Goal: Task Accomplishment & Management: Use online tool/utility

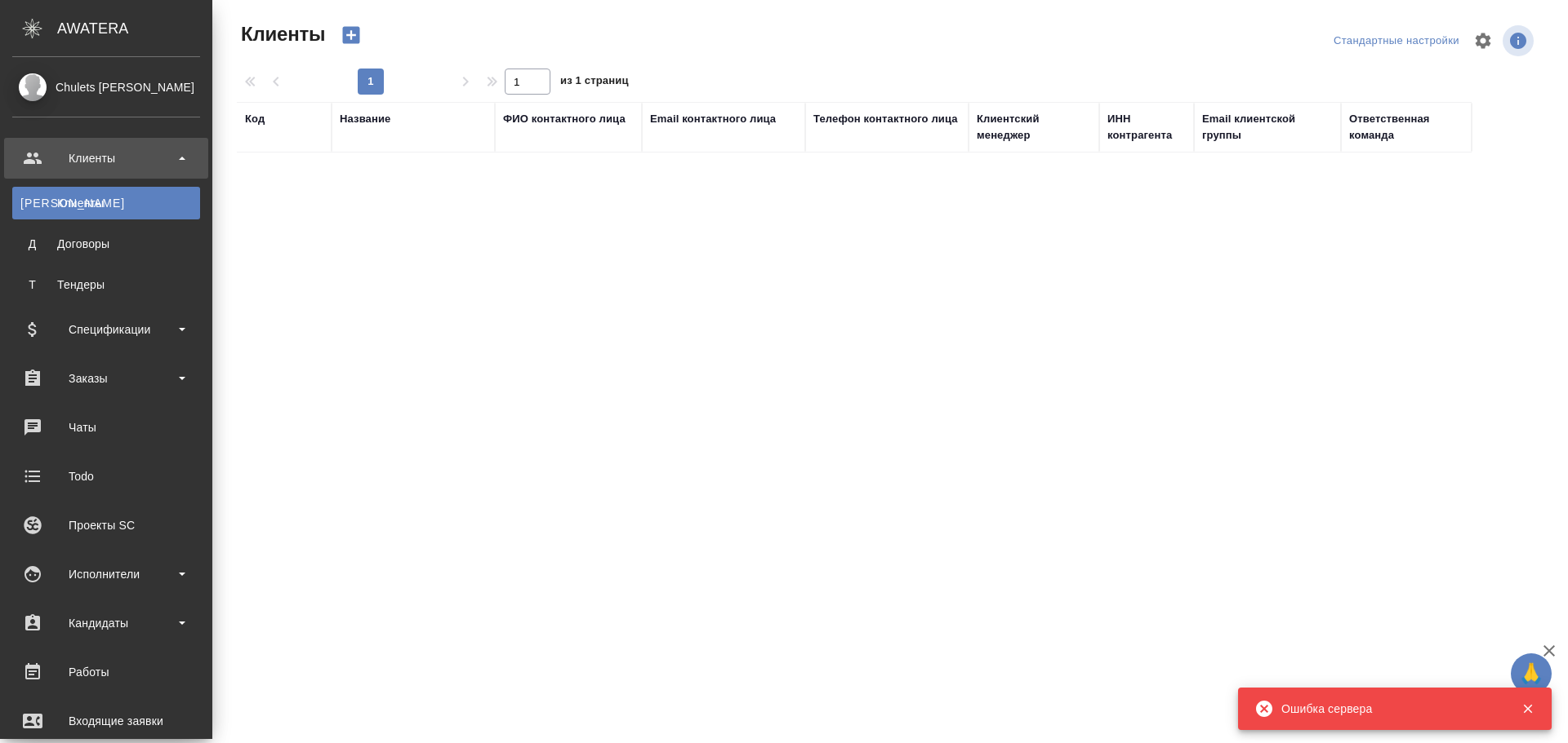
select select "RU"
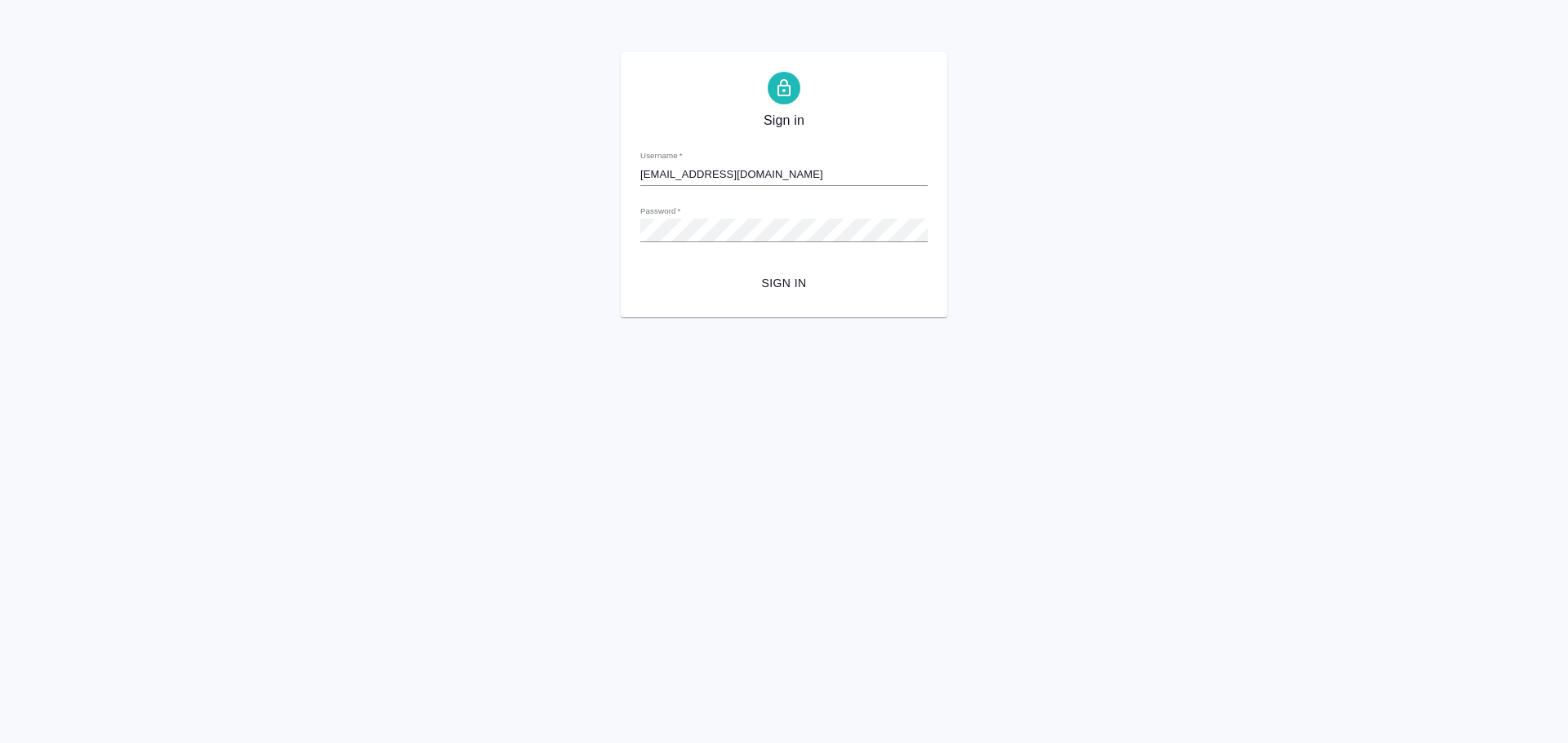
click at [789, 280] on span "Sign in" at bounding box center [784, 283] width 262 height 21
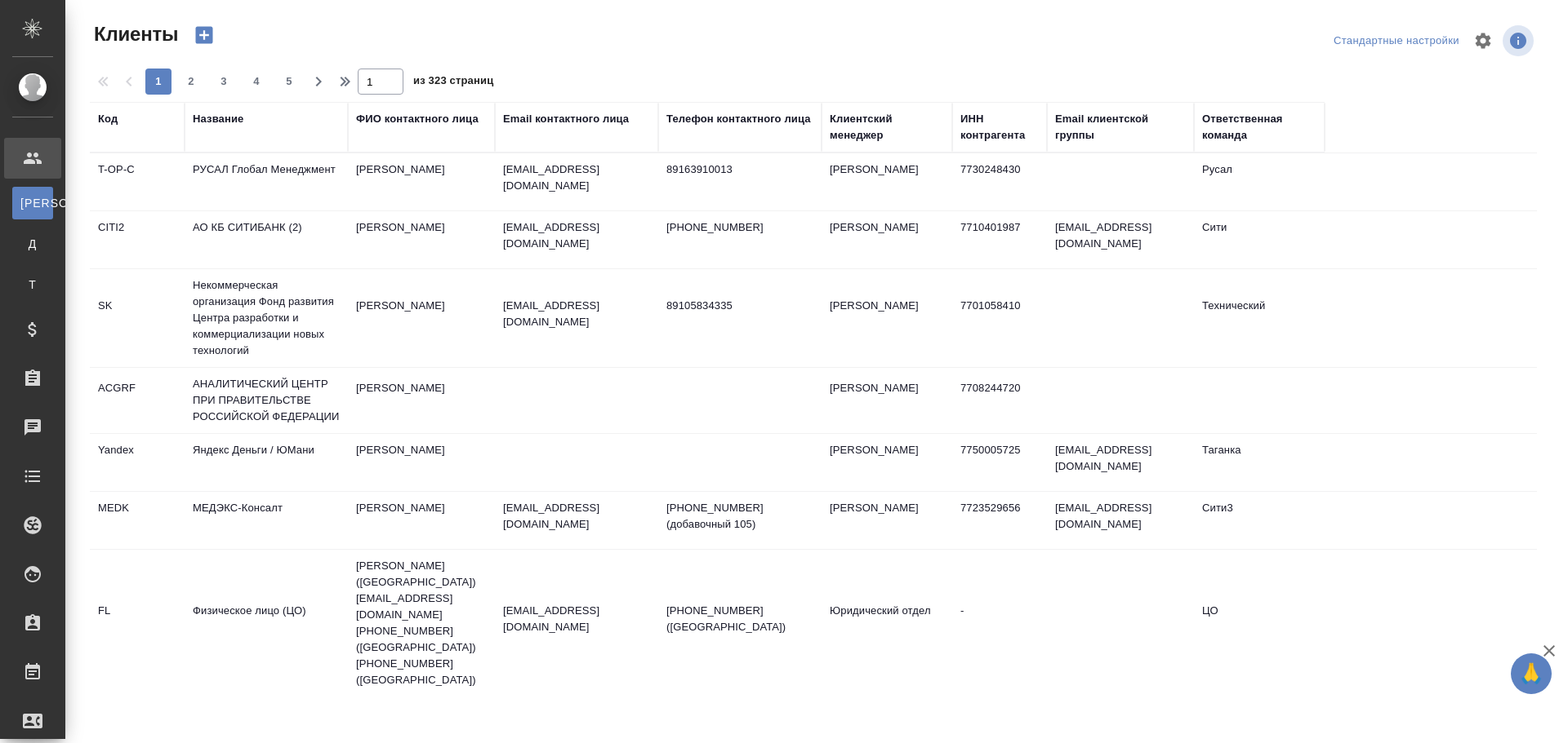
select select "RU"
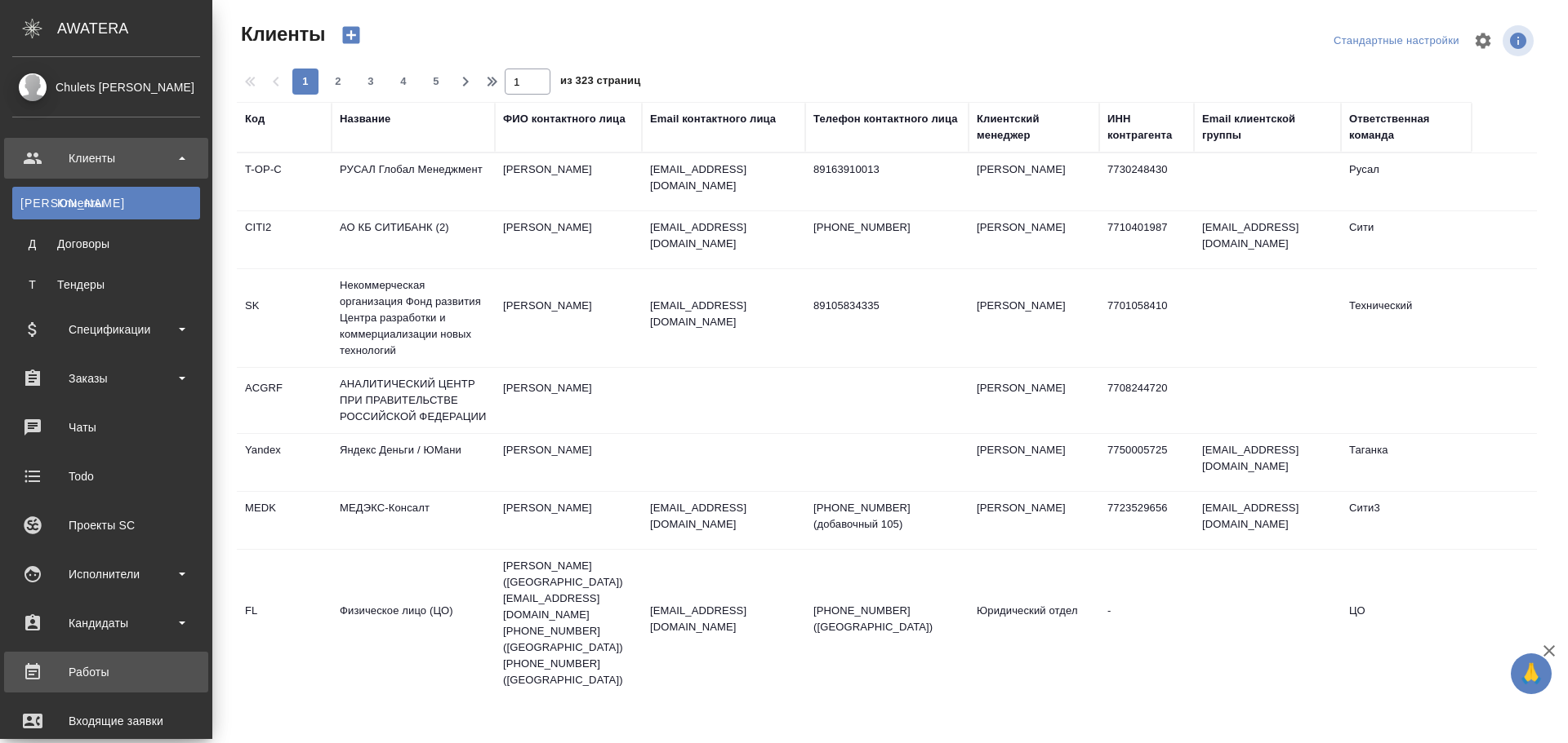
click at [82, 673] on div "Работы" at bounding box center [106, 672] width 188 height 24
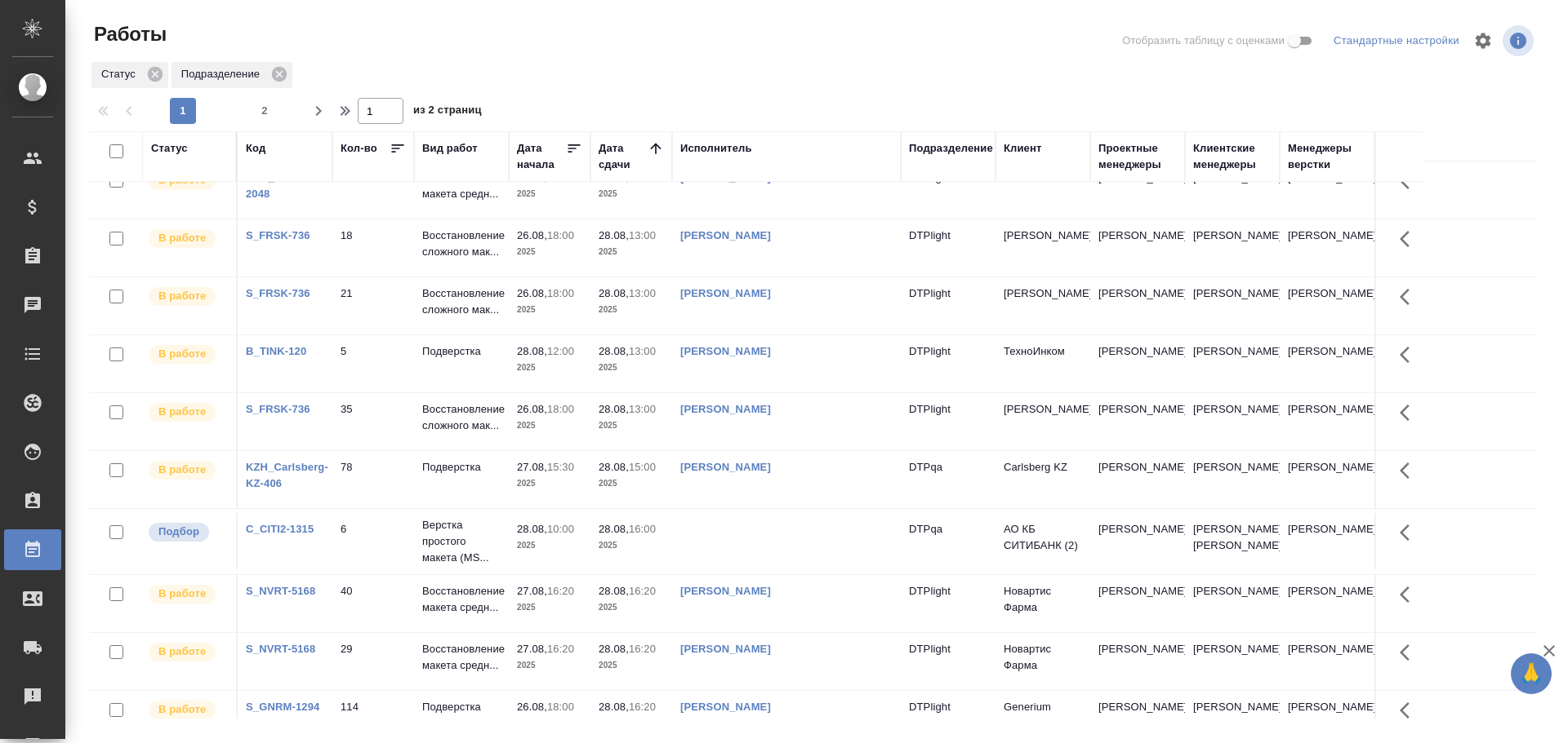
scroll to position [816, 0]
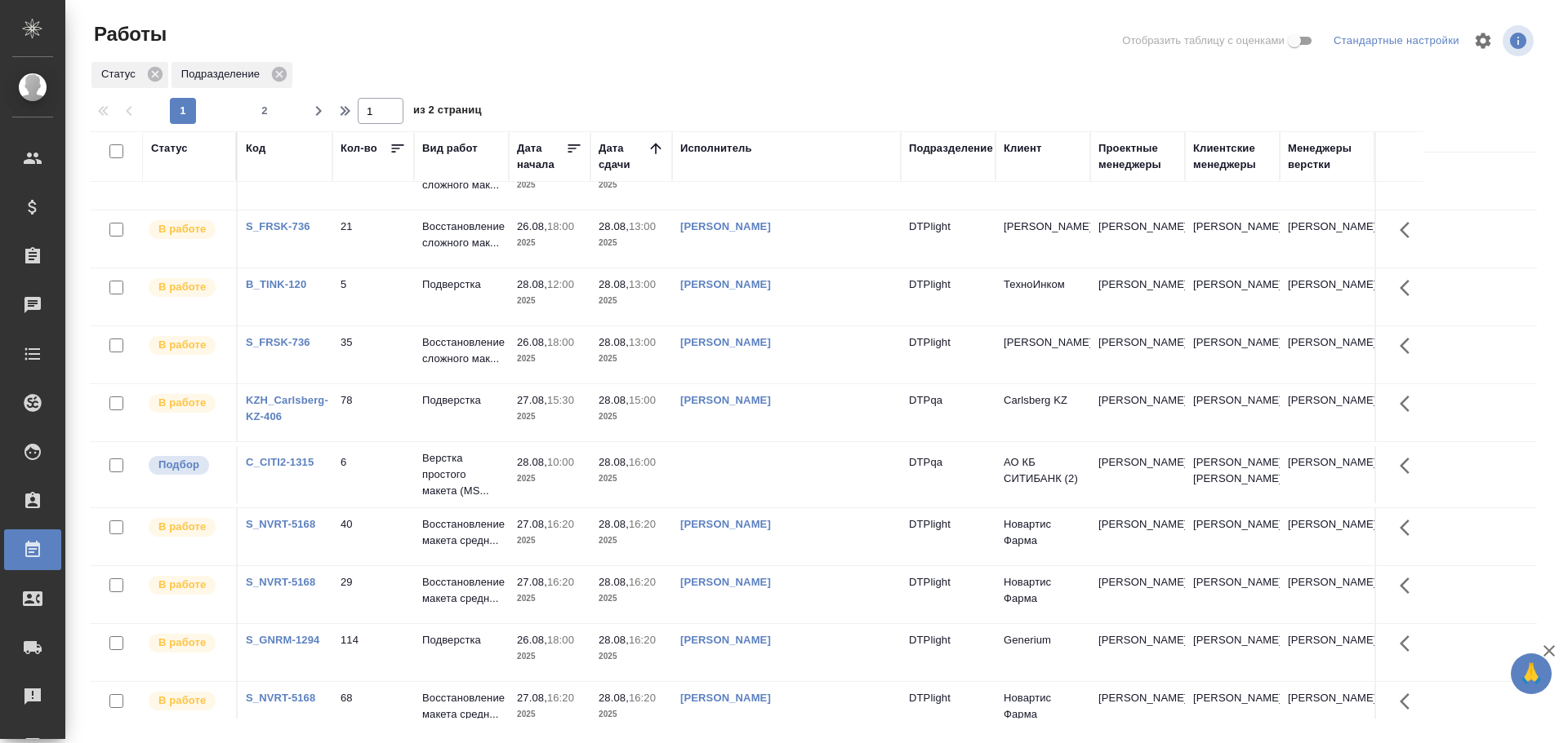
click at [834, 422] on td "Чулец Елена Сергеевна" at bounding box center [786, 412] width 228 height 57
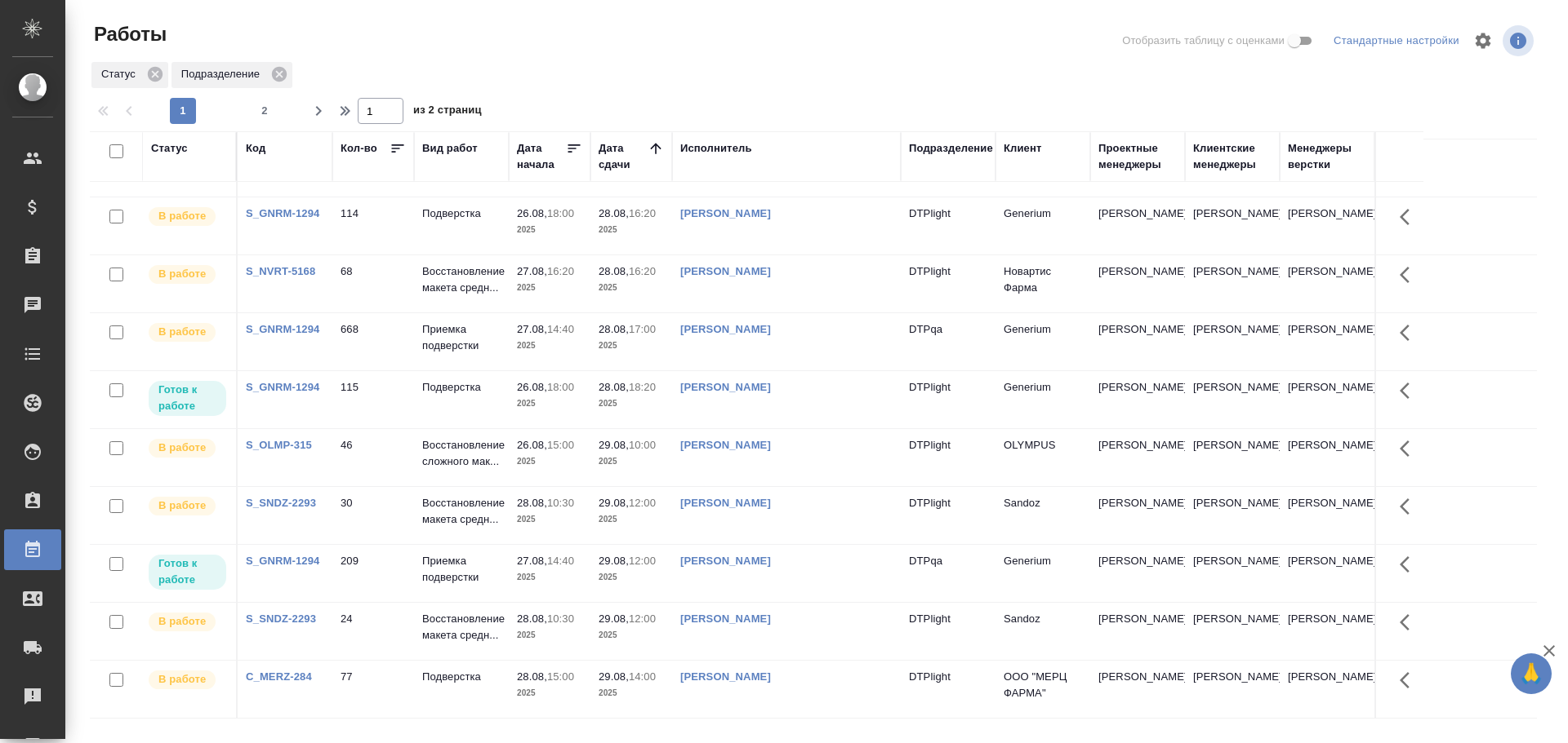
scroll to position [994, 0]
drag, startPoint x: 305, startPoint y: 107, endPoint x: 321, endPoint y: 115, distance: 17.9
click at [305, 107] on span "button" at bounding box center [318, 111] width 26 height 20
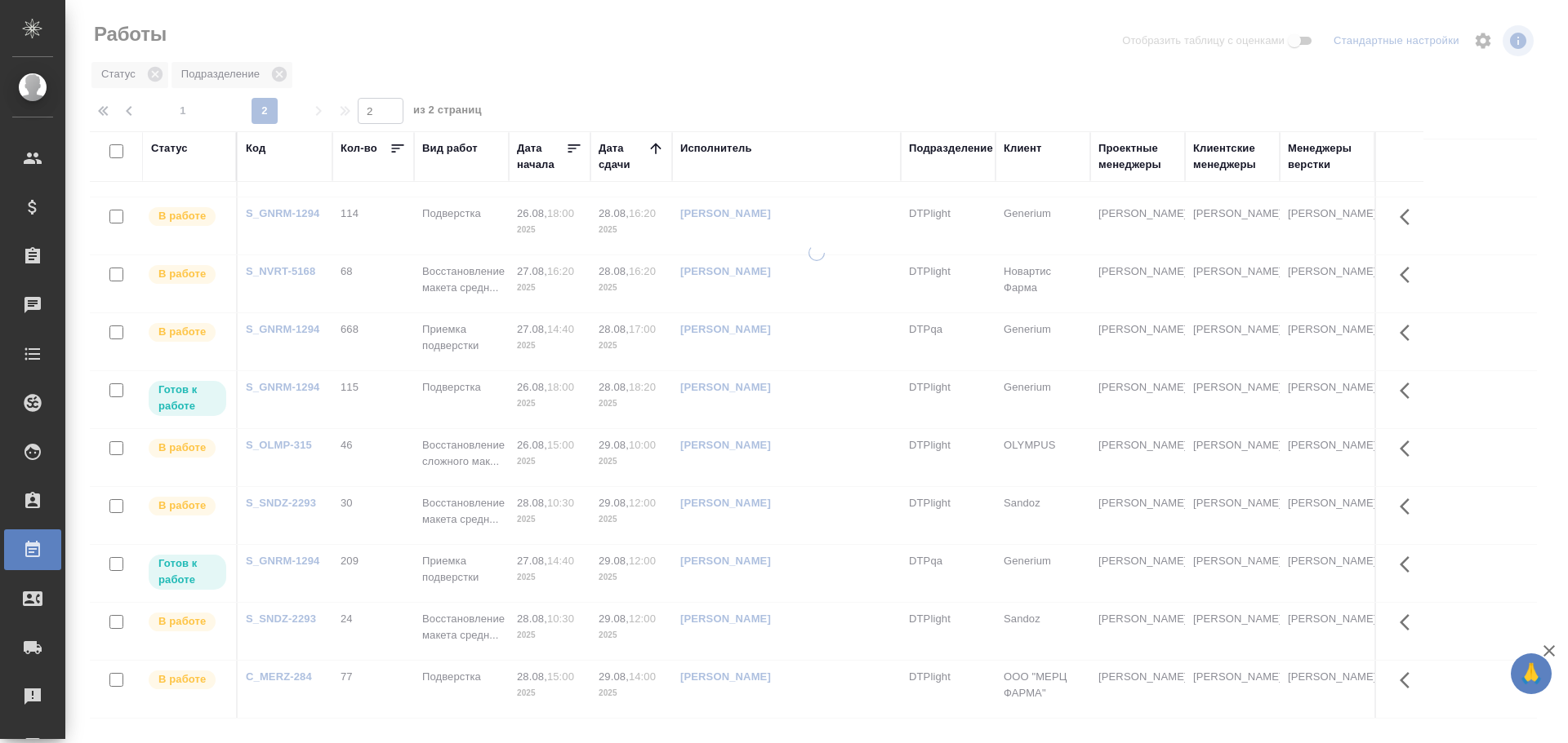
scroll to position [0, 0]
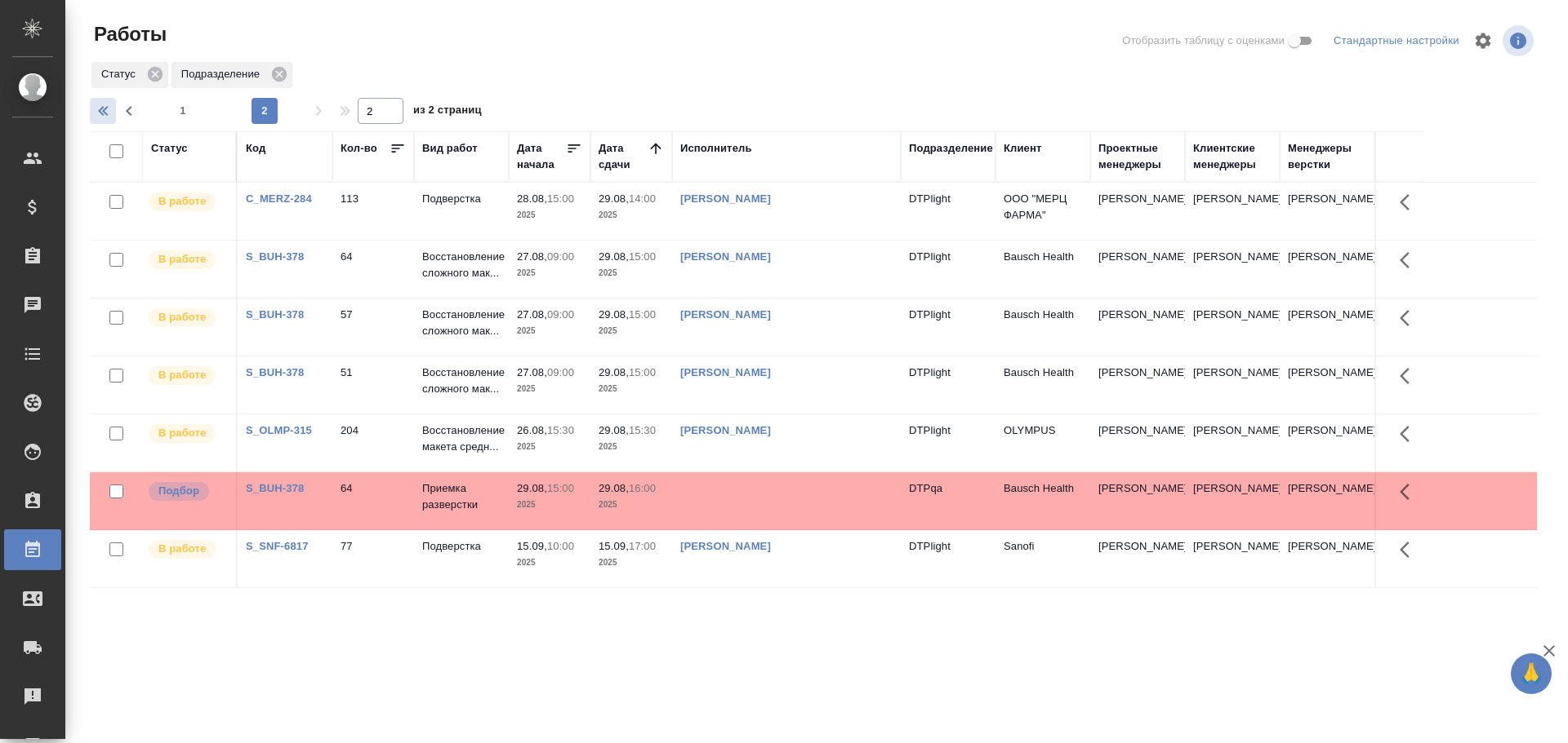
click at [90, 106] on div "Работы Отобразить таблицу с оценками Стандартные настройки Статус Подразделение…" at bounding box center [820, 363] width 1478 height 728
click at [106, 116] on icon "button" at bounding box center [106, 111] width 20 height 20
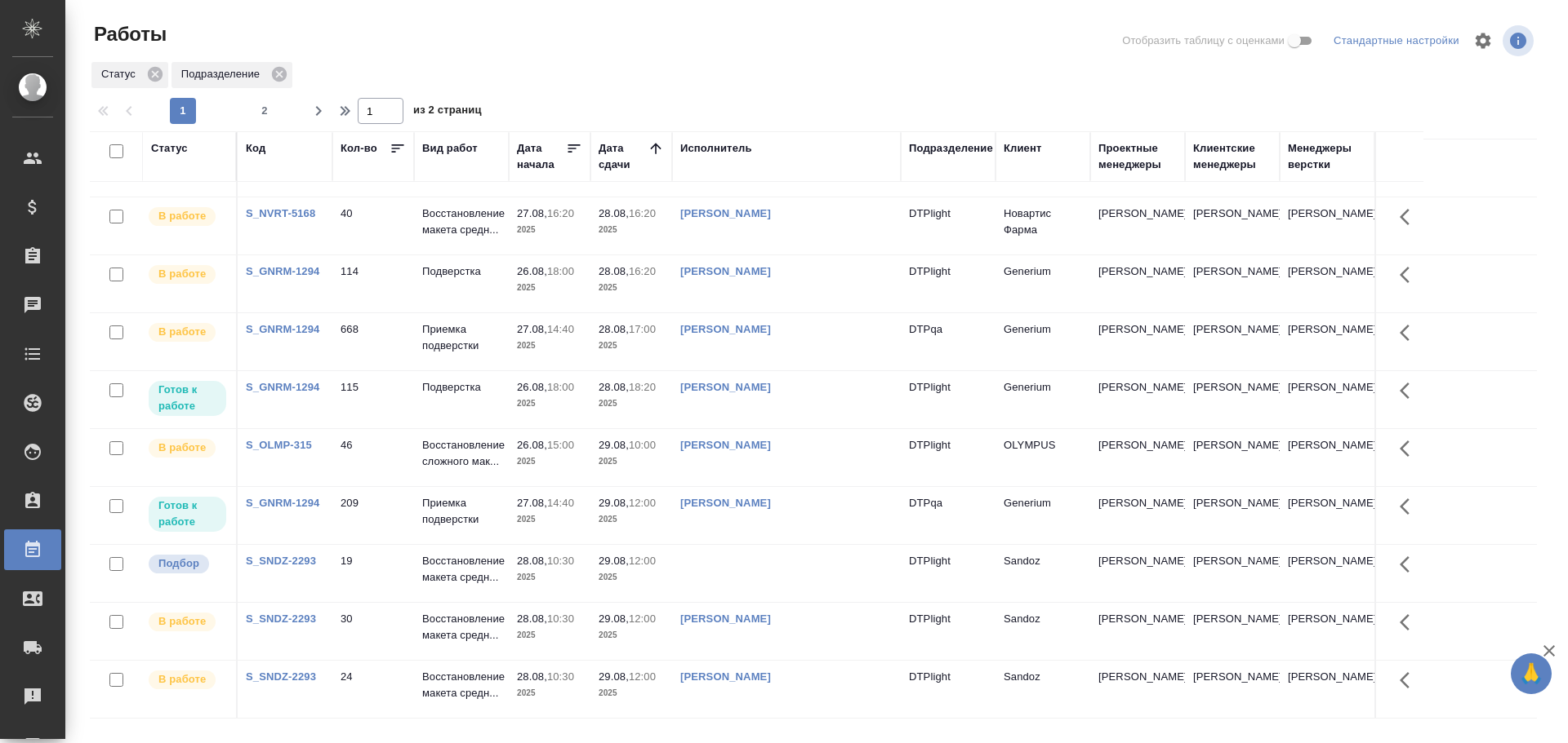
scroll to position [994, 0]
drag, startPoint x: 328, startPoint y: 108, endPoint x: 374, endPoint y: 157, distance: 67.2
click at [328, 108] on span "button" at bounding box center [318, 111] width 26 height 20
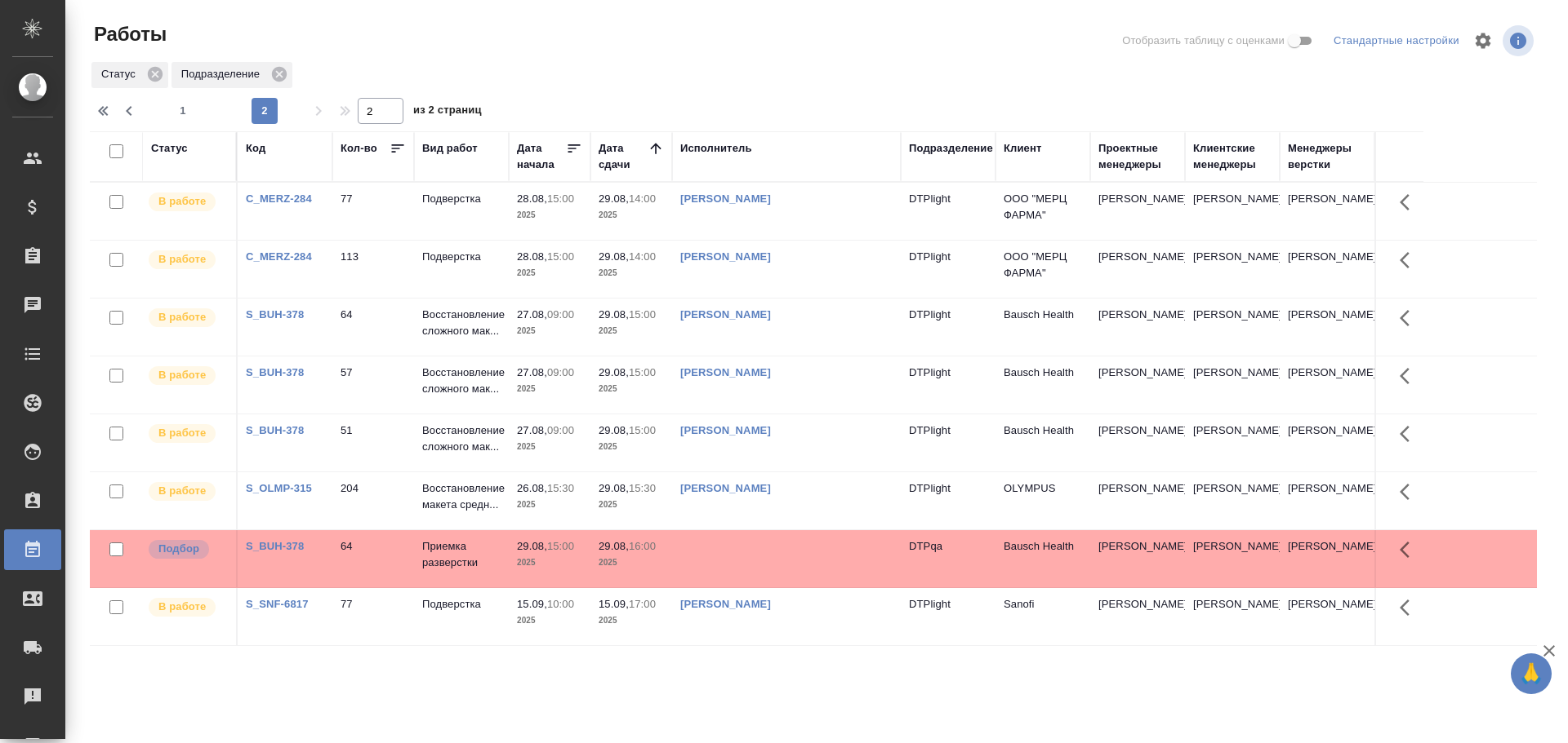
scroll to position [0, 0]
click at [96, 106] on icon "button" at bounding box center [106, 111] width 20 height 20
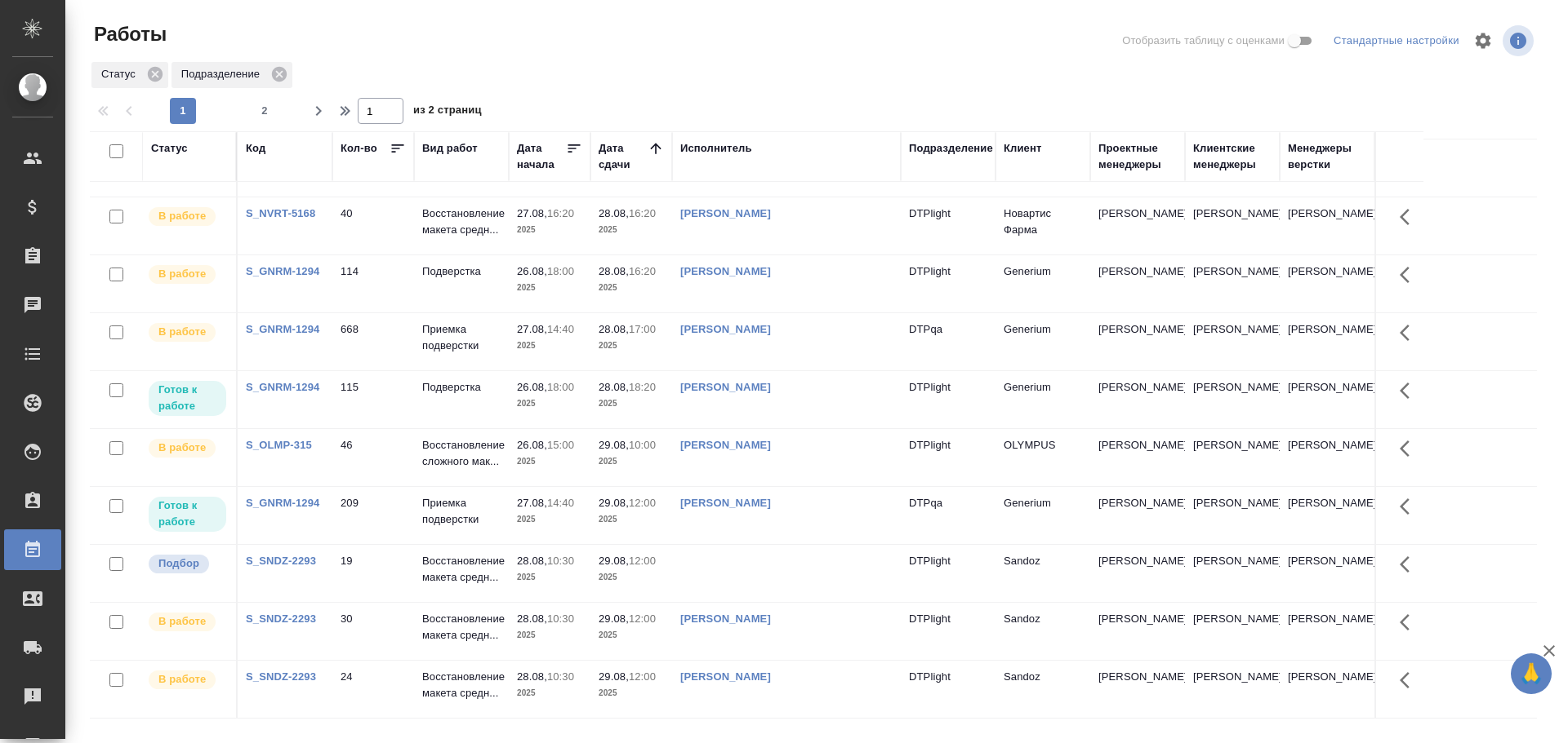
scroll to position [994, 0]
click at [807, 632] on td "[PERSON_NAME]" at bounding box center [786, 631] width 228 height 57
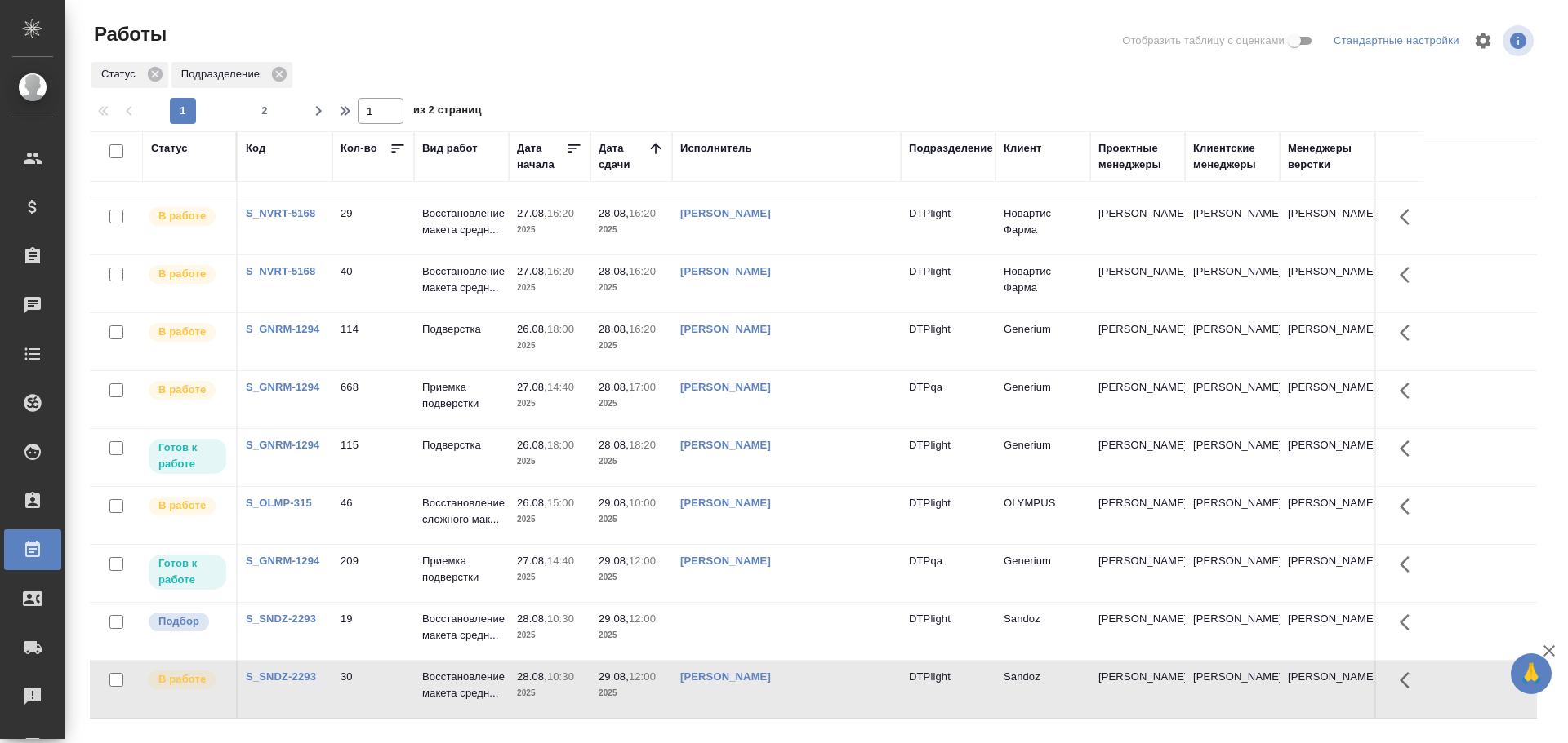
scroll to position [1002, 0]
click at [321, 114] on icon "button" at bounding box center [318, 111] width 20 height 20
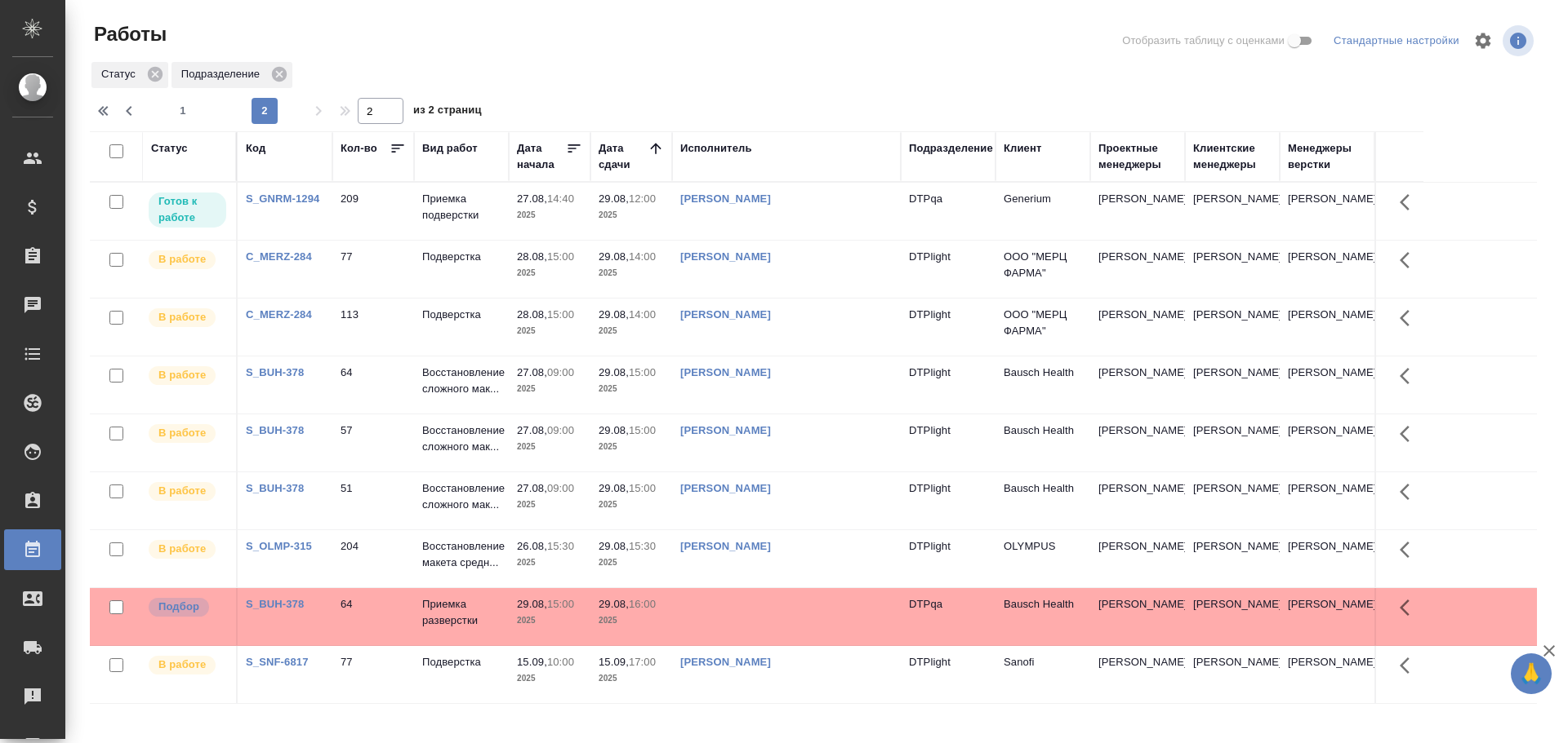
scroll to position [0, 0]
click at [96, 106] on icon "button" at bounding box center [106, 111] width 20 height 20
type input "1"
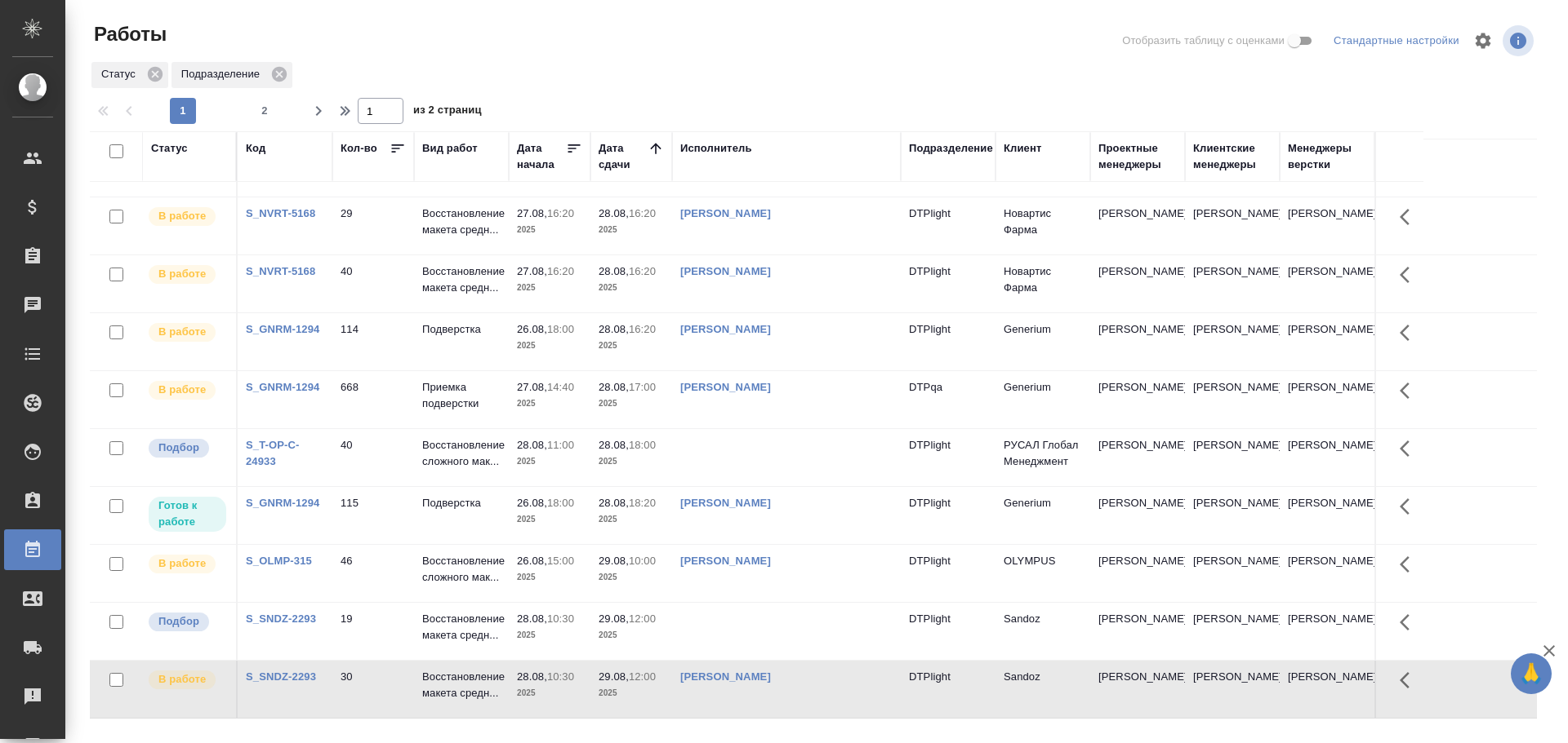
scroll to position [1002, 0]
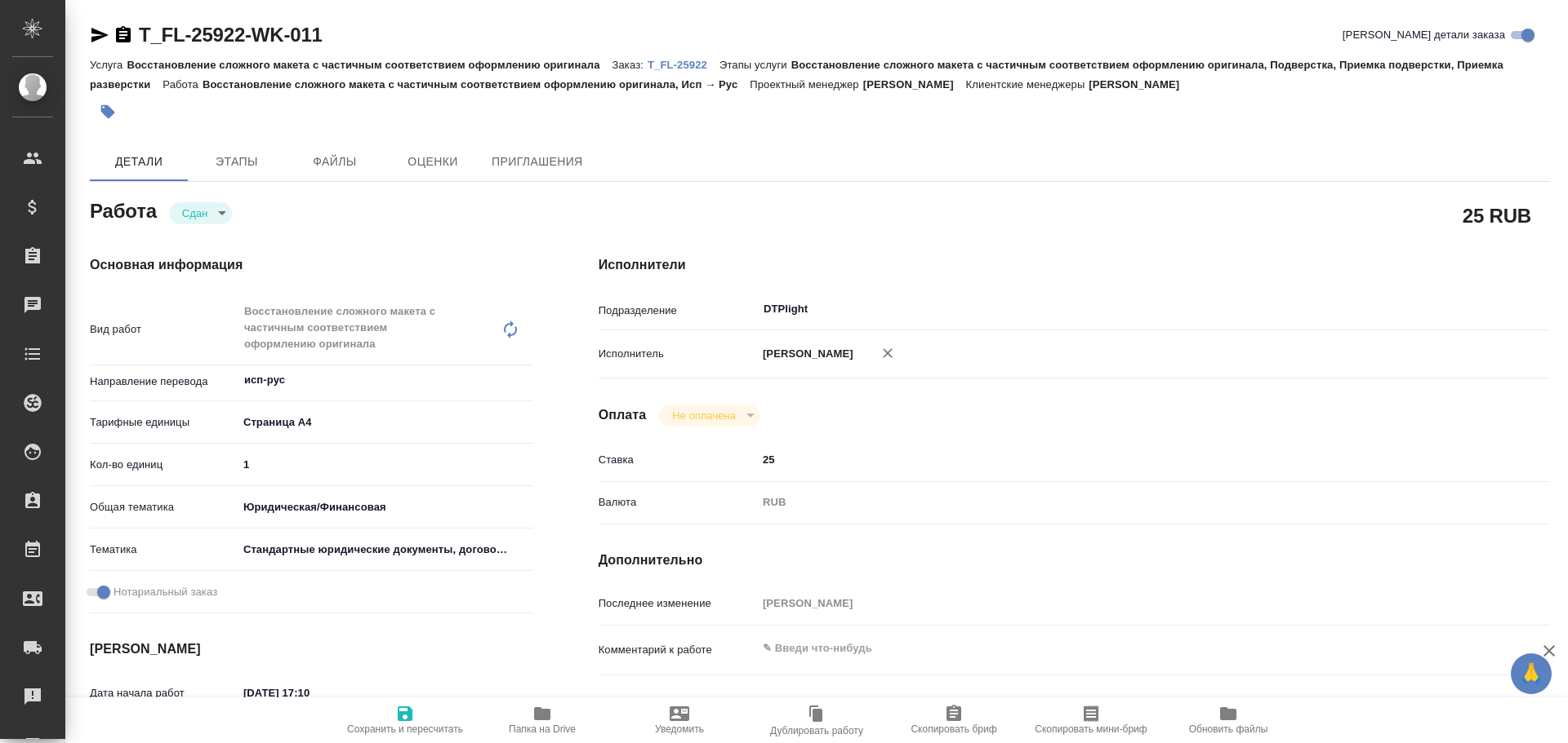
type textarea "x"
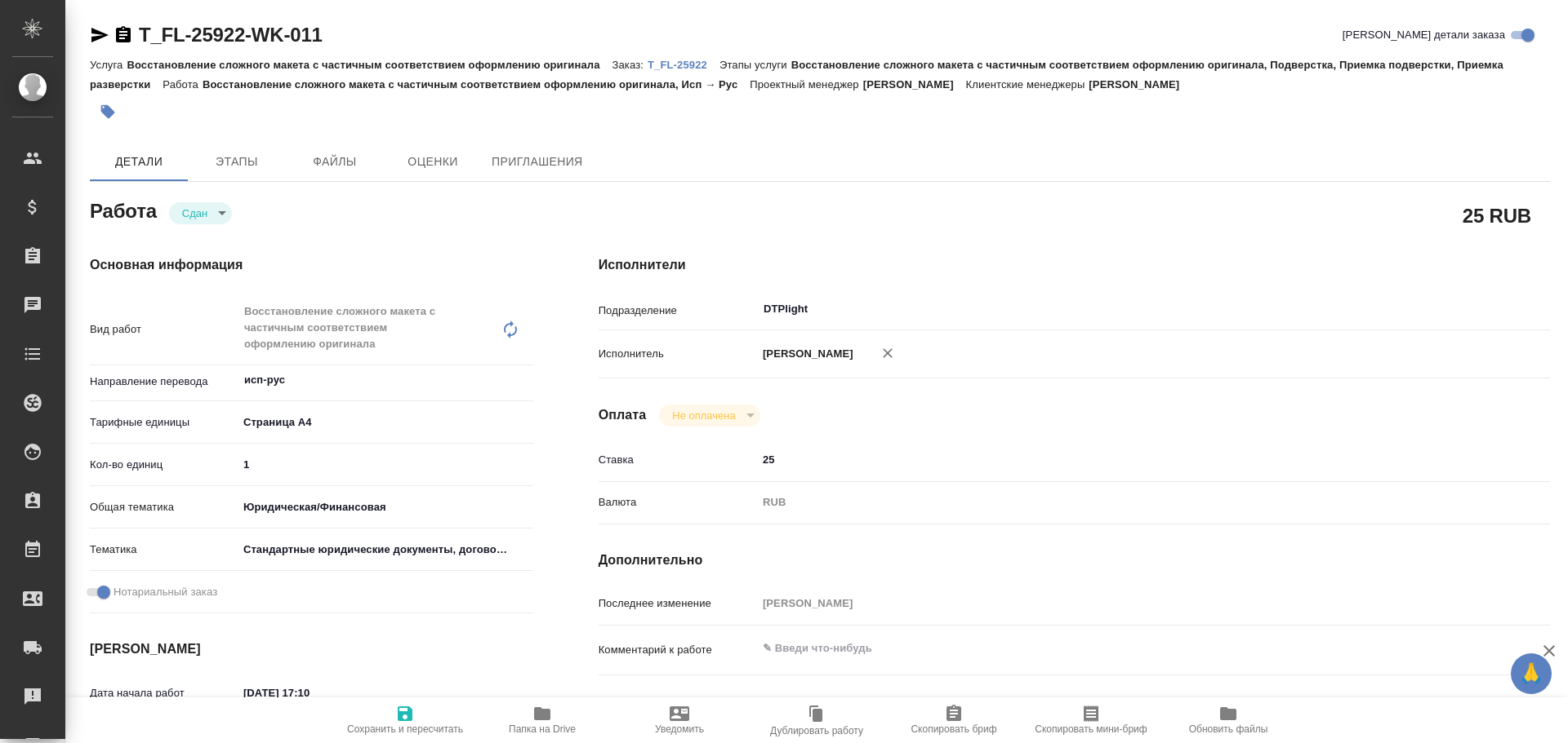
type textarea "x"
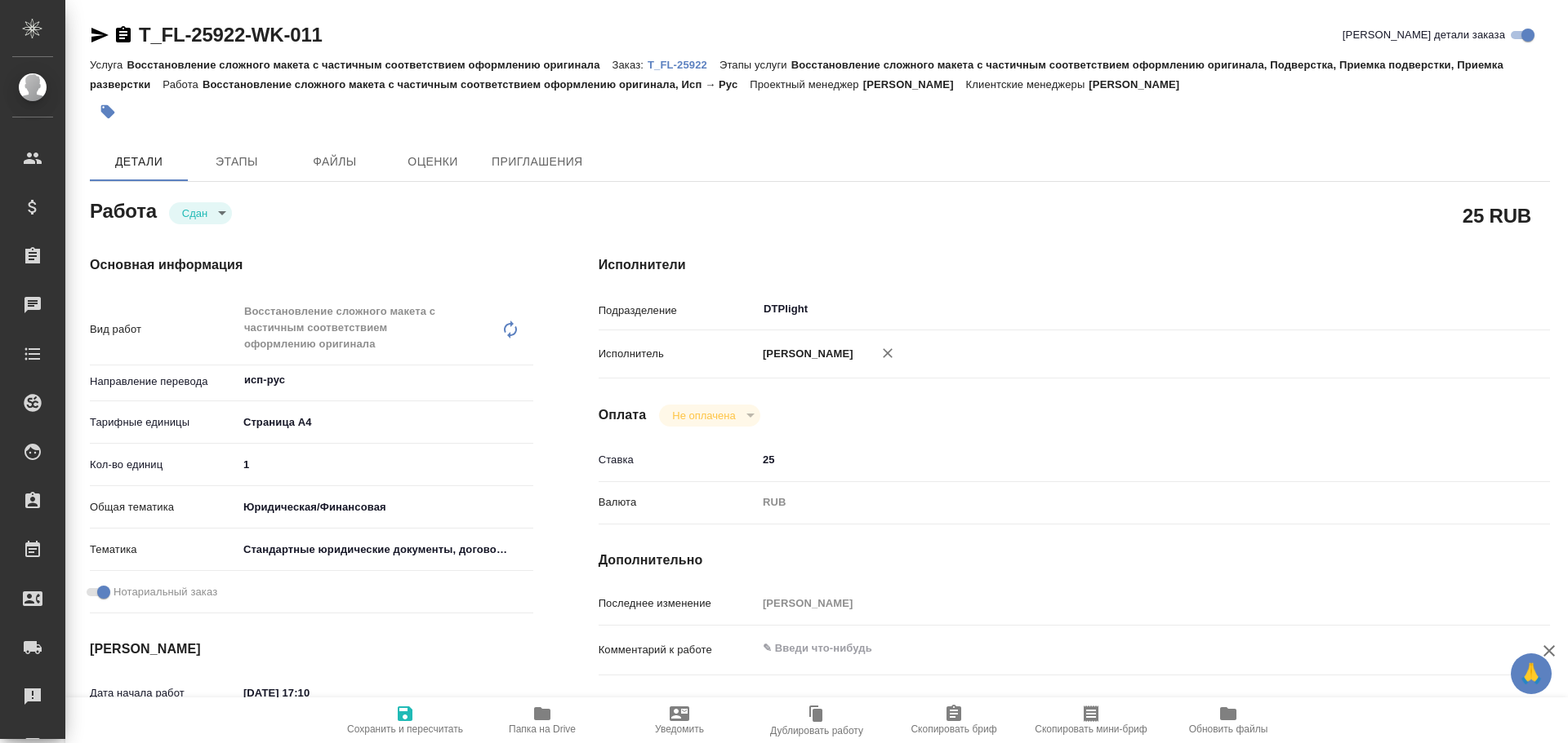
type textarea "x"
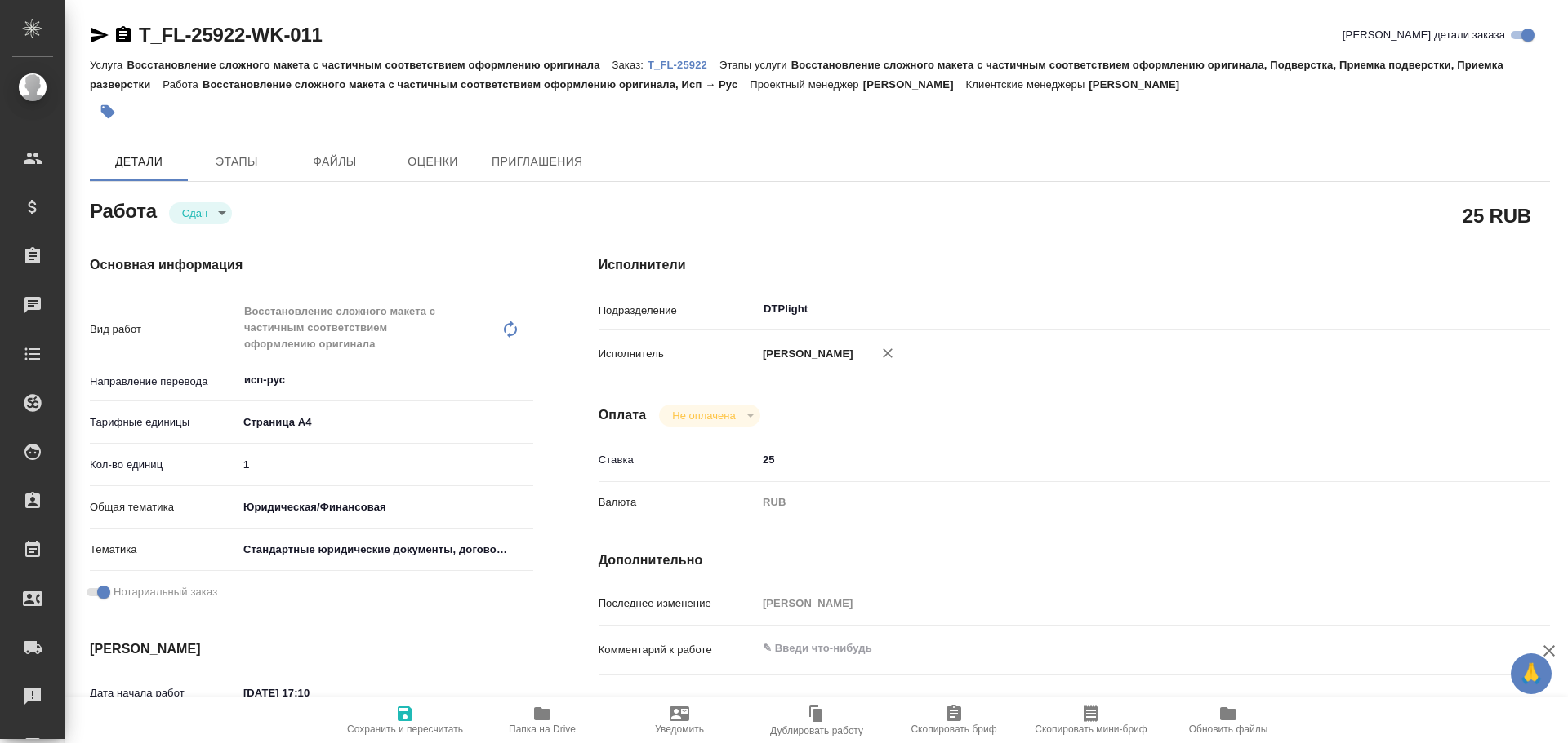
type textarea "x"
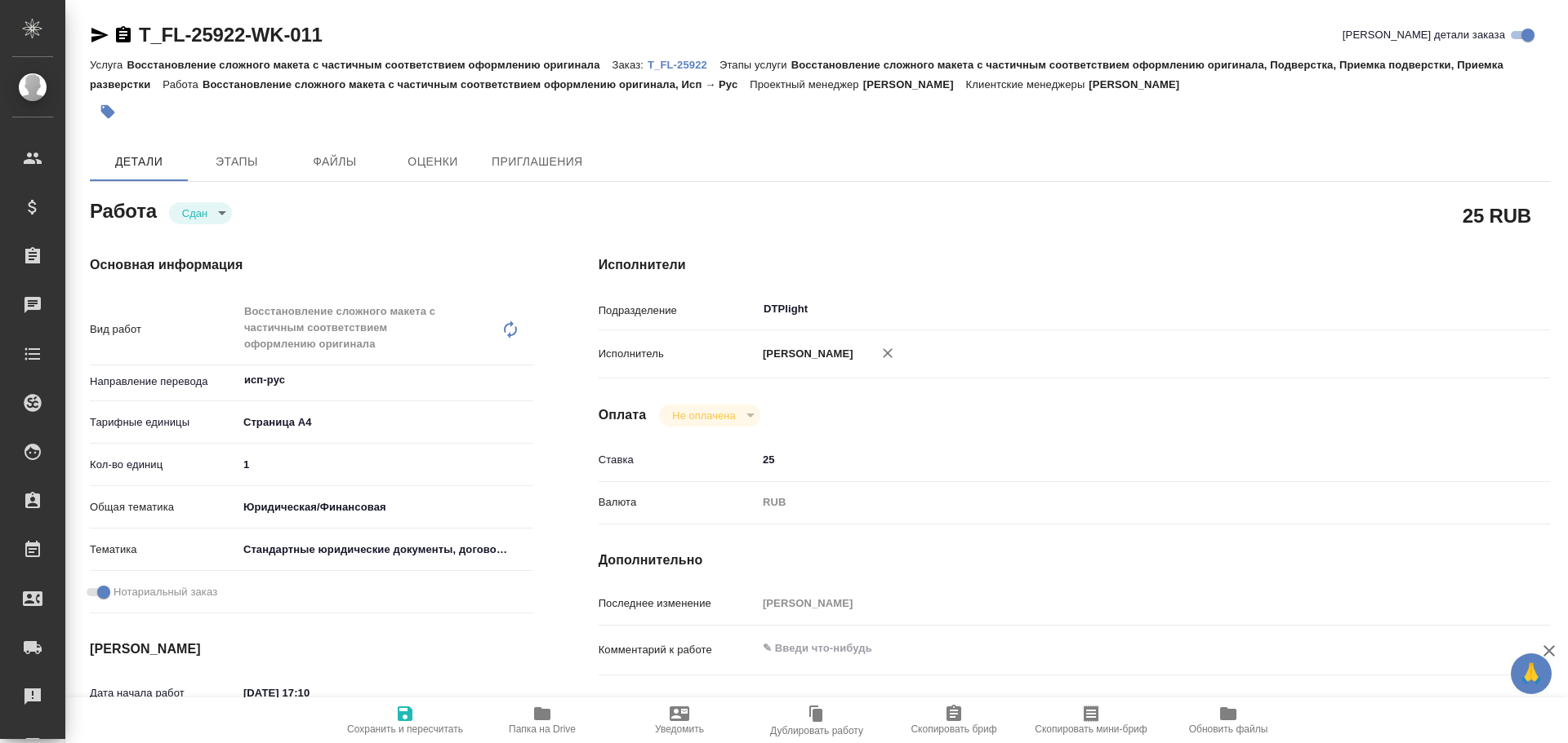
type textarea "x"
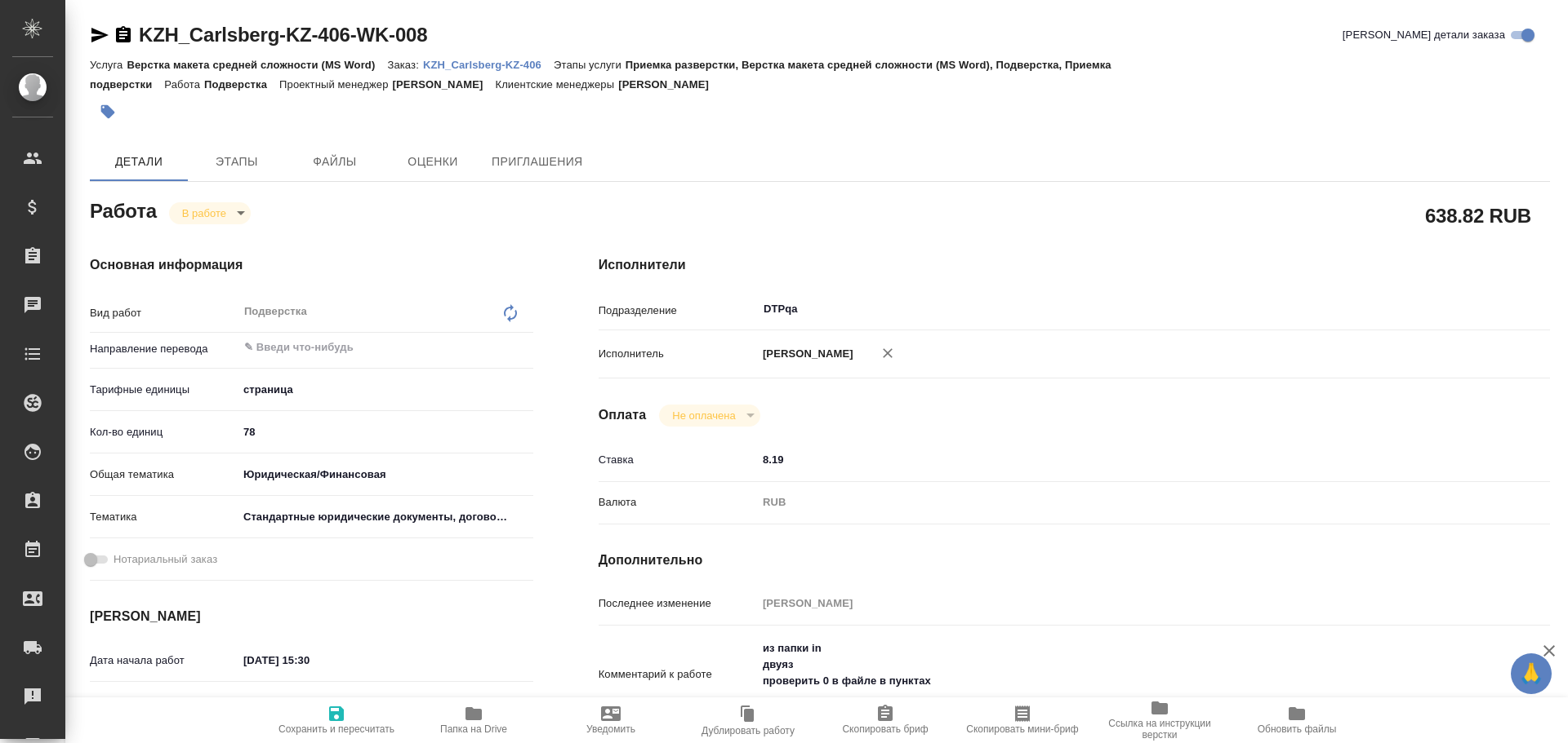
type textarea "x"
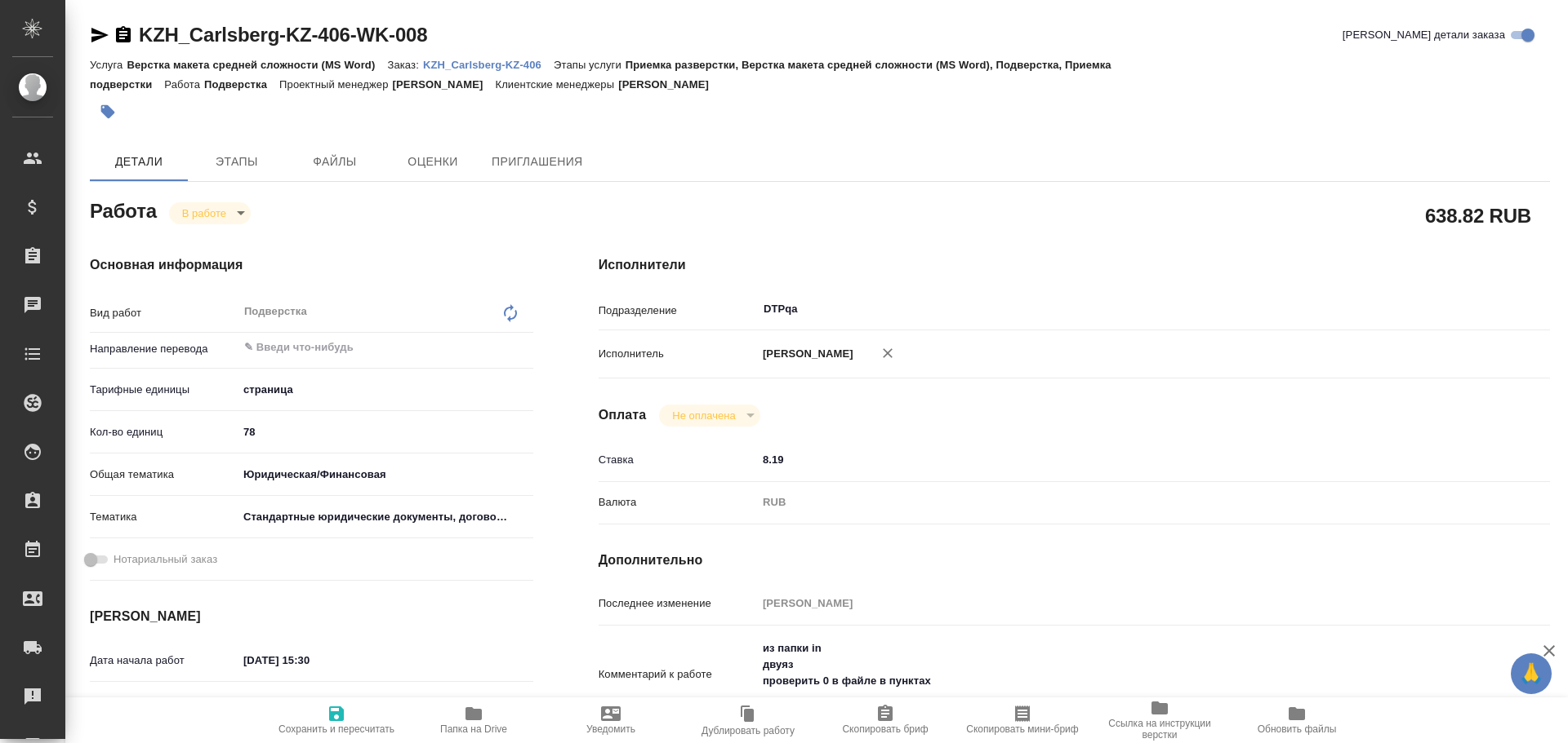
type textarea "x"
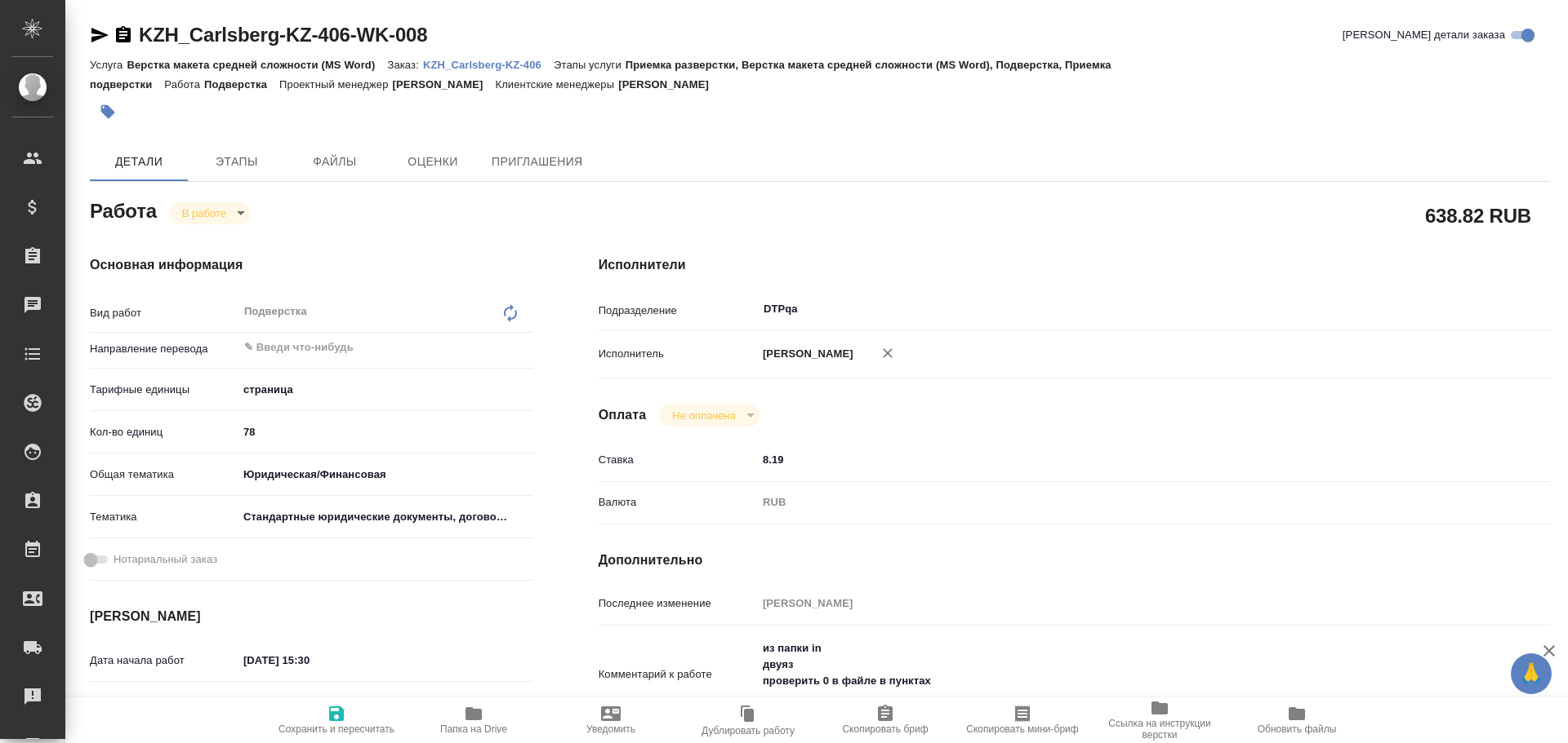
scroll to position [163, 0]
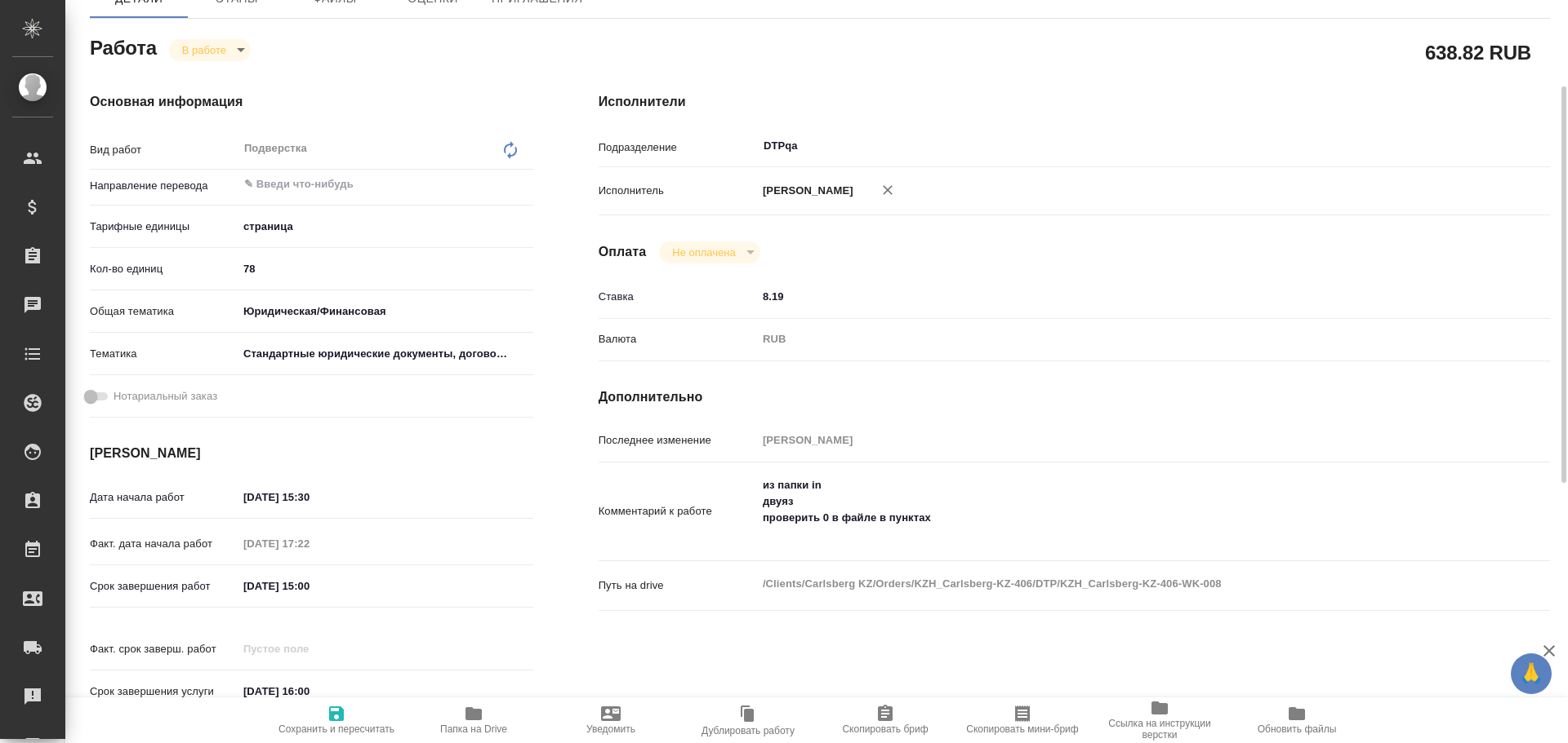
type textarea "x"
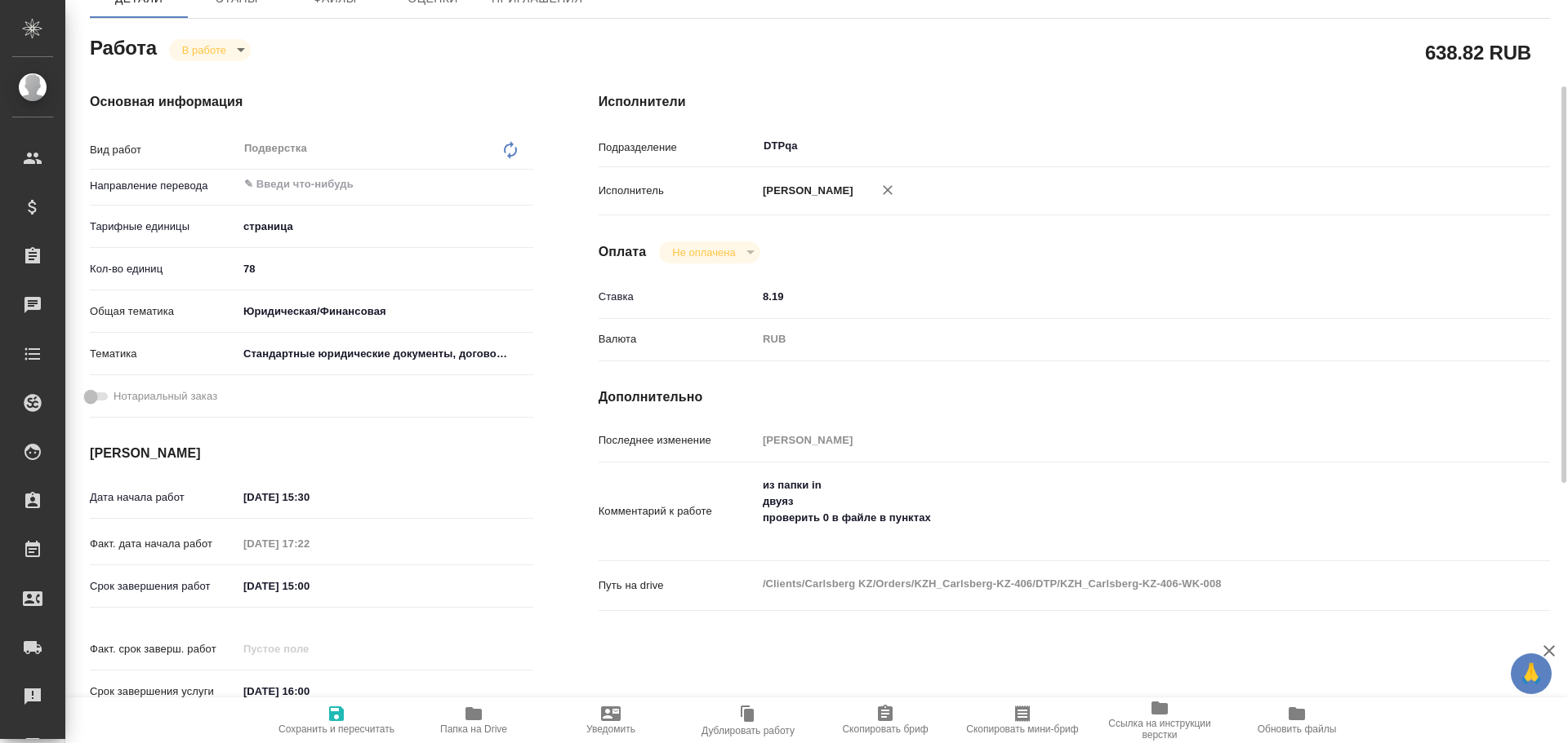
click at [493, 711] on span "Папка на Drive" at bounding box center [474, 720] width 117 height 31
type textarea "x"
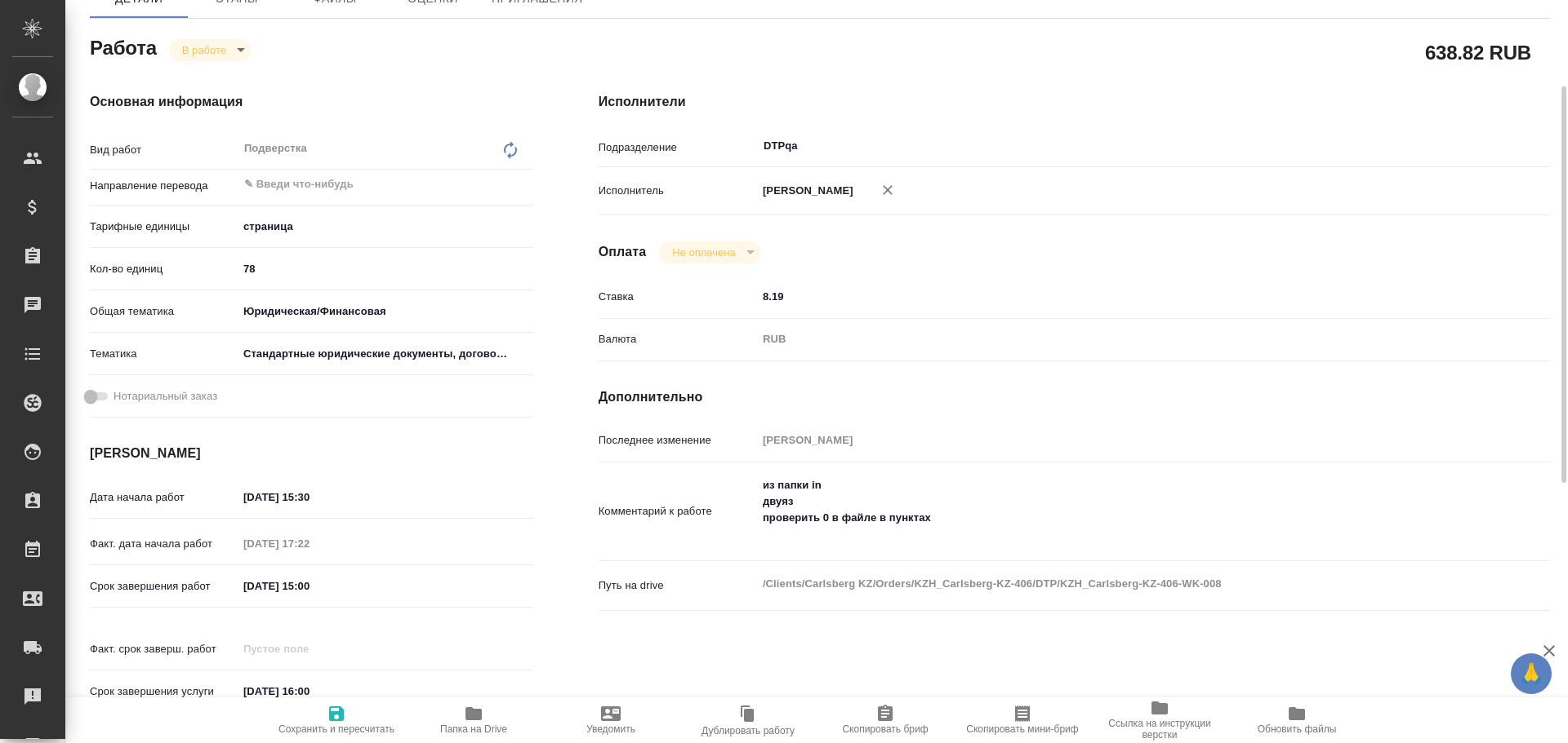
type textarea "x"
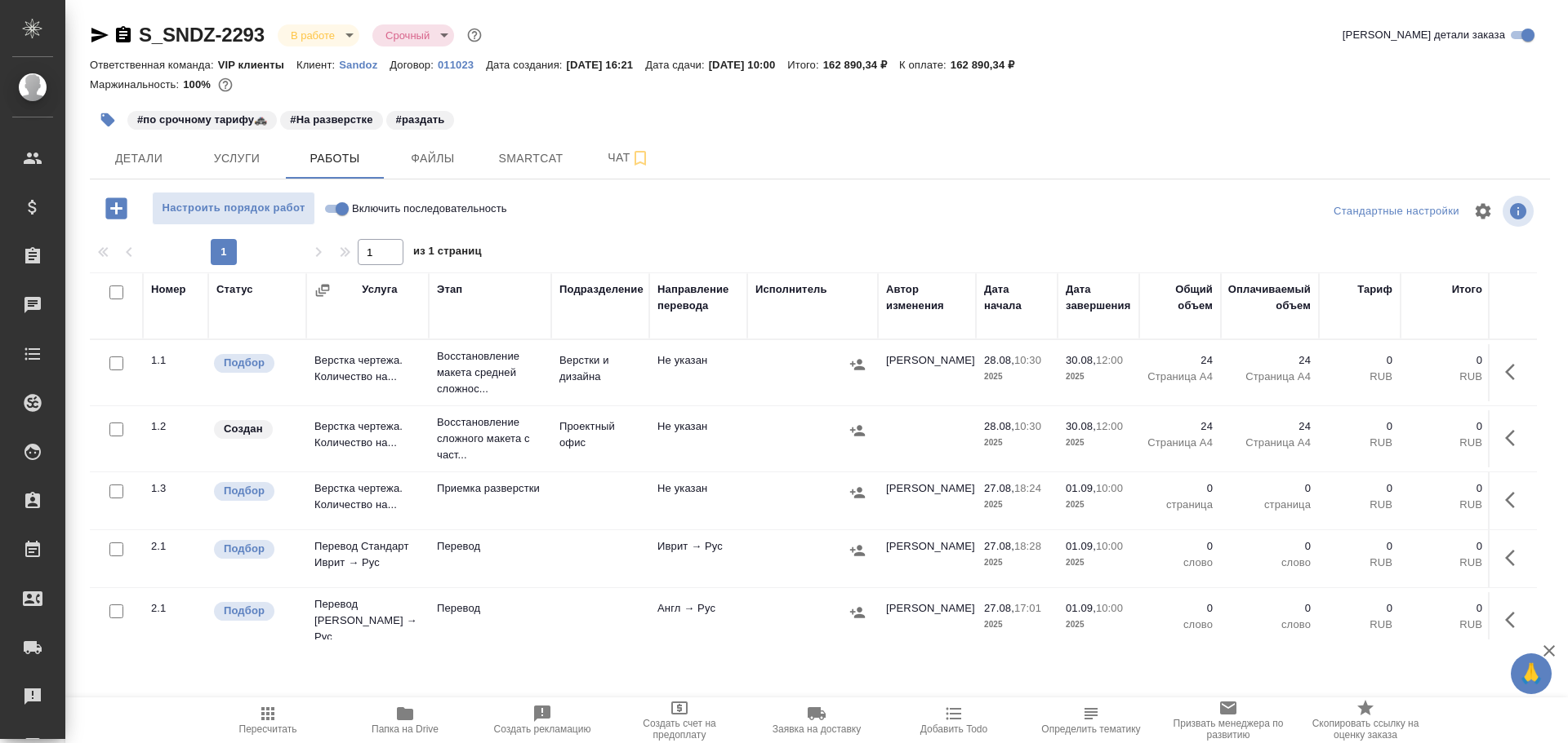
click at [135, 179] on div "S_SNDZ-2293 В работе inProgress Срочный urgent Кратко детали заказа Ответственн…" at bounding box center [820, 341] width 1478 height 682
click at [142, 158] on span "Детали" at bounding box center [138, 159] width 78 height 21
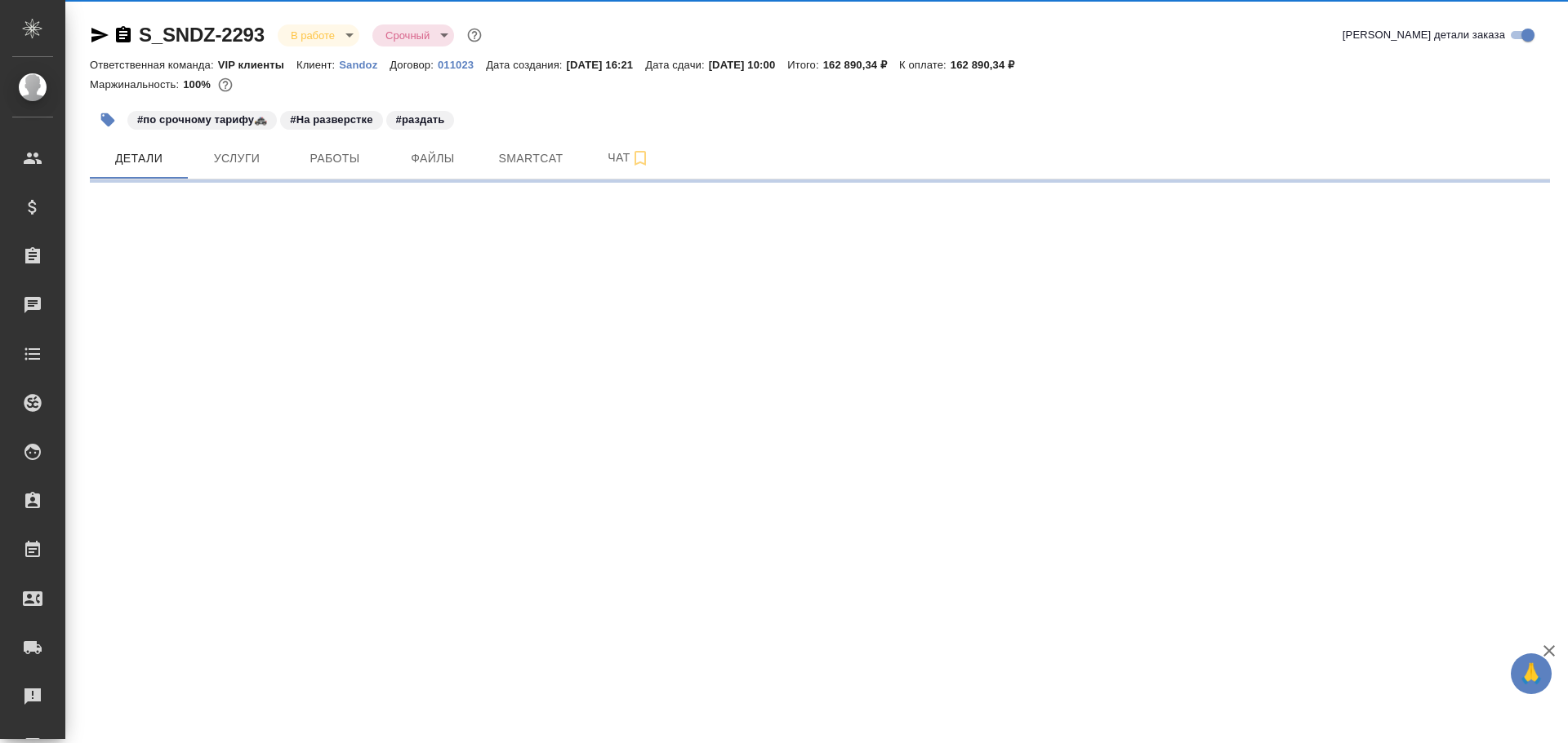
select select "RU"
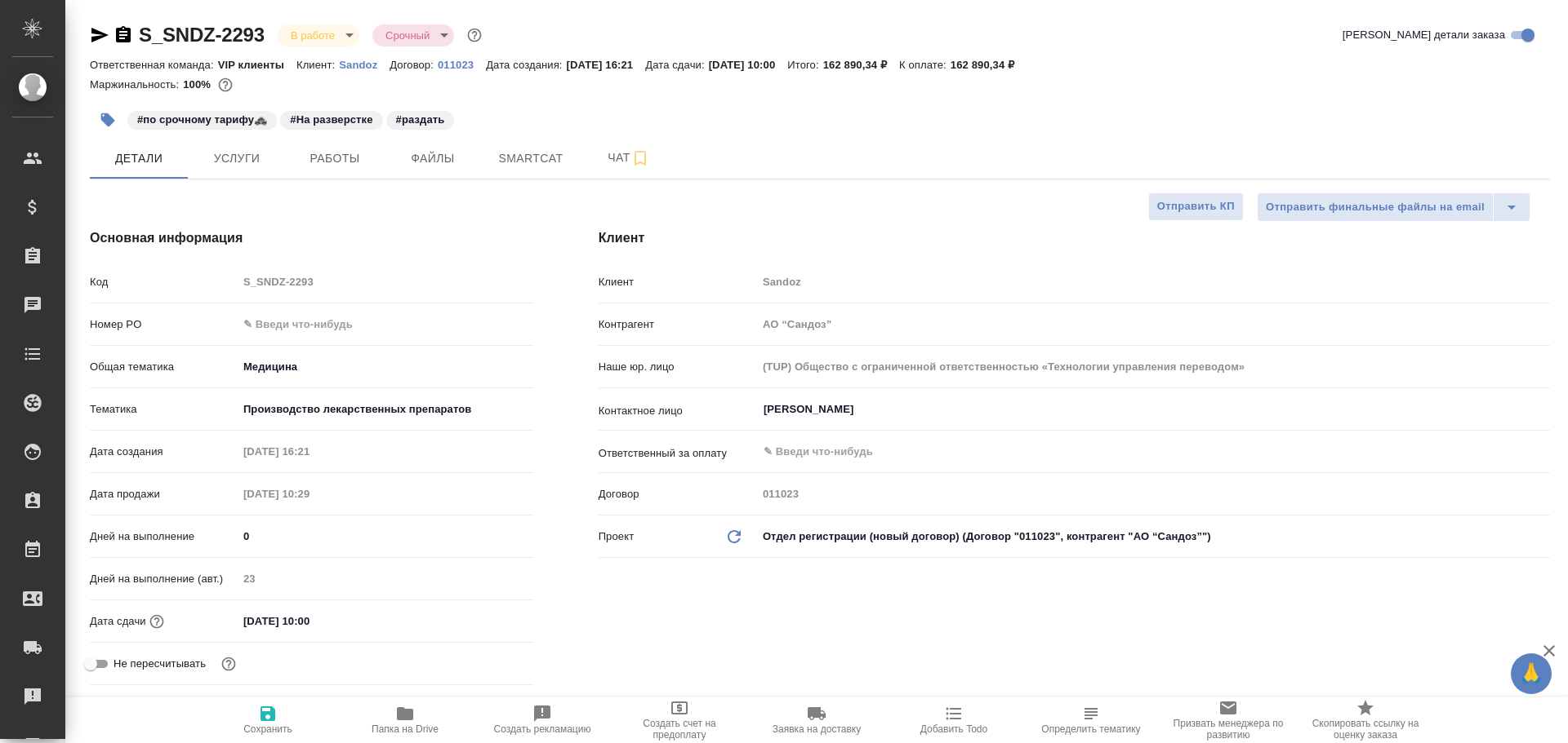
type textarea "x"
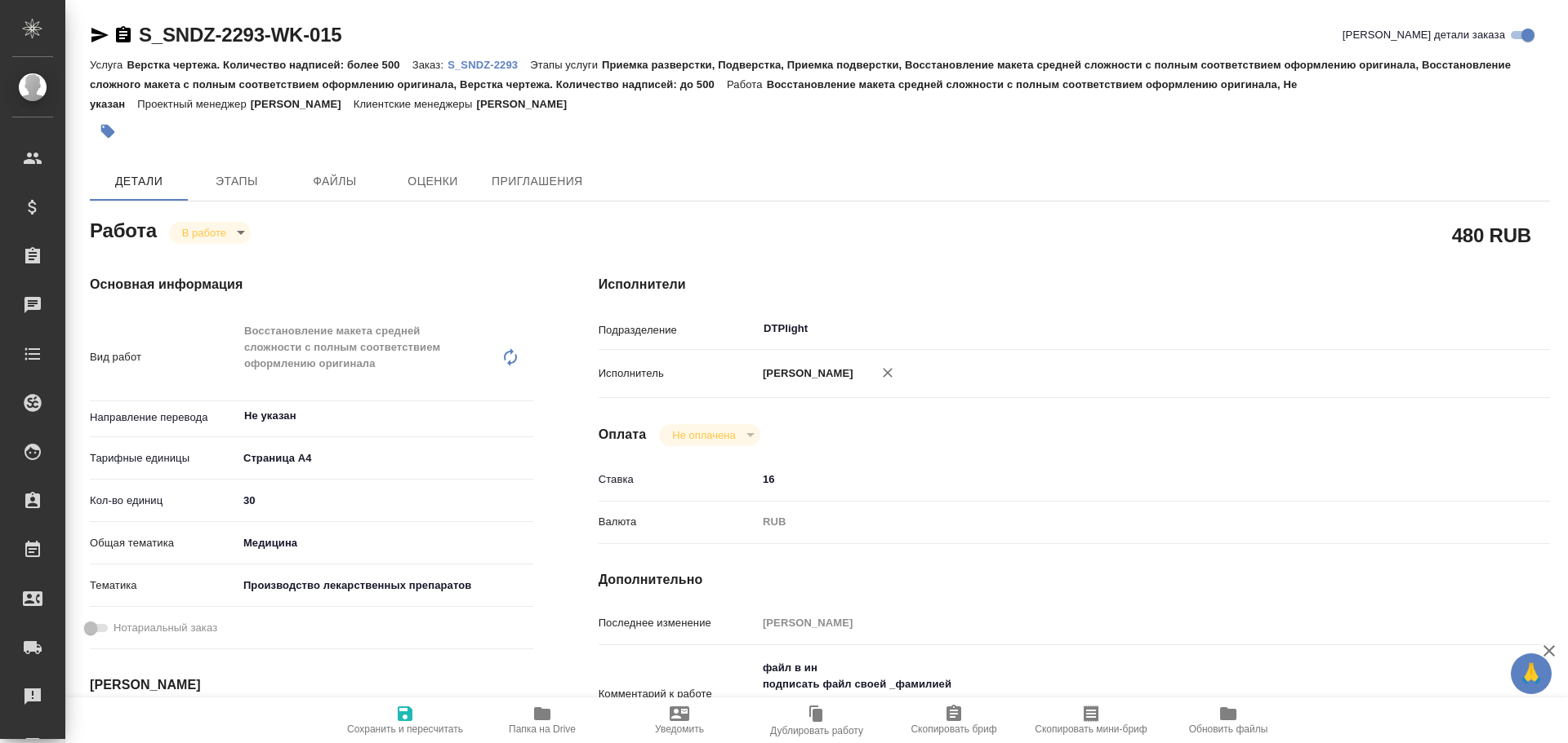
type textarea "x"
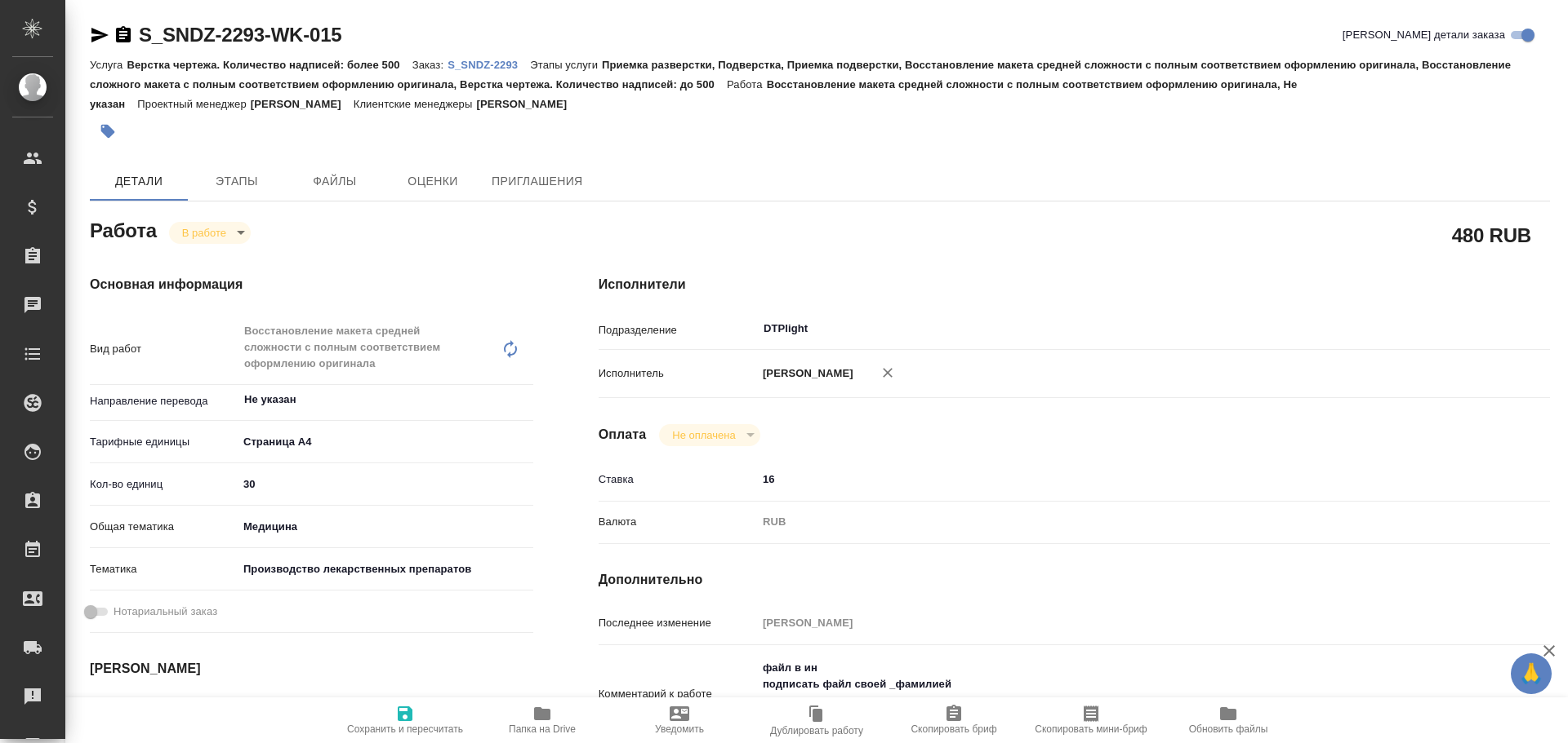
type textarea "x"
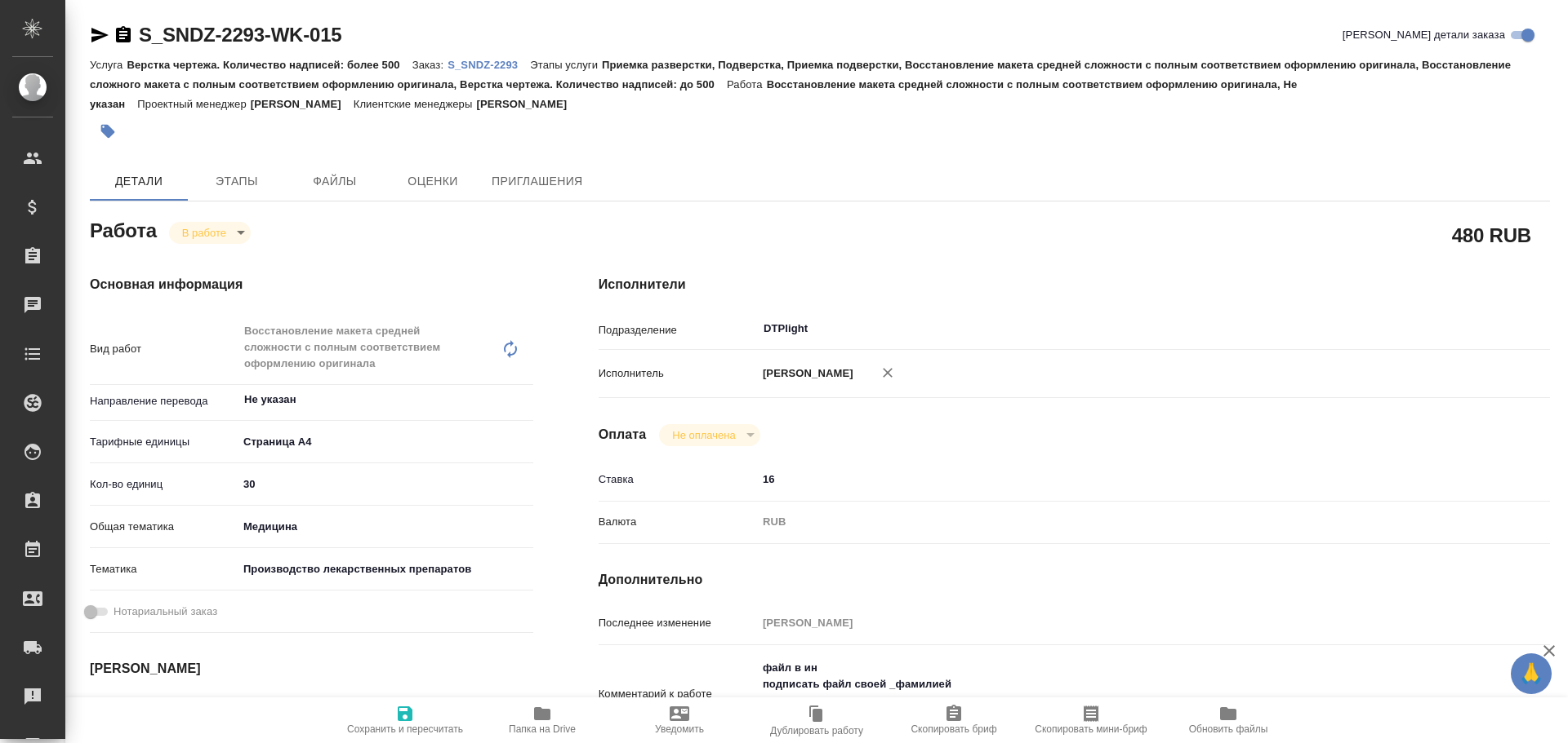
click at [95, 31] on icon "button" at bounding box center [99, 35] width 17 height 14
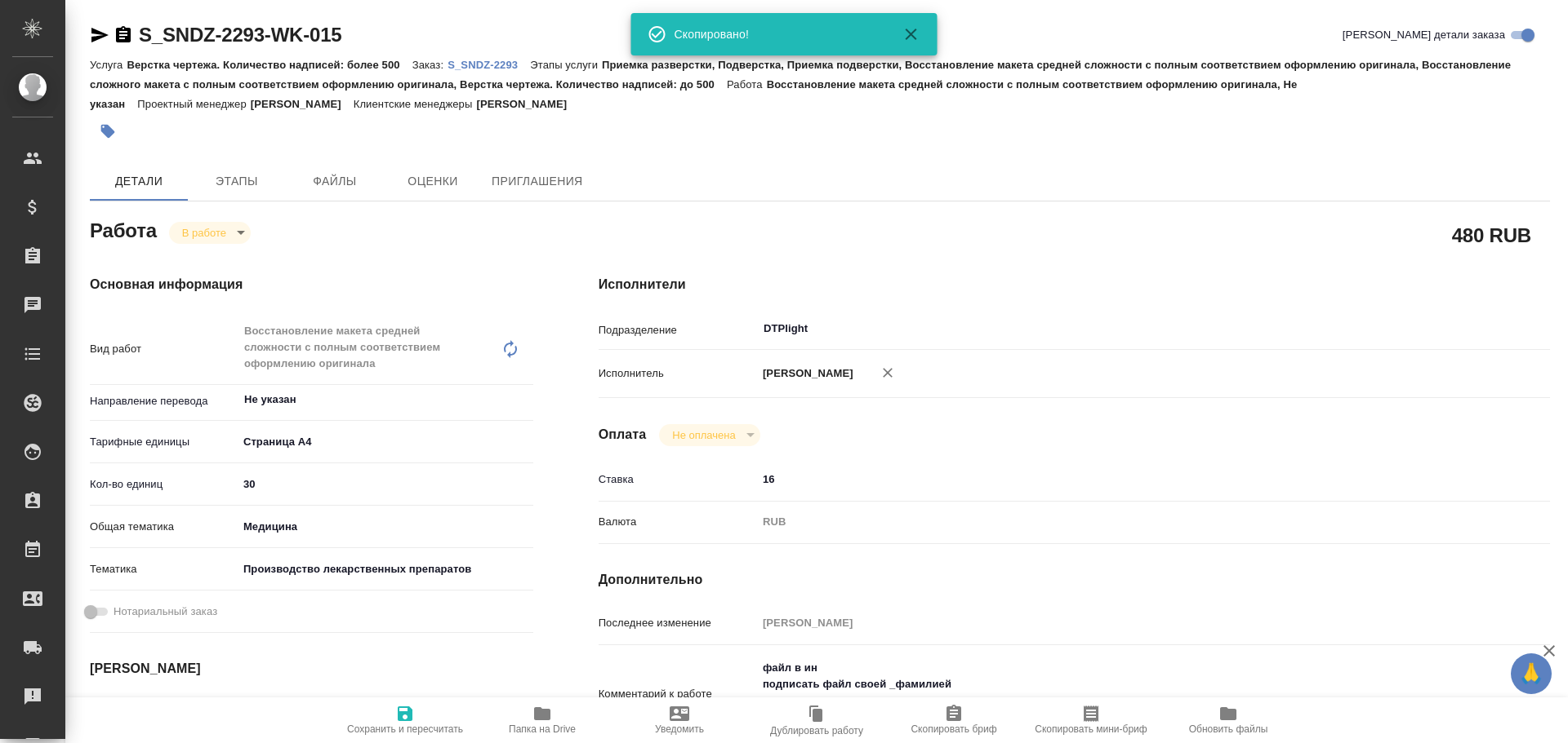
type textarea "x"
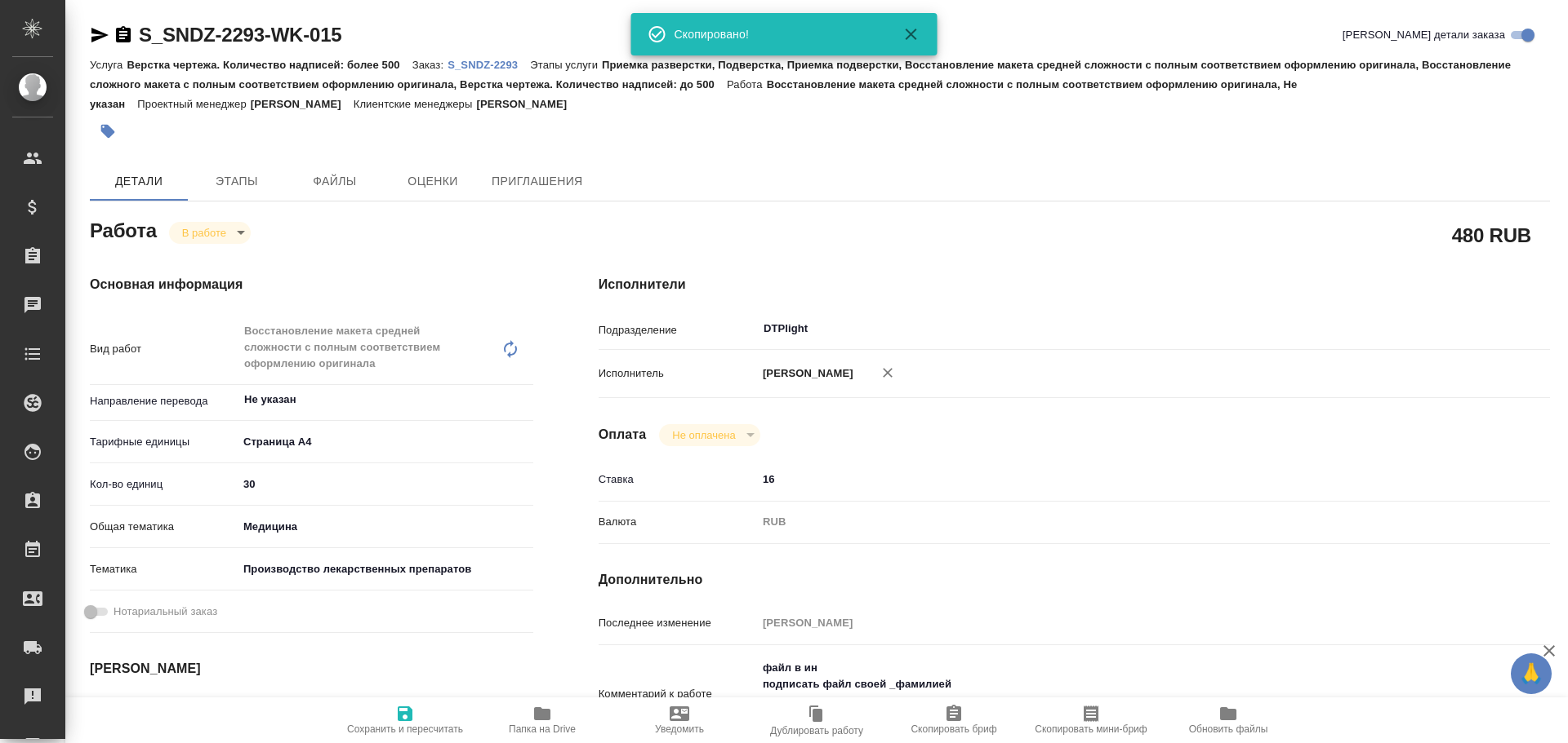
type textarea "x"
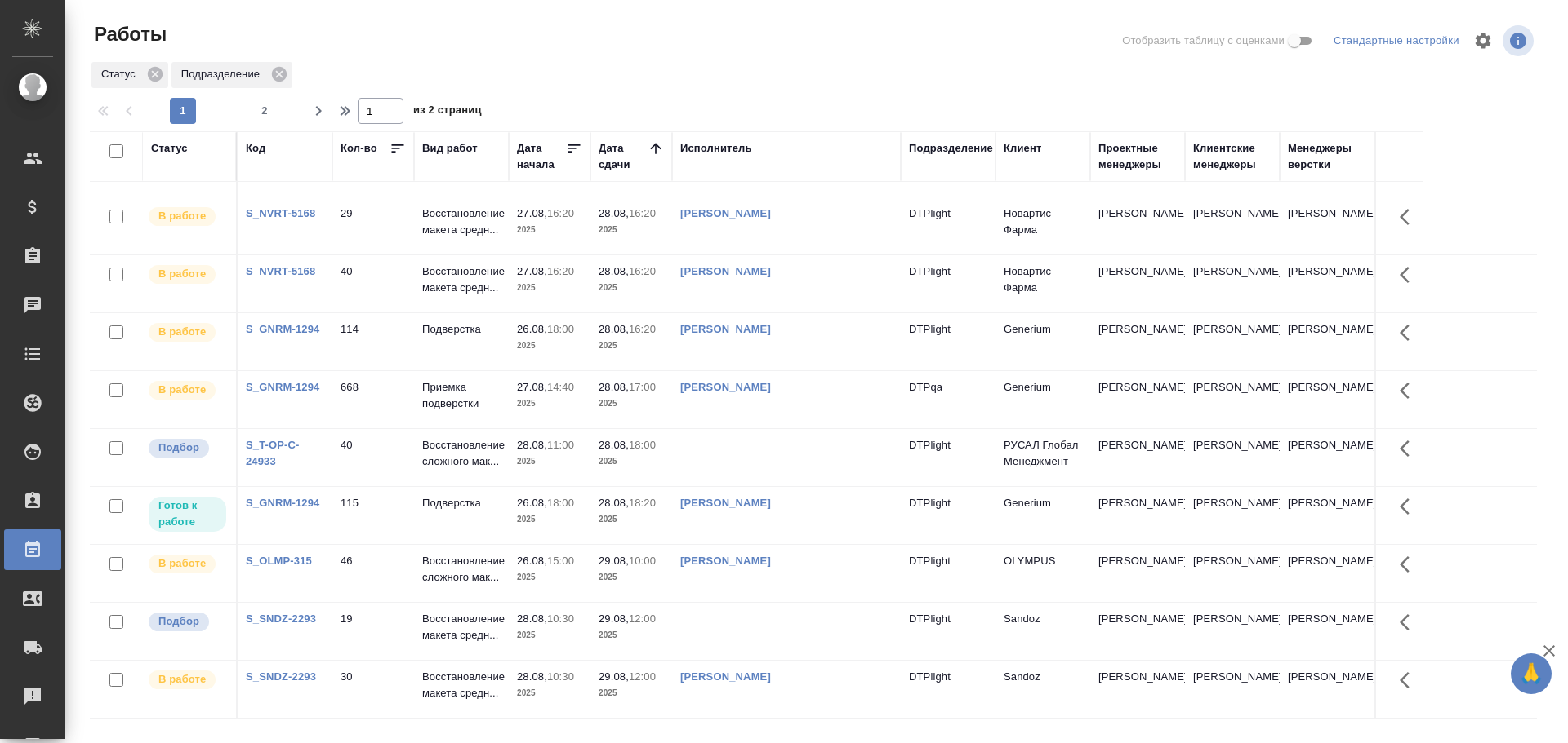
scroll to position [1002, 0]
drag, startPoint x: 316, startPoint y: 106, endPoint x: 341, endPoint y: 151, distance: 51.5
click at [316, 106] on icon "button" at bounding box center [318, 111] width 20 height 20
type input "2"
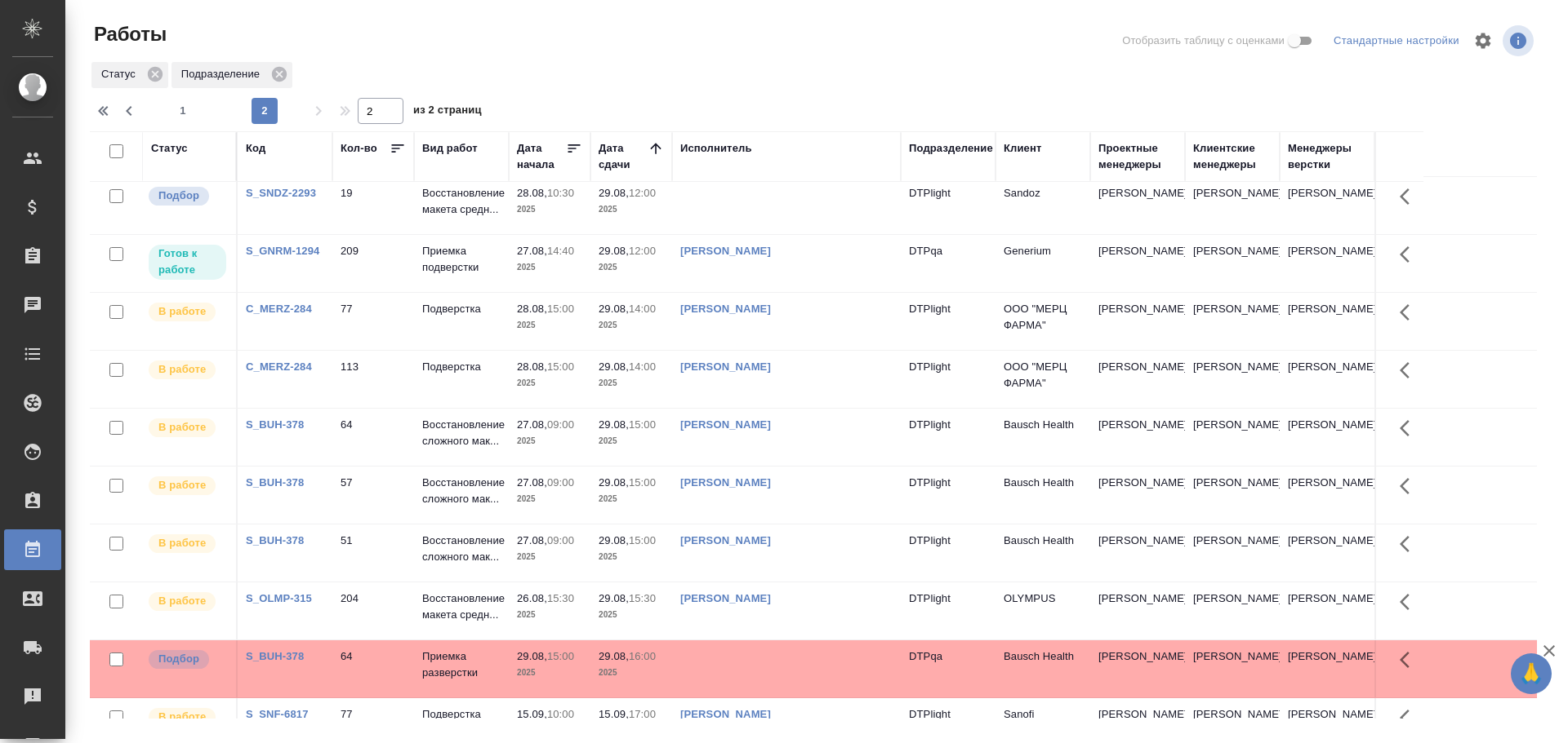
scroll to position [0, 0]
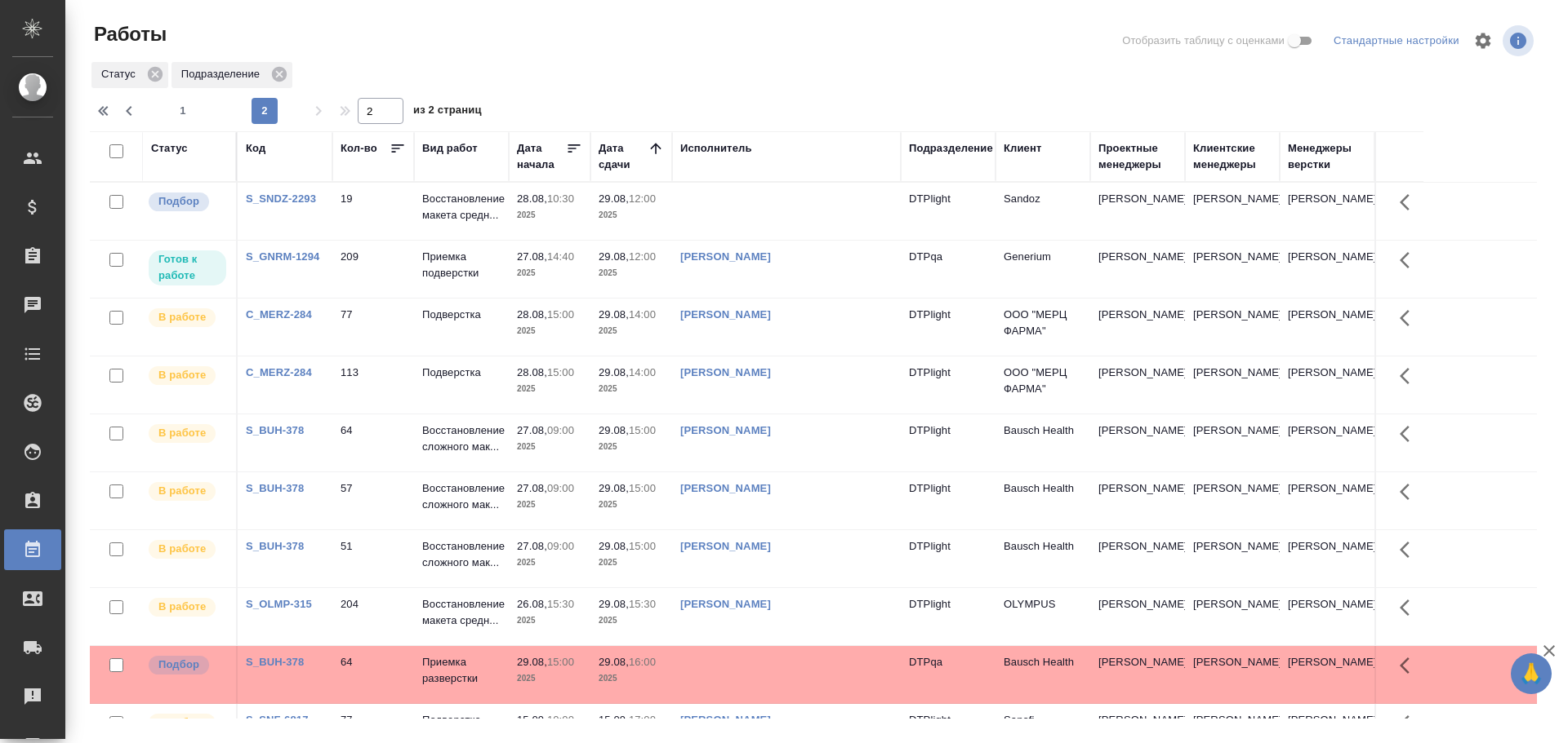
click at [754, 216] on td at bounding box center [786, 211] width 228 height 57
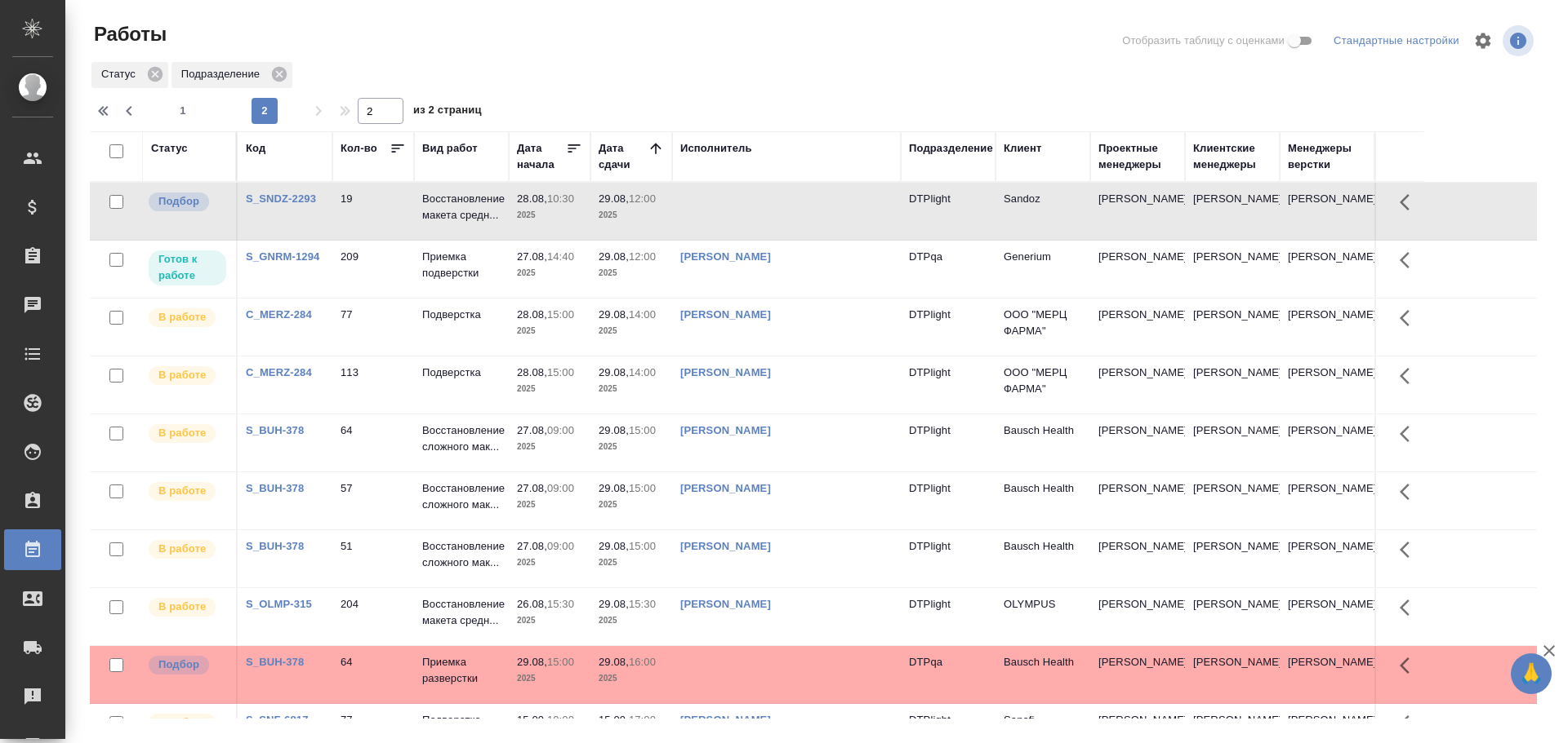
click at [255, 151] on div "Код" at bounding box center [255, 149] width 20 height 16
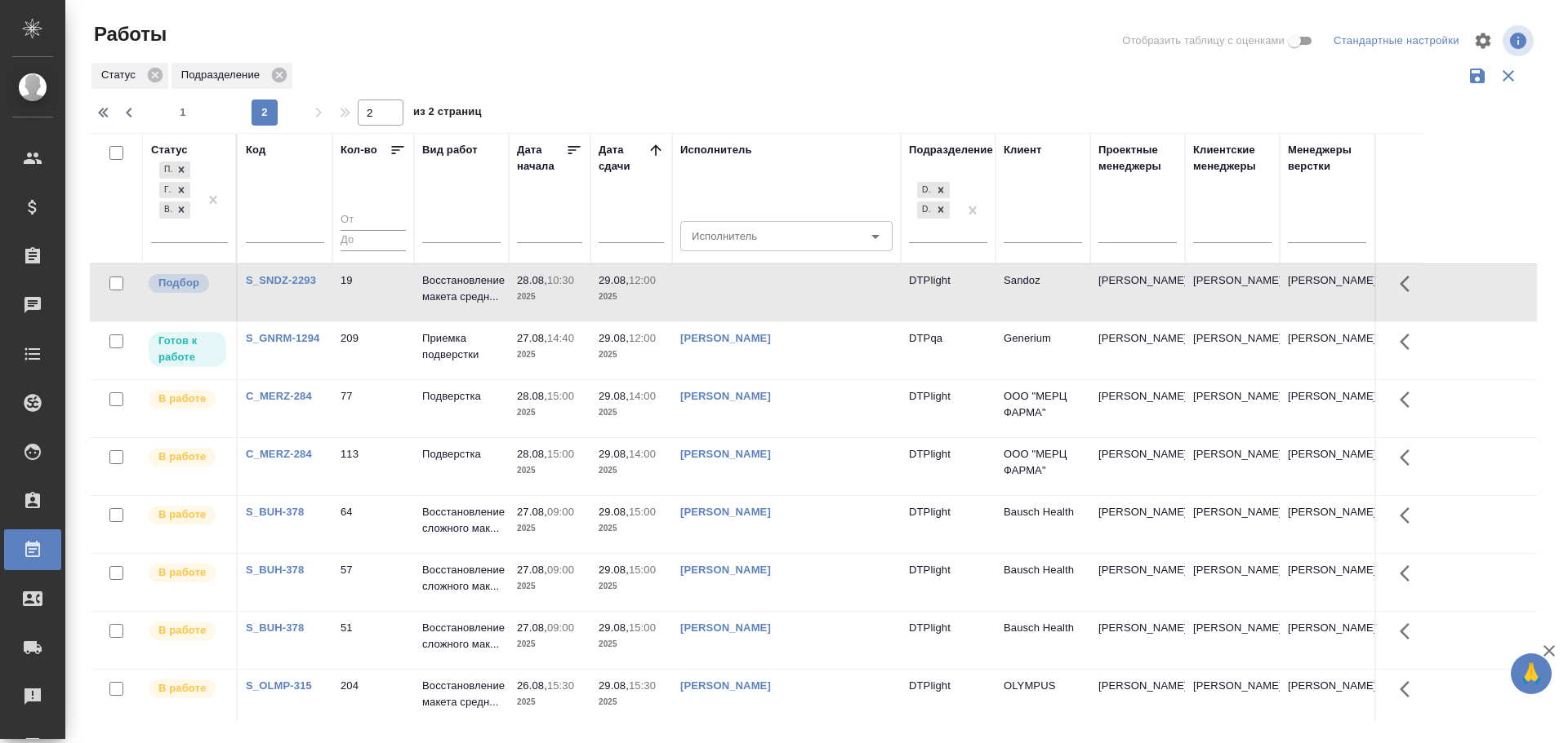
click at [267, 238] on input "text" at bounding box center [284, 232] width 78 height 21
paste input "S_SNDZ-2293"
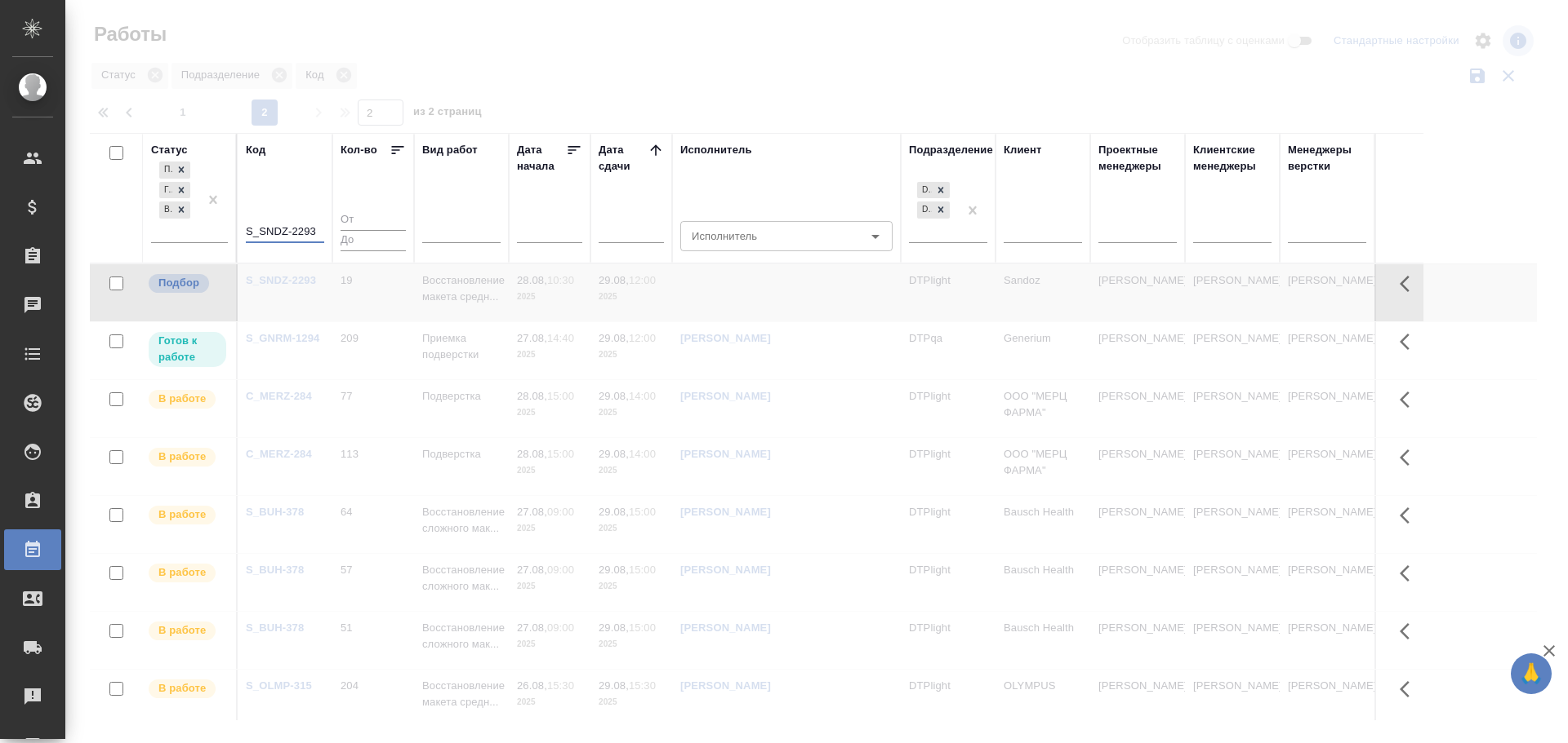
type input "S_SNDZ-2293"
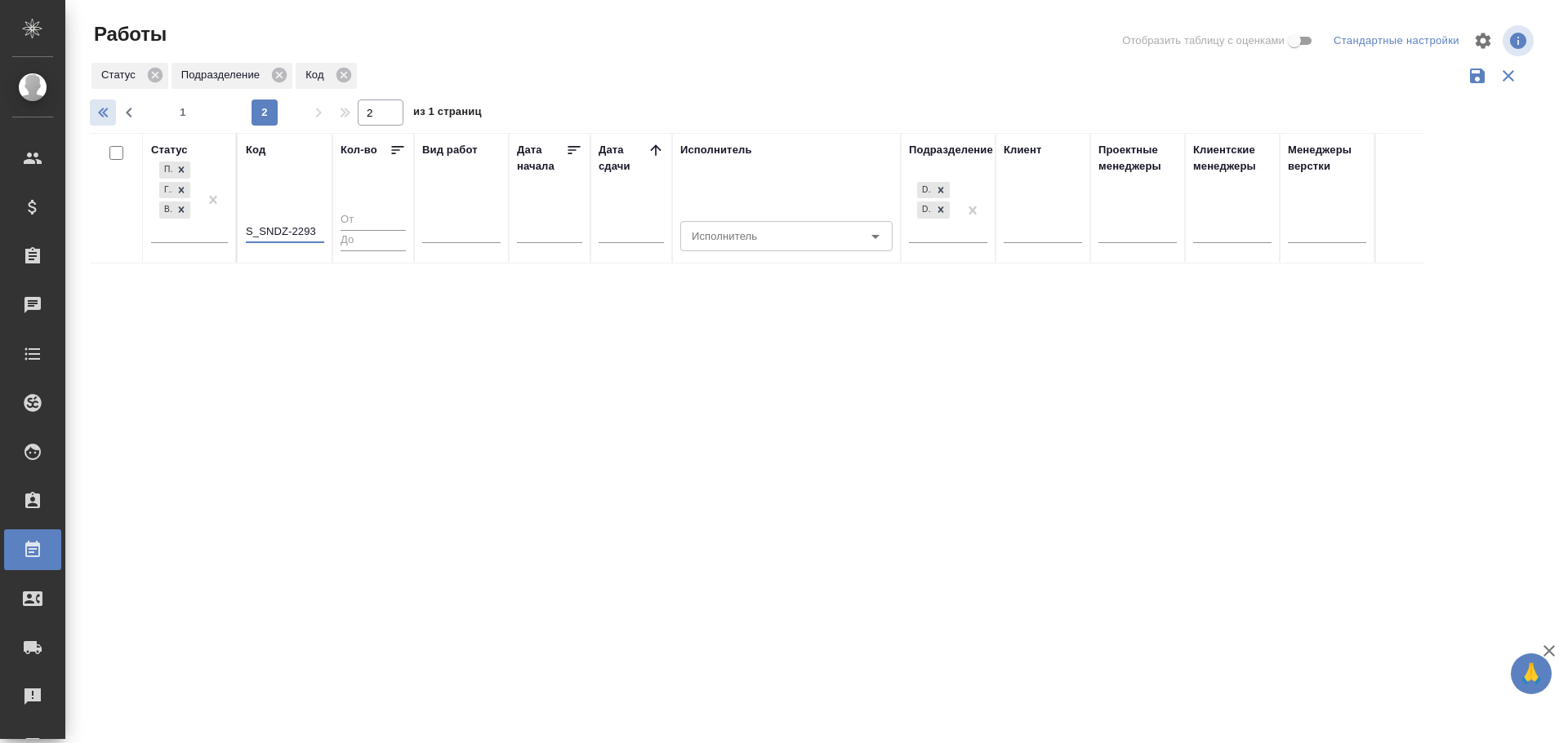
click at [107, 115] on icon "button" at bounding box center [106, 113] width 20 height 20
type input "1"
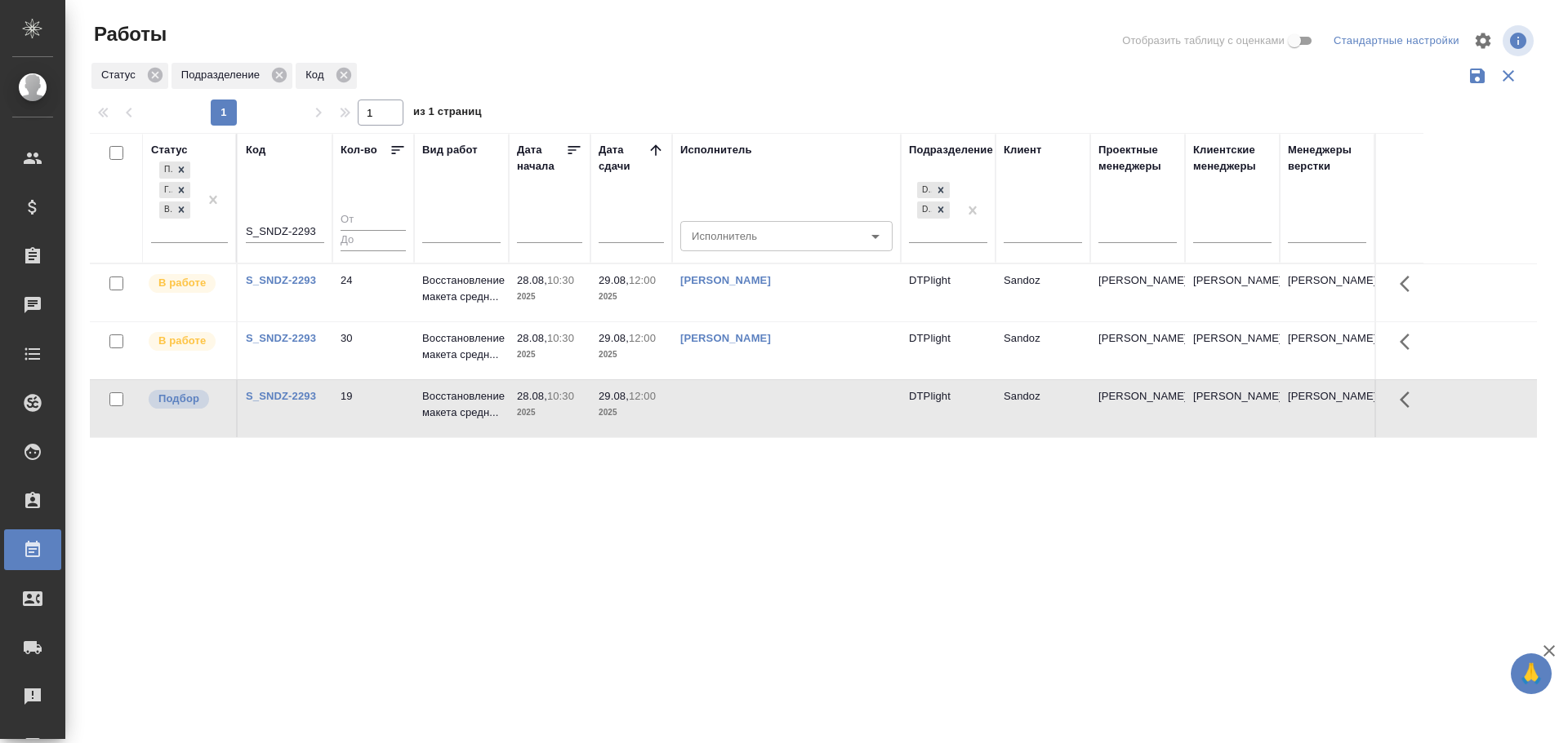
click at [859, 298] on td "[PERSON_NAME]" at bounding box center [786, 292] width 228 height 57
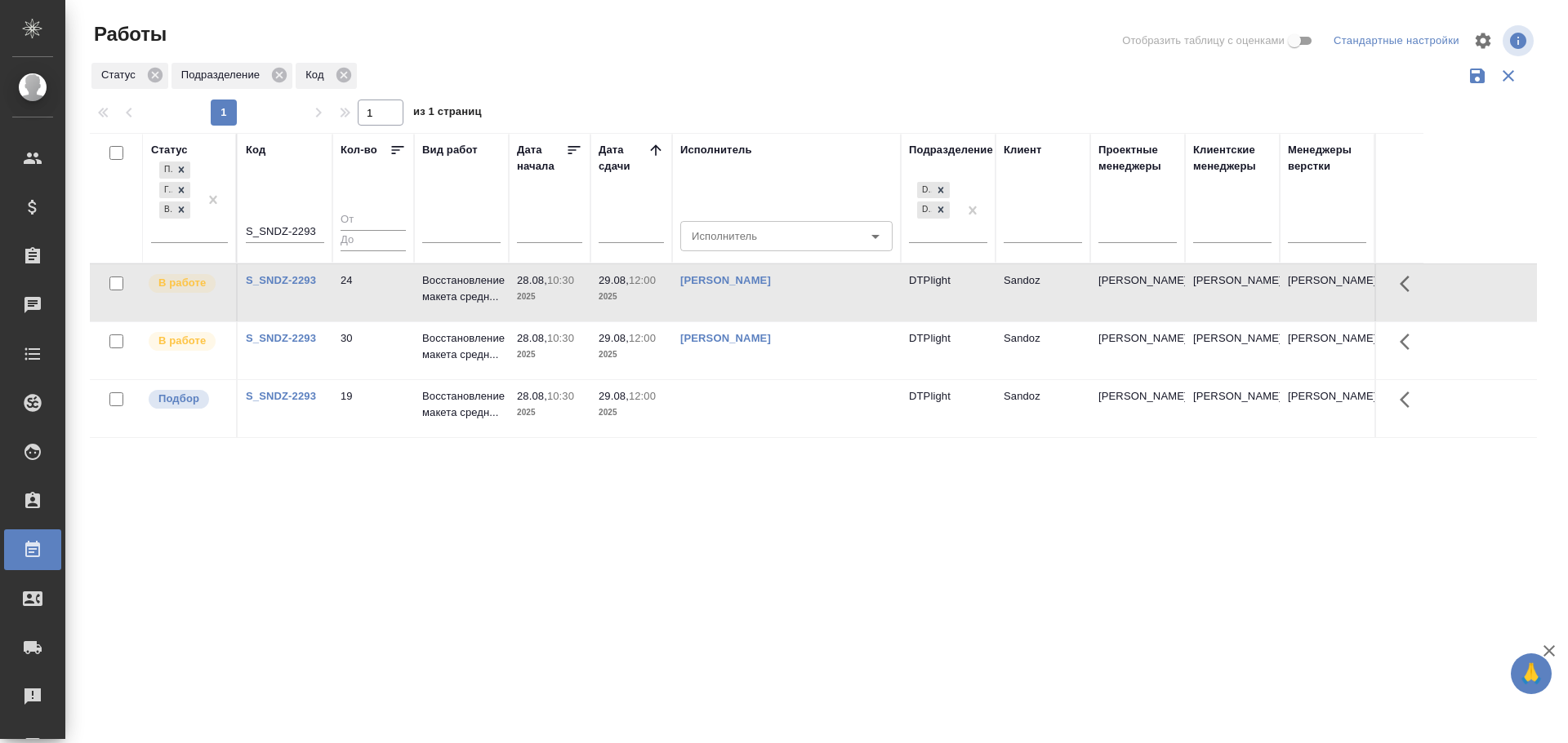
click at [859, 298] on td "[PERSON_NAME]" at bounding box center [786, 292] width 228 height 57
click at [766, 415] on td at bounding box center [786, 408] width 228 height 57
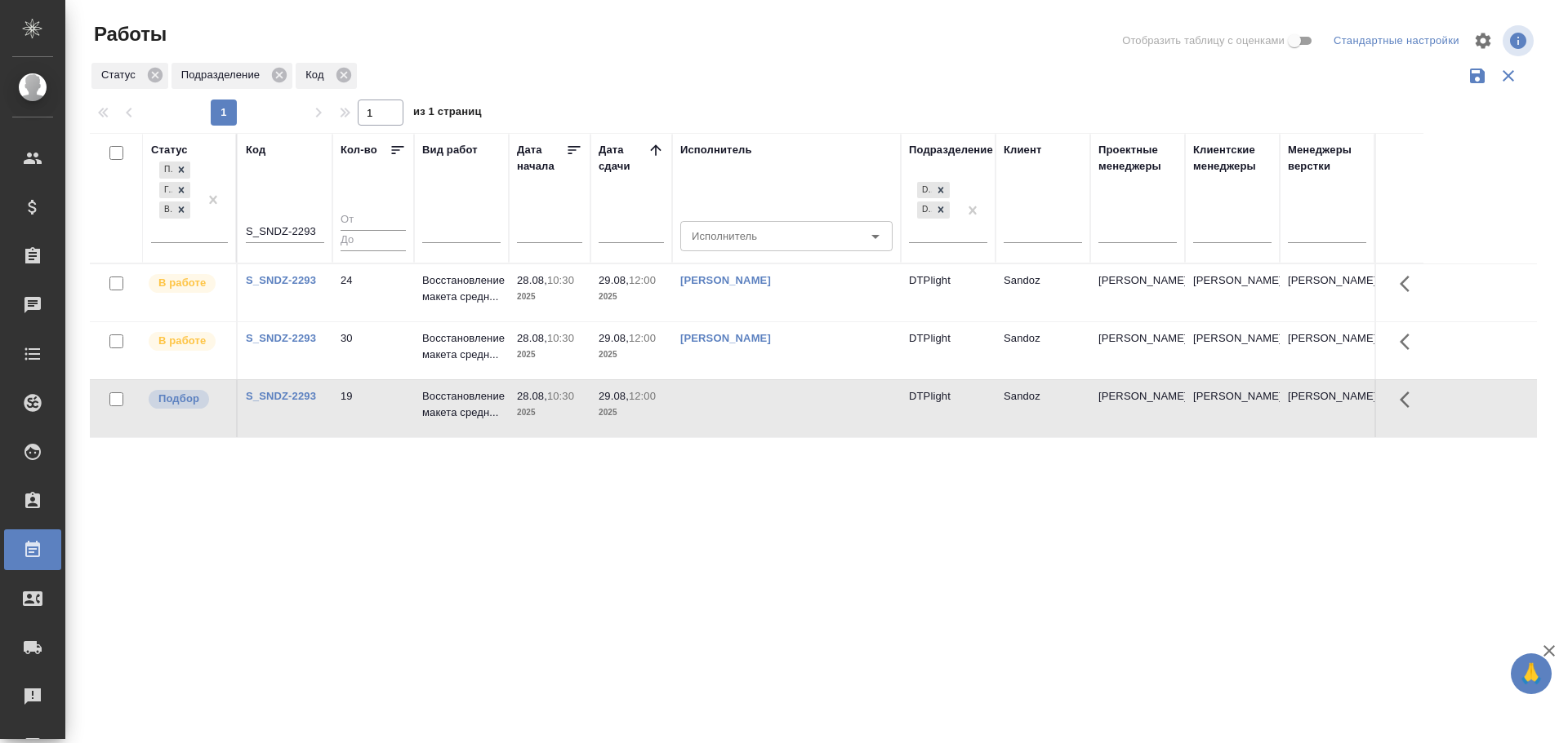
click at [766, 415] on td at bounding box center [786, 408] width 228 height 57
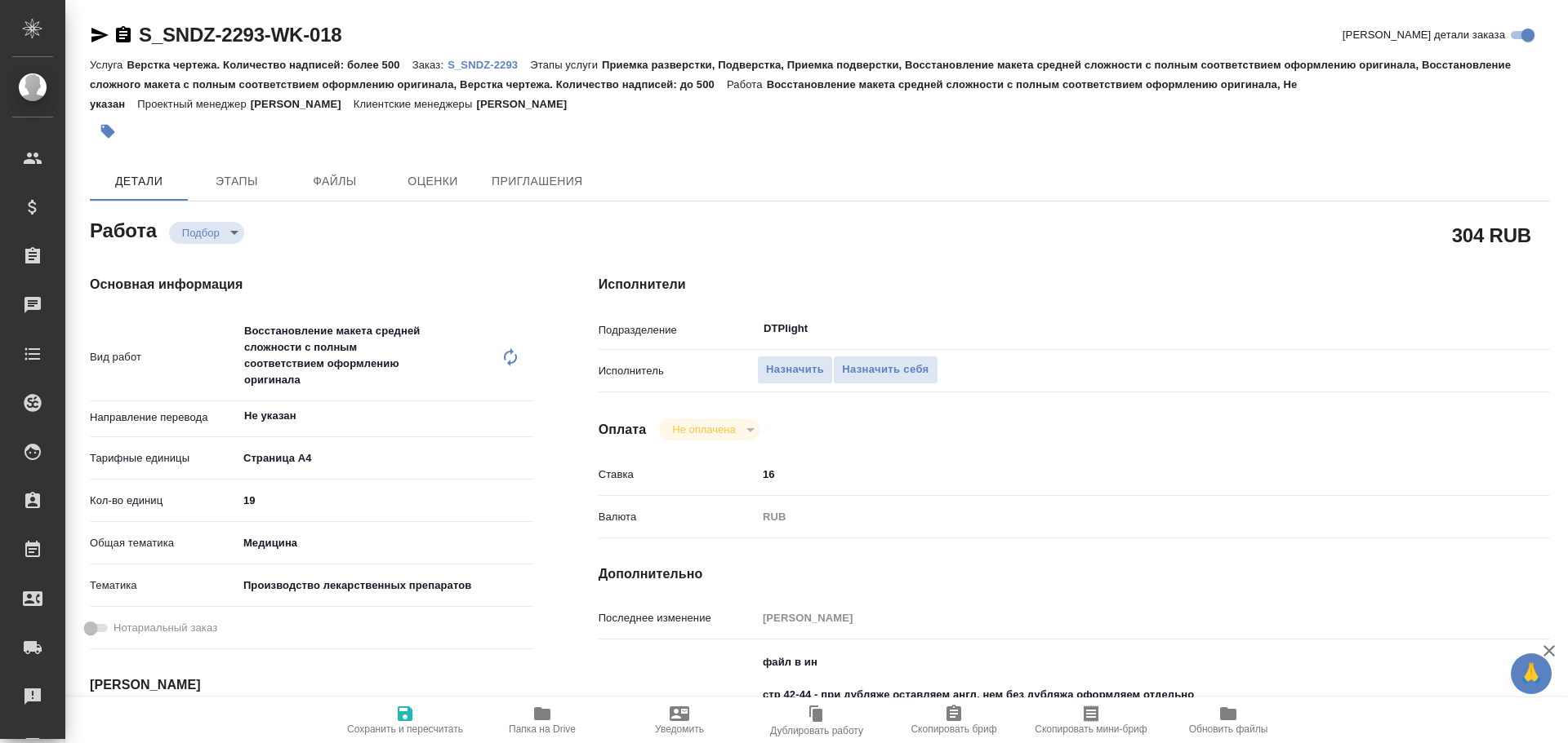
type textarea "x"
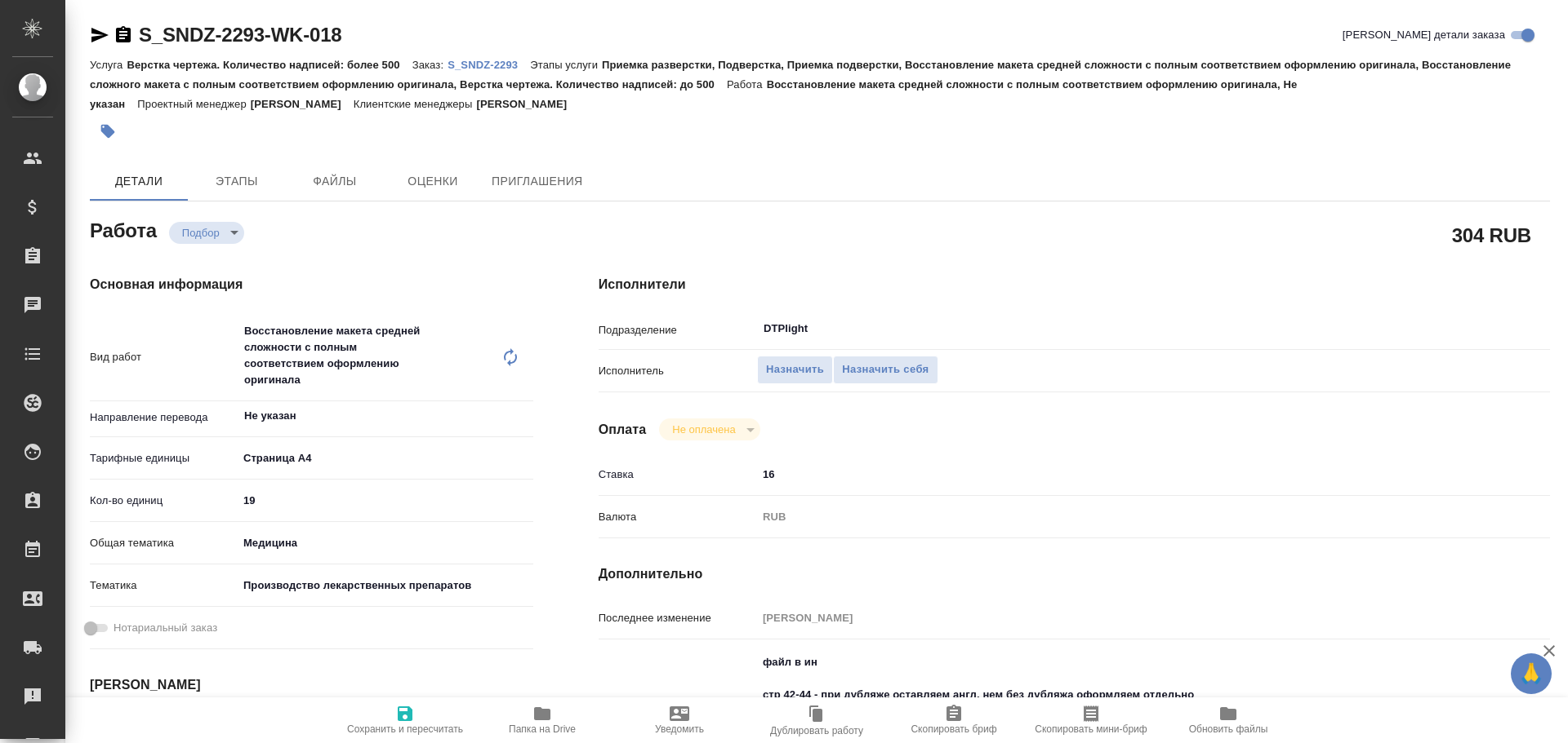
type textarea "x"
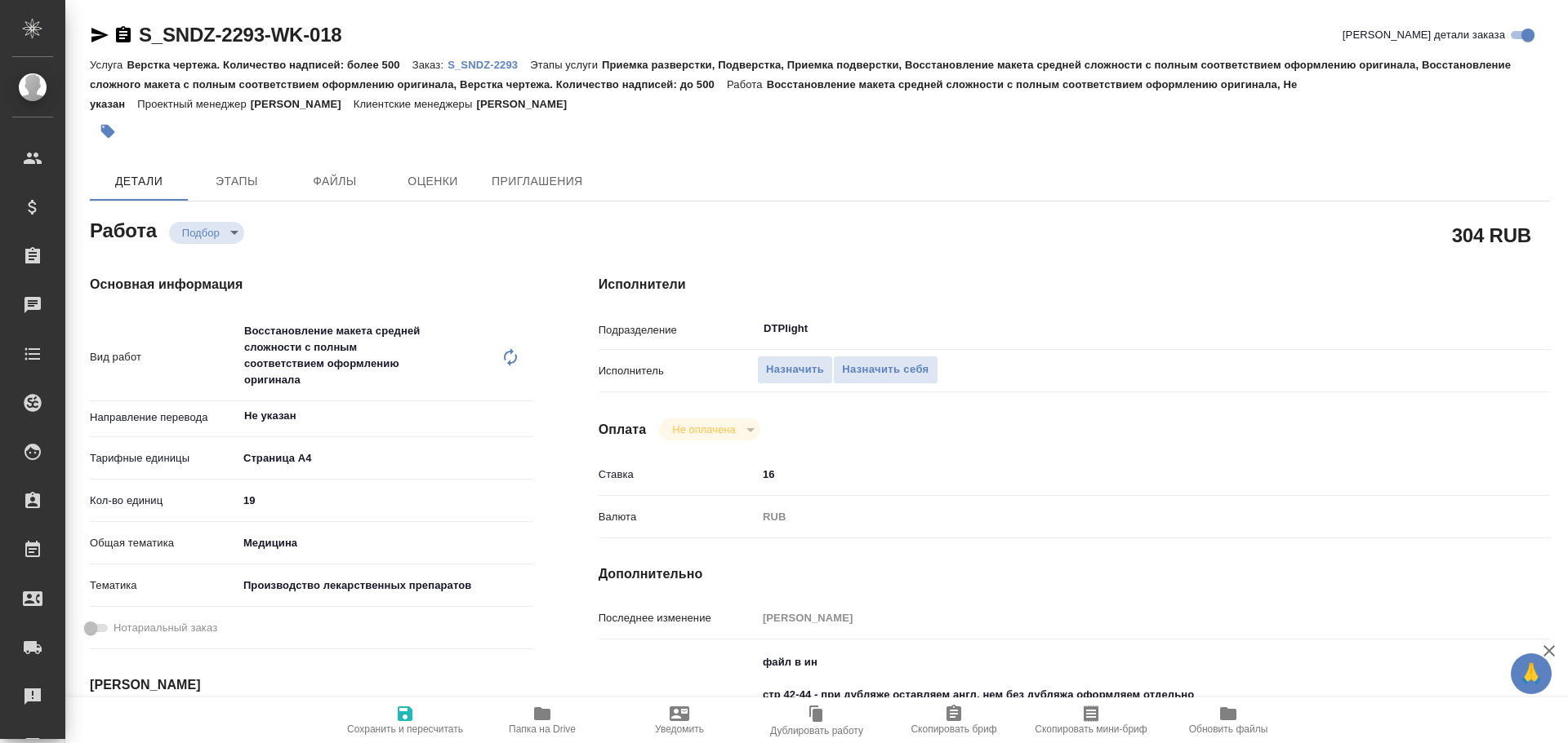
type textarea "x"
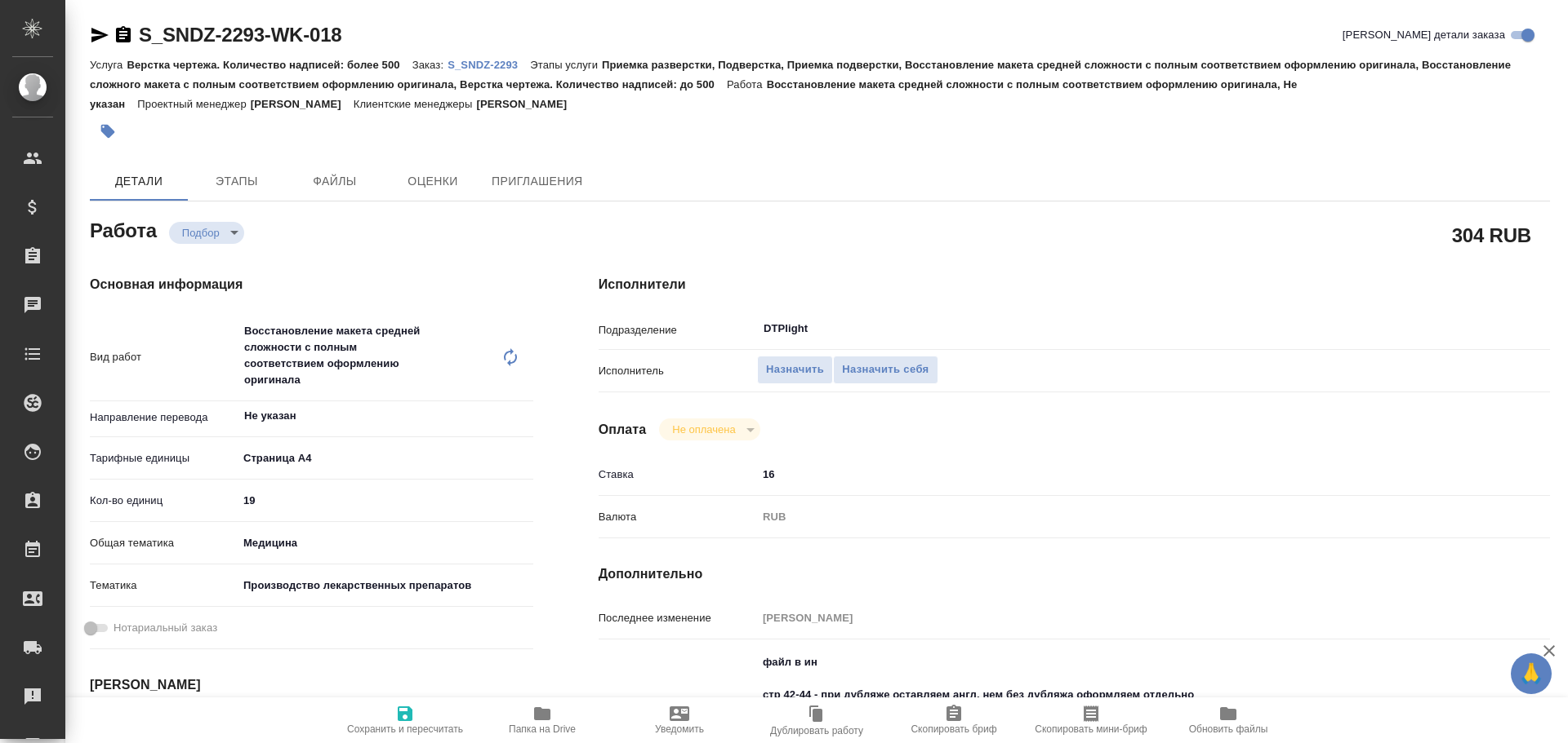
type textarea "x"
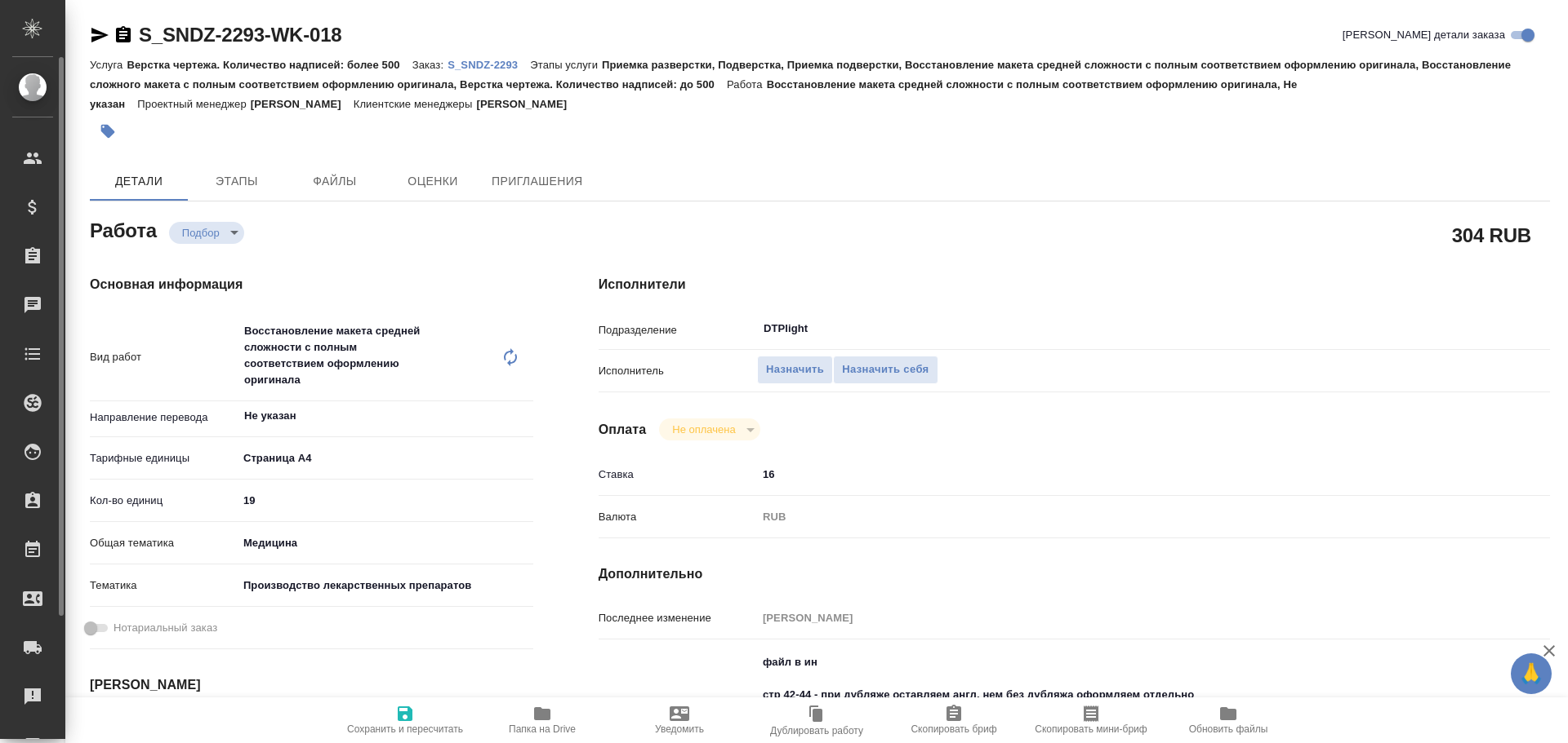
type textarea "x"
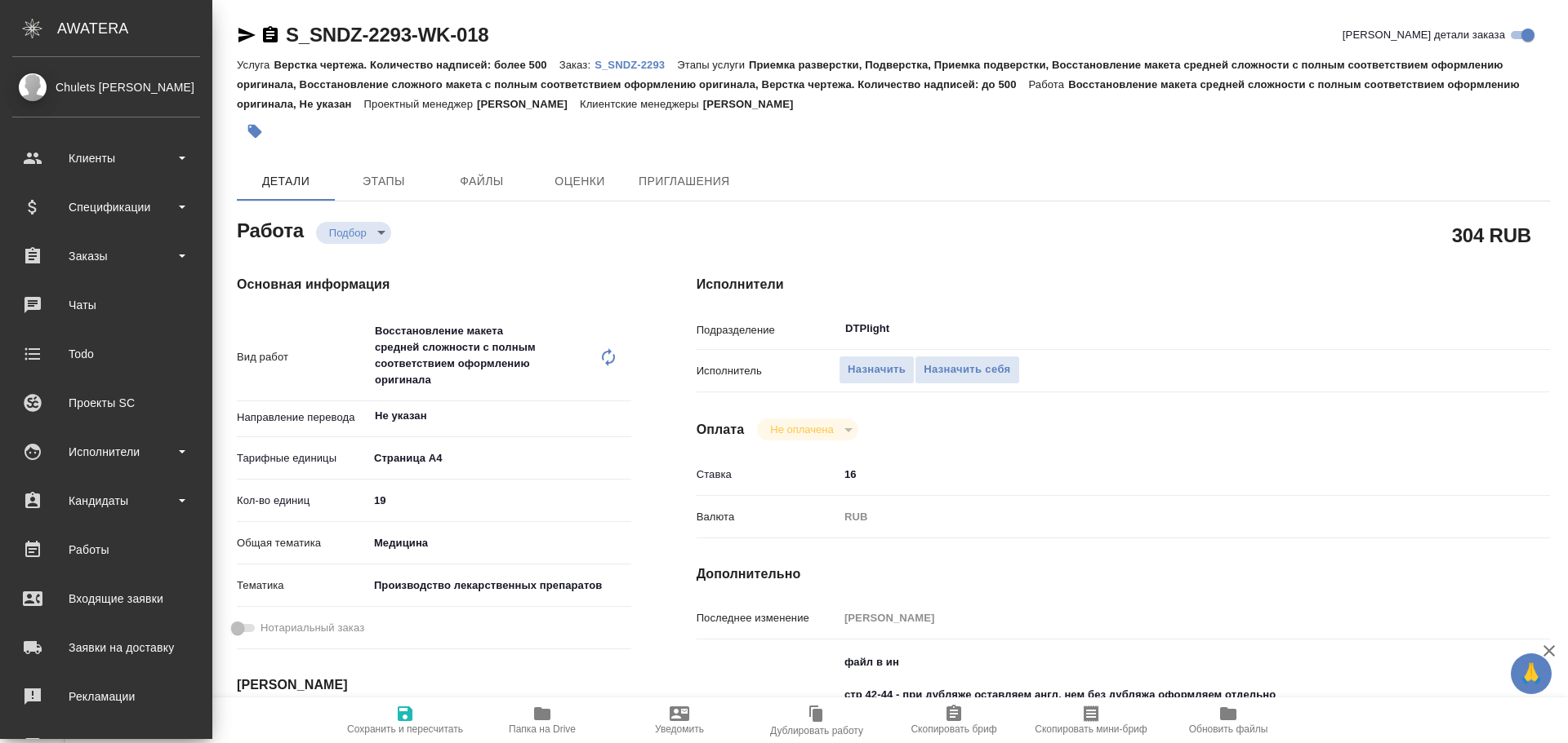
type textarea "x"
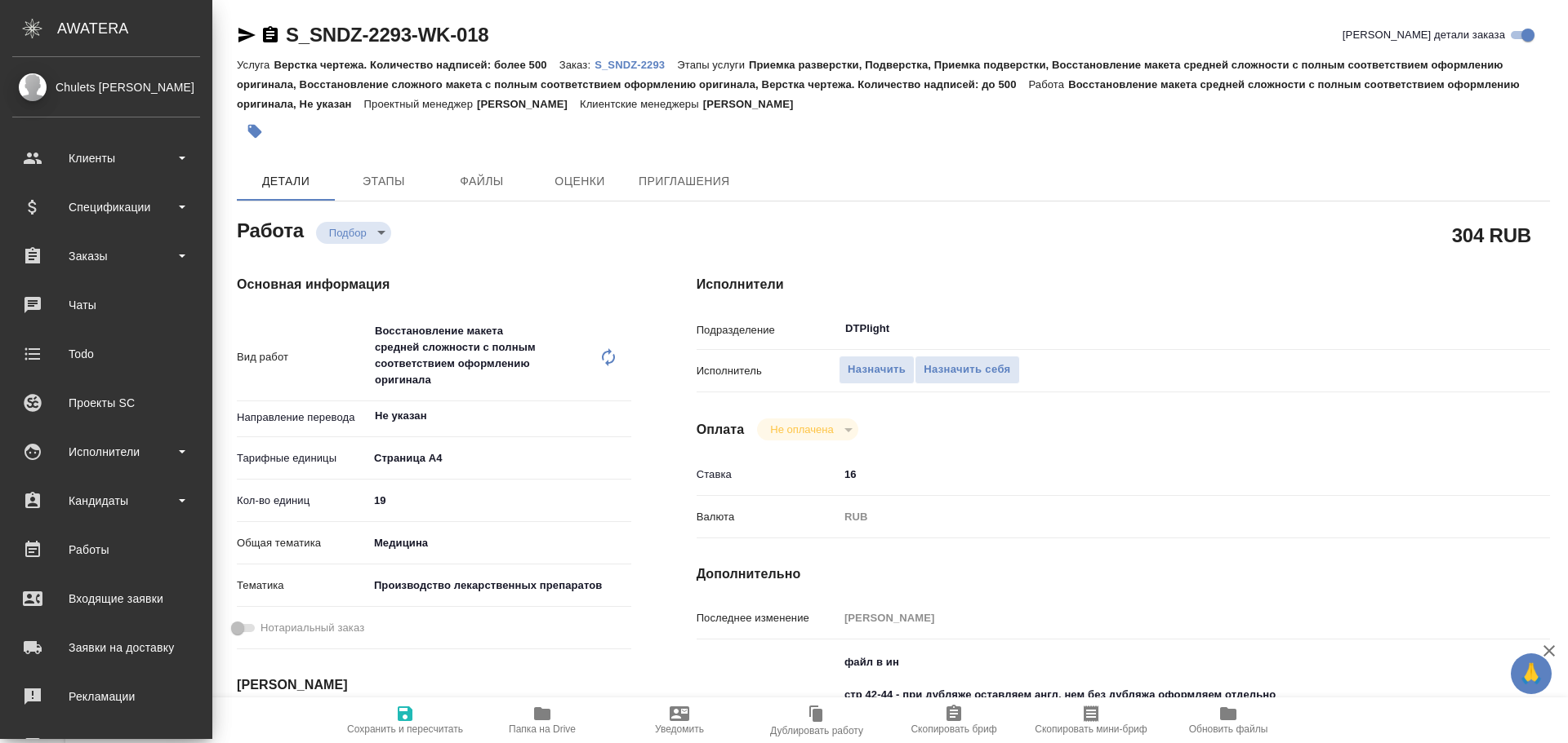
type textarea "x"
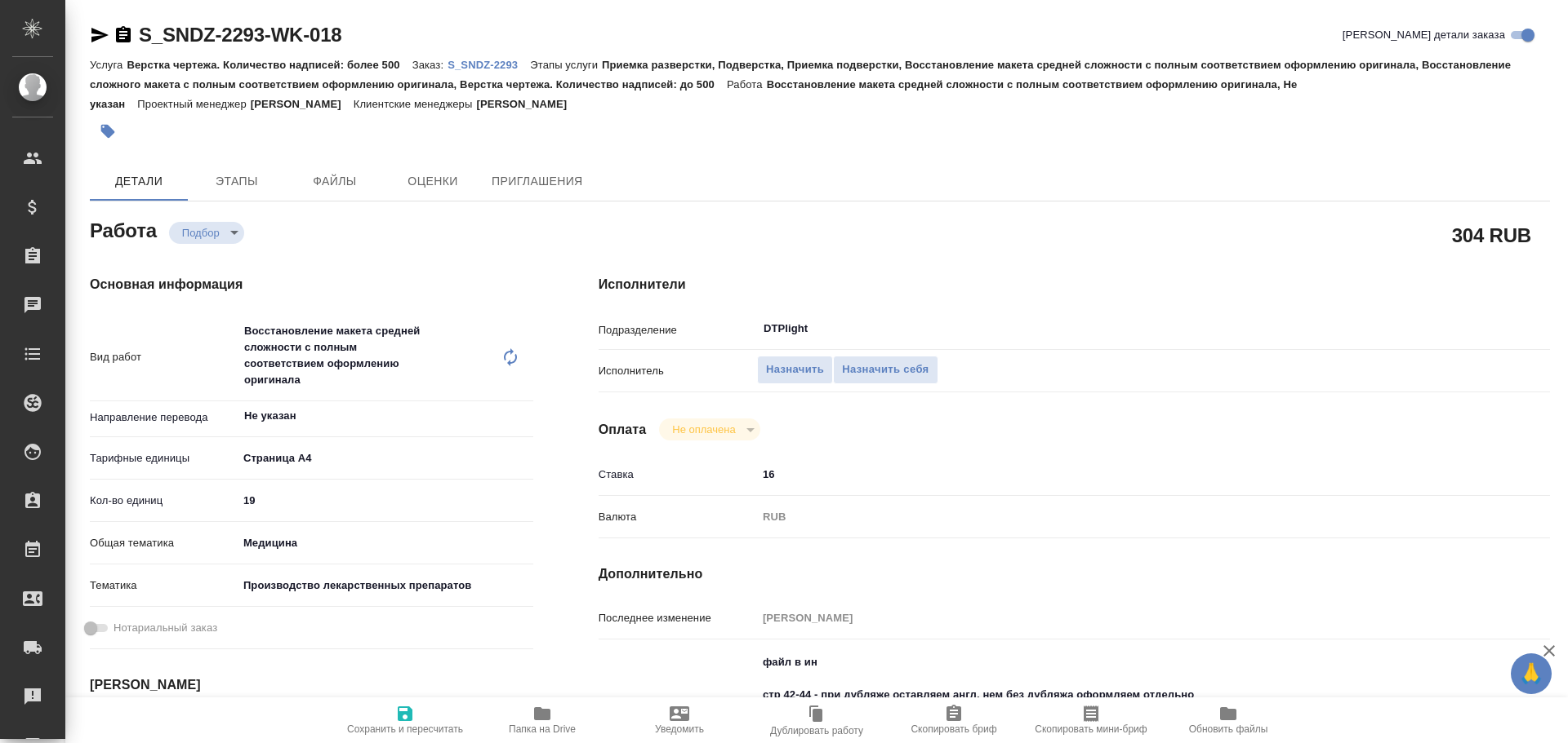
type textarea "x"
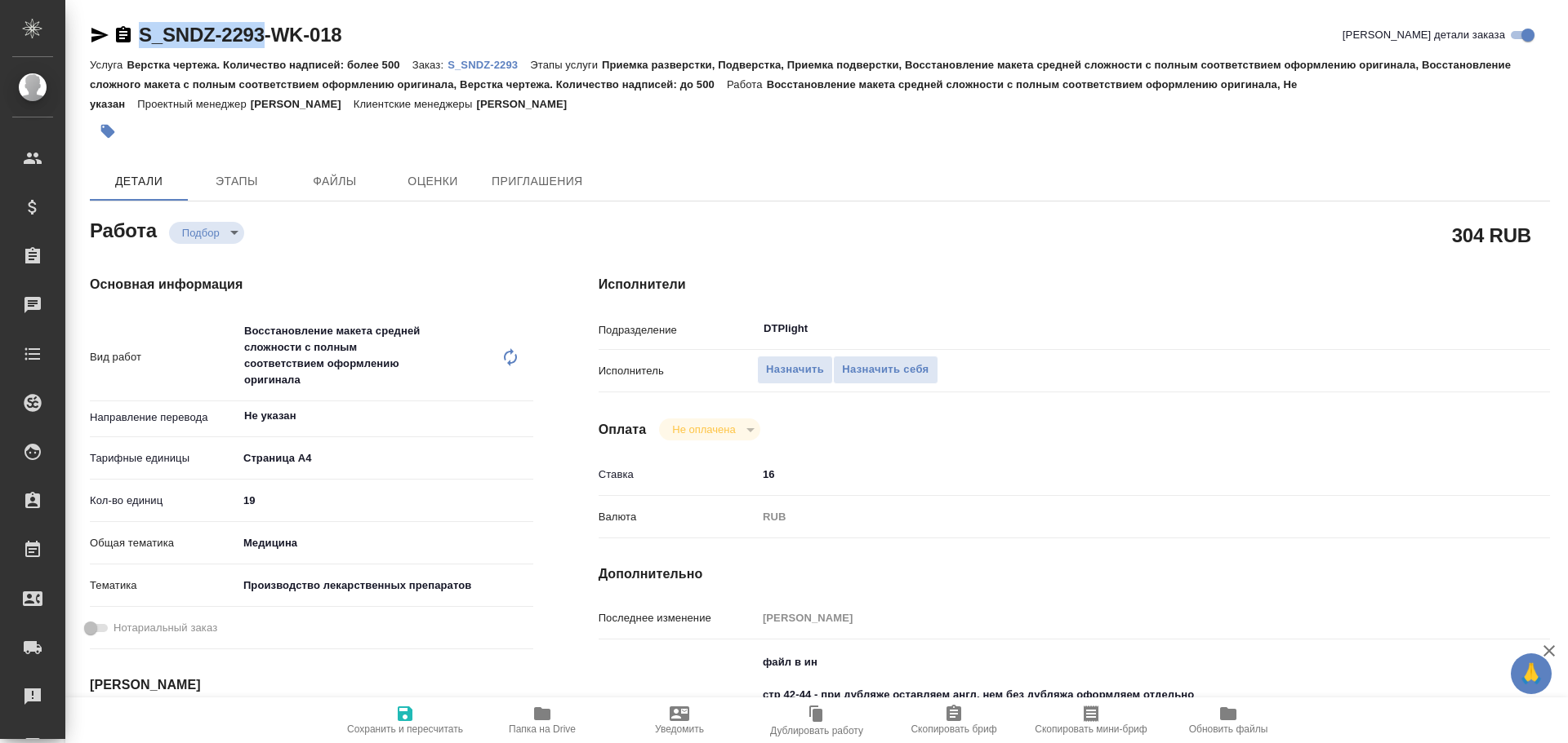
drag, startPoint x: 138, startPoint y: 31, endPoint x: 261, endPoint y: 39, distance: 123.3
click at [261, 39] on div "S_SNDZ-2293-WK-018" at bounding box center [216, 34] width 252 height 26
copy link "S_SNDZ-2293"
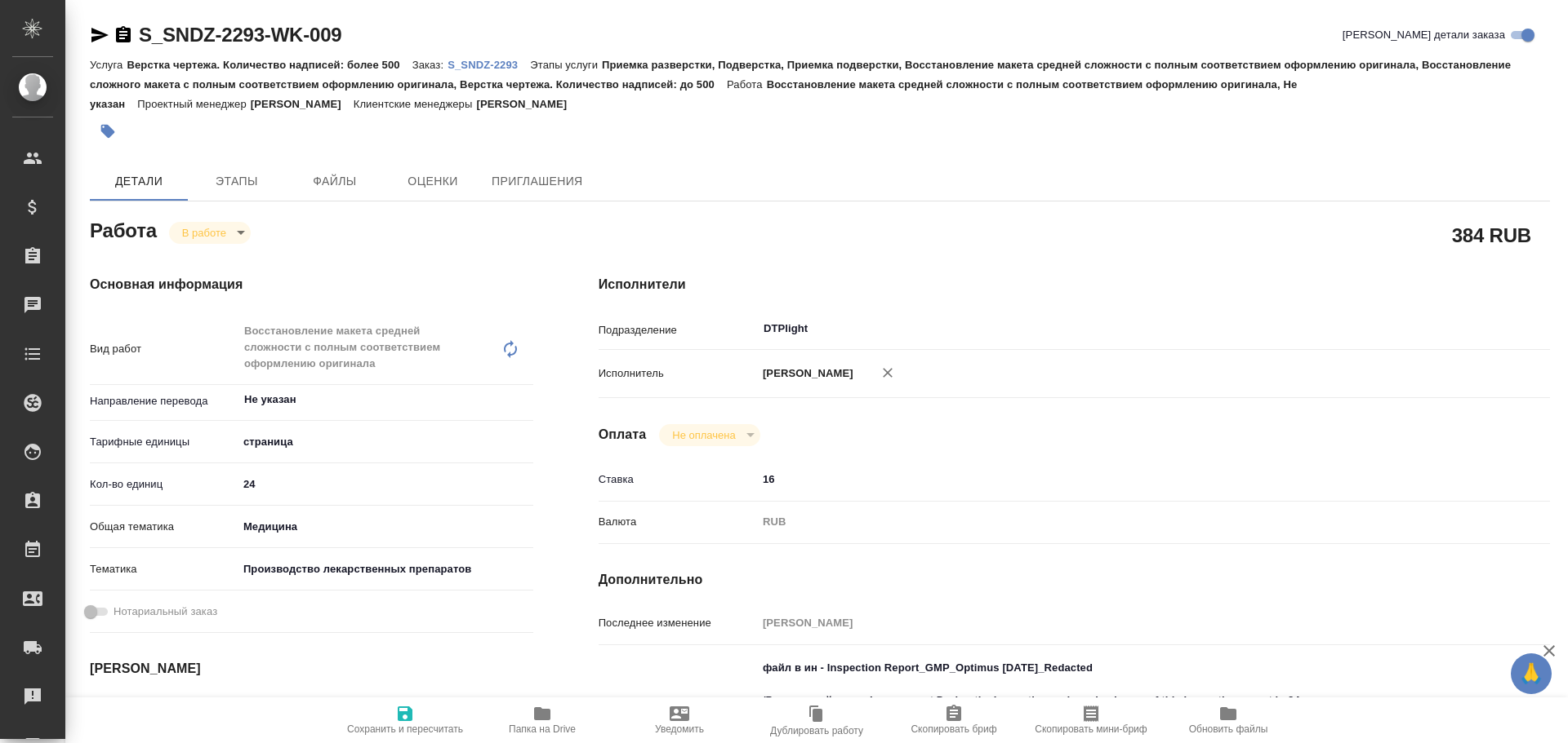
type textarea "x"
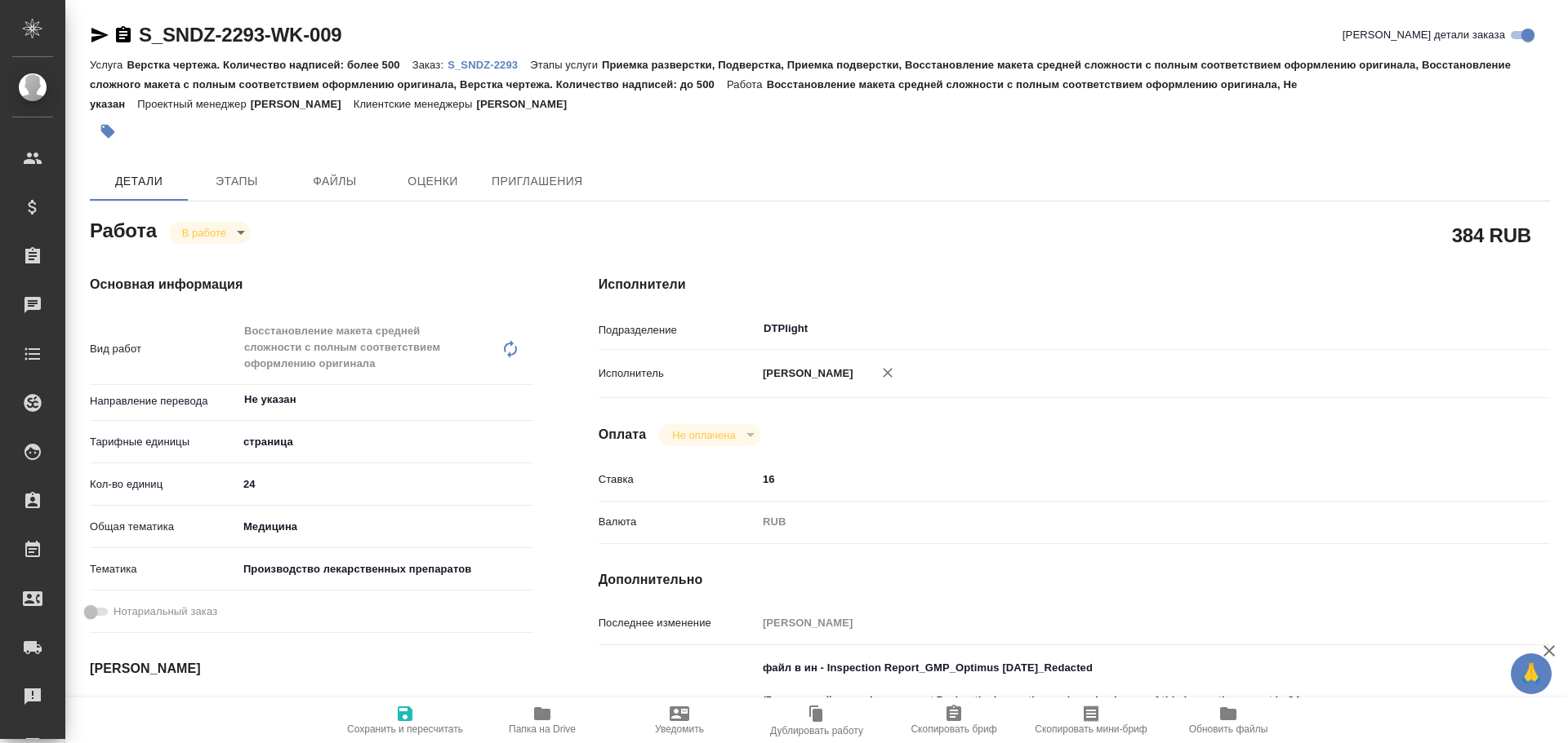
type textarea "x"
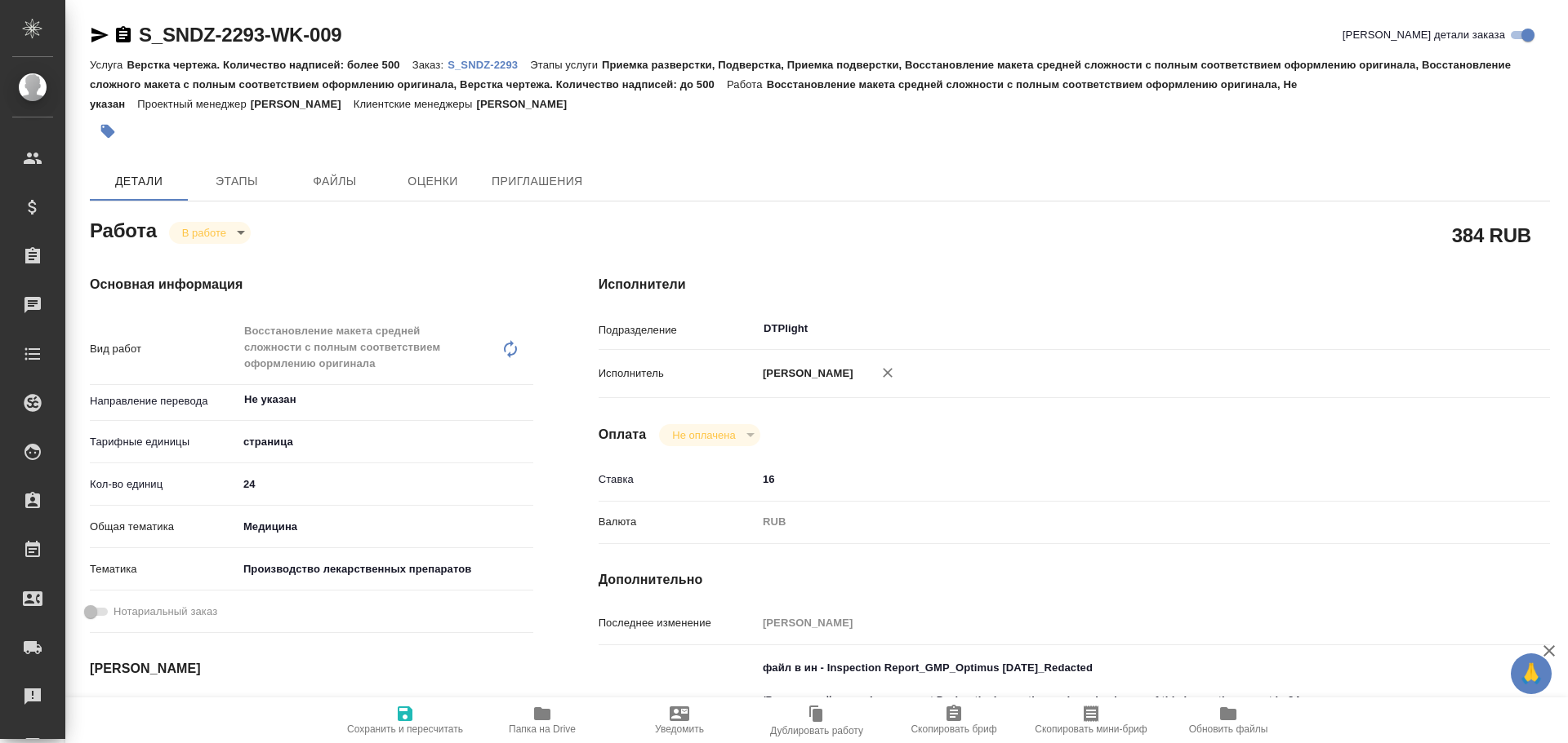
type textarea "x"
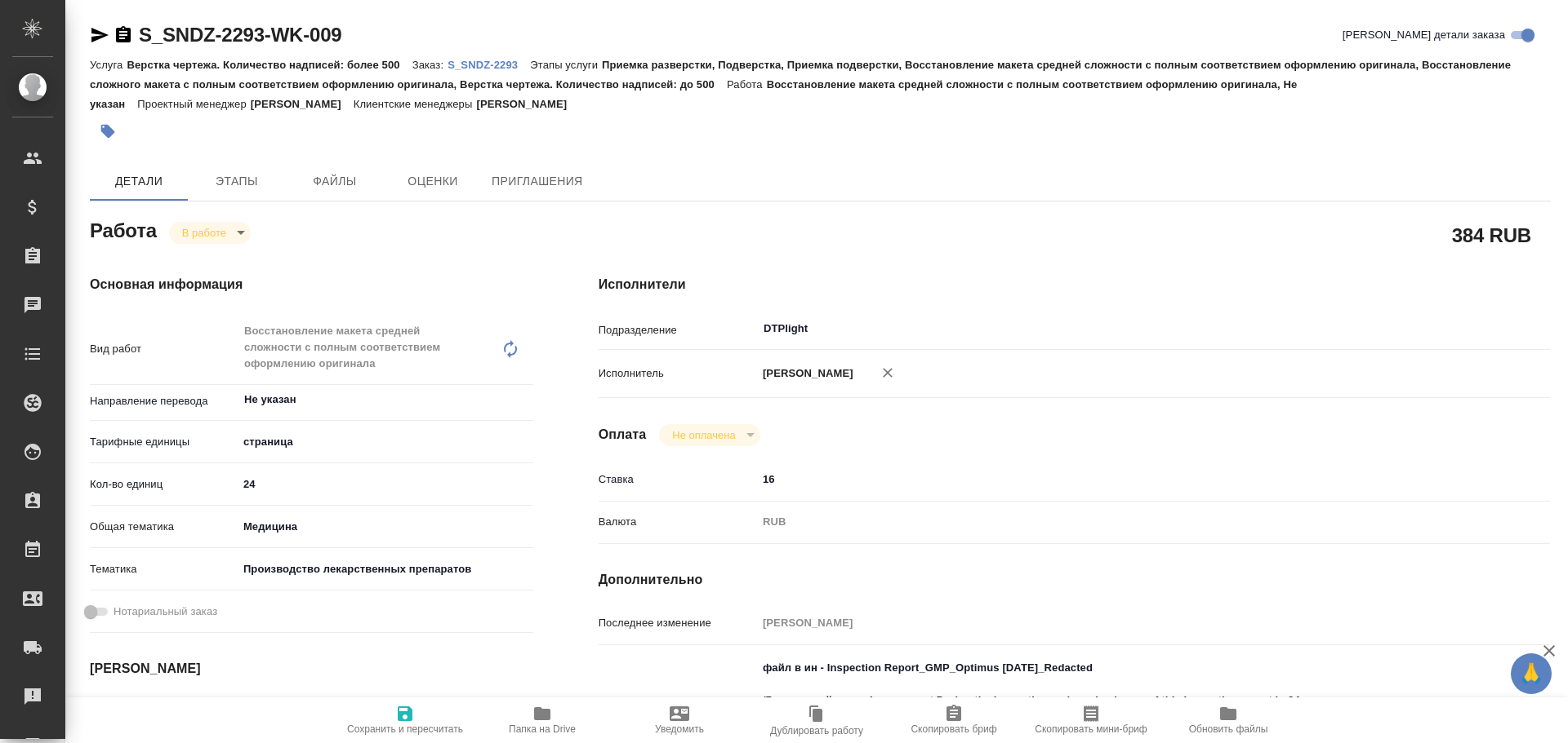
type textarea "x"
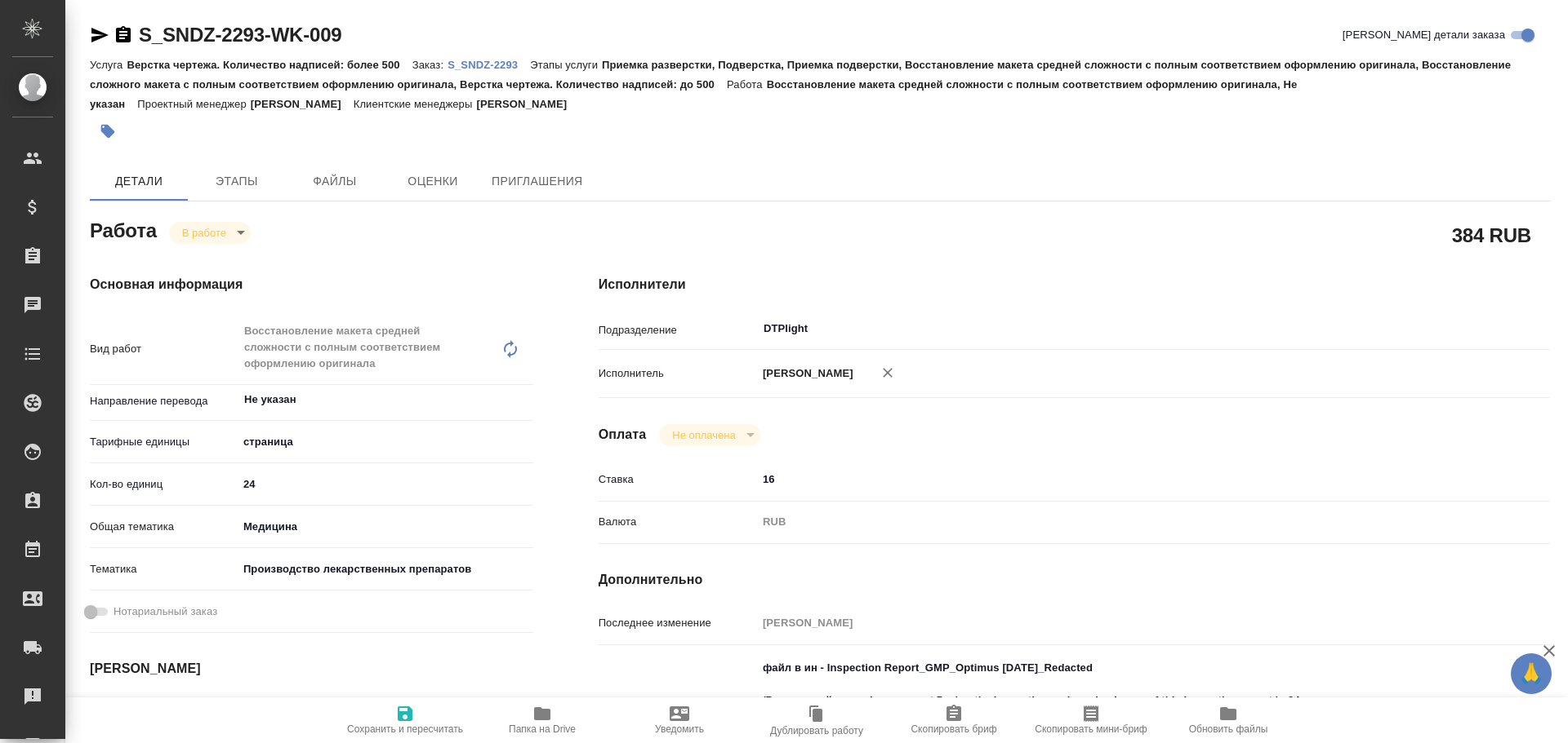
click at [100, 32] on icon "button" at bounding box center [99, 35] width 17 height 14
type textarea "x"
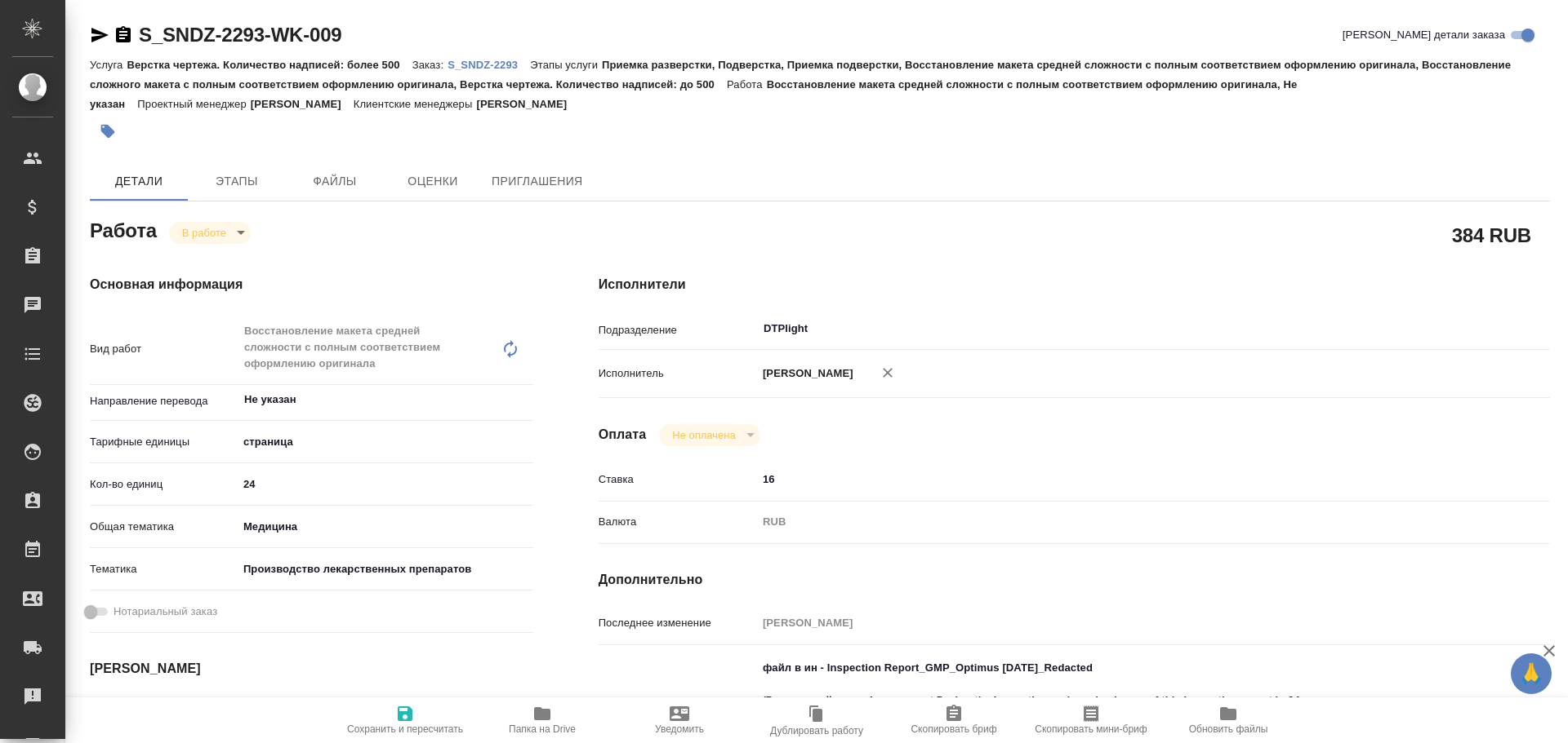
type textarea "x"
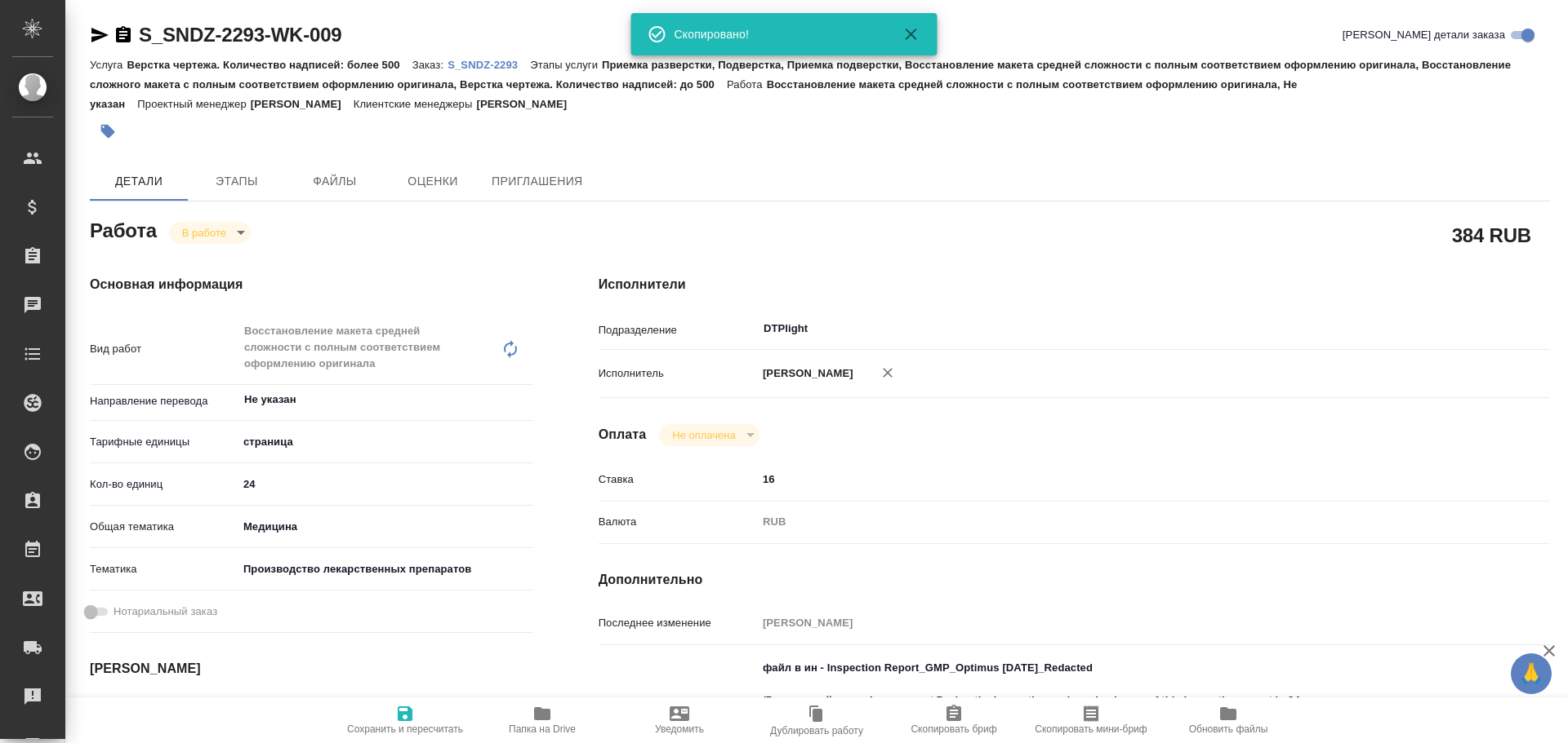
type textarea "x"
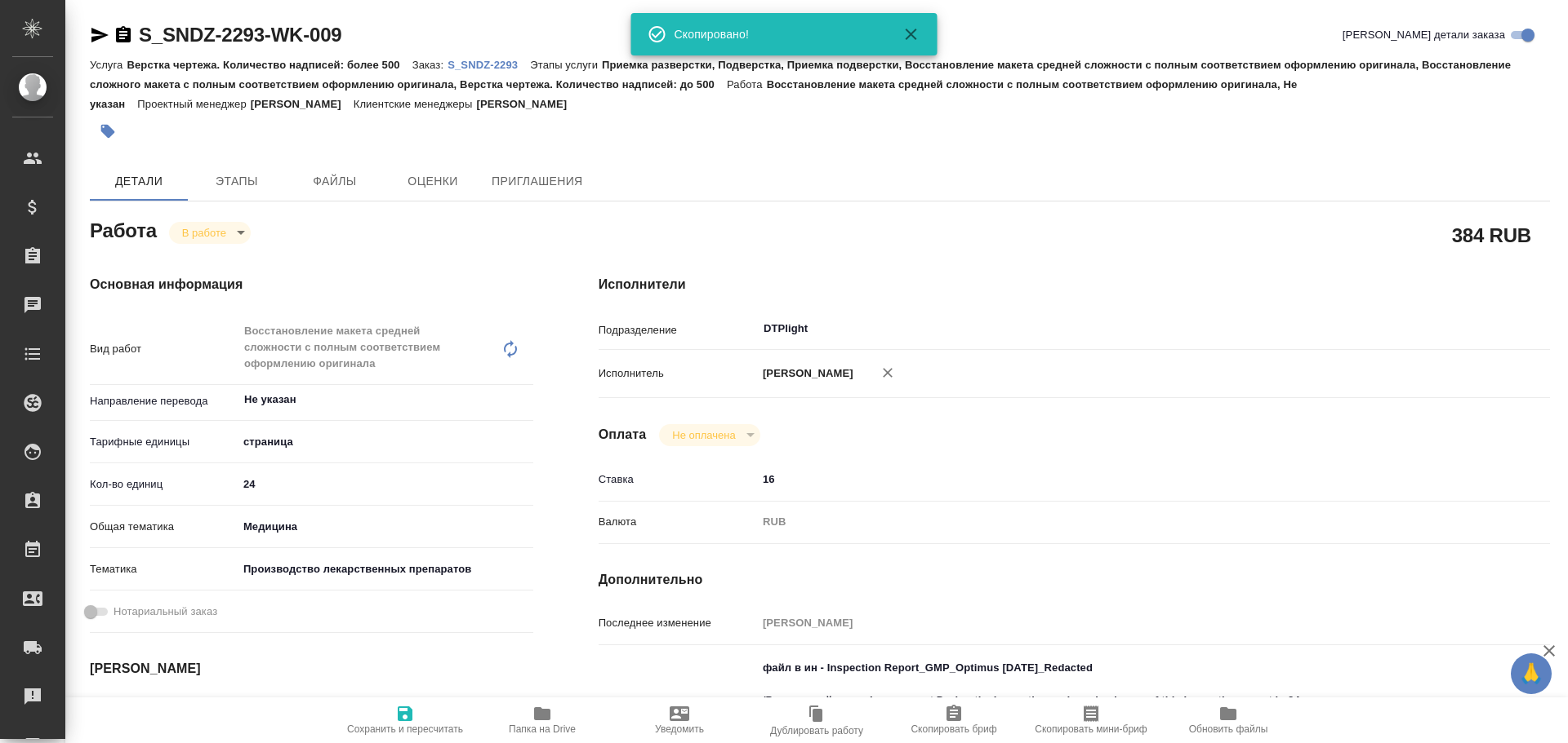
type textarea "x"
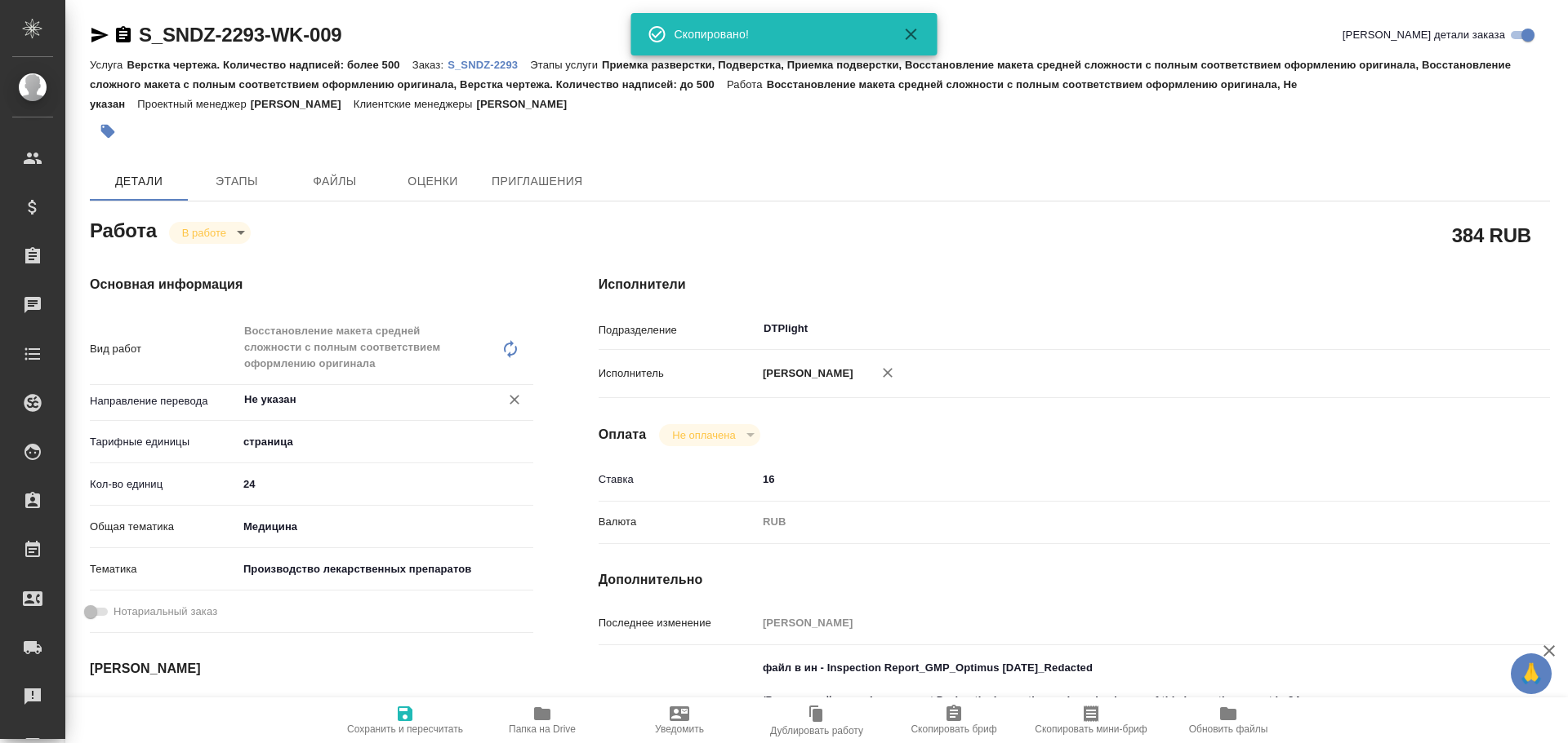
type textarea "x"
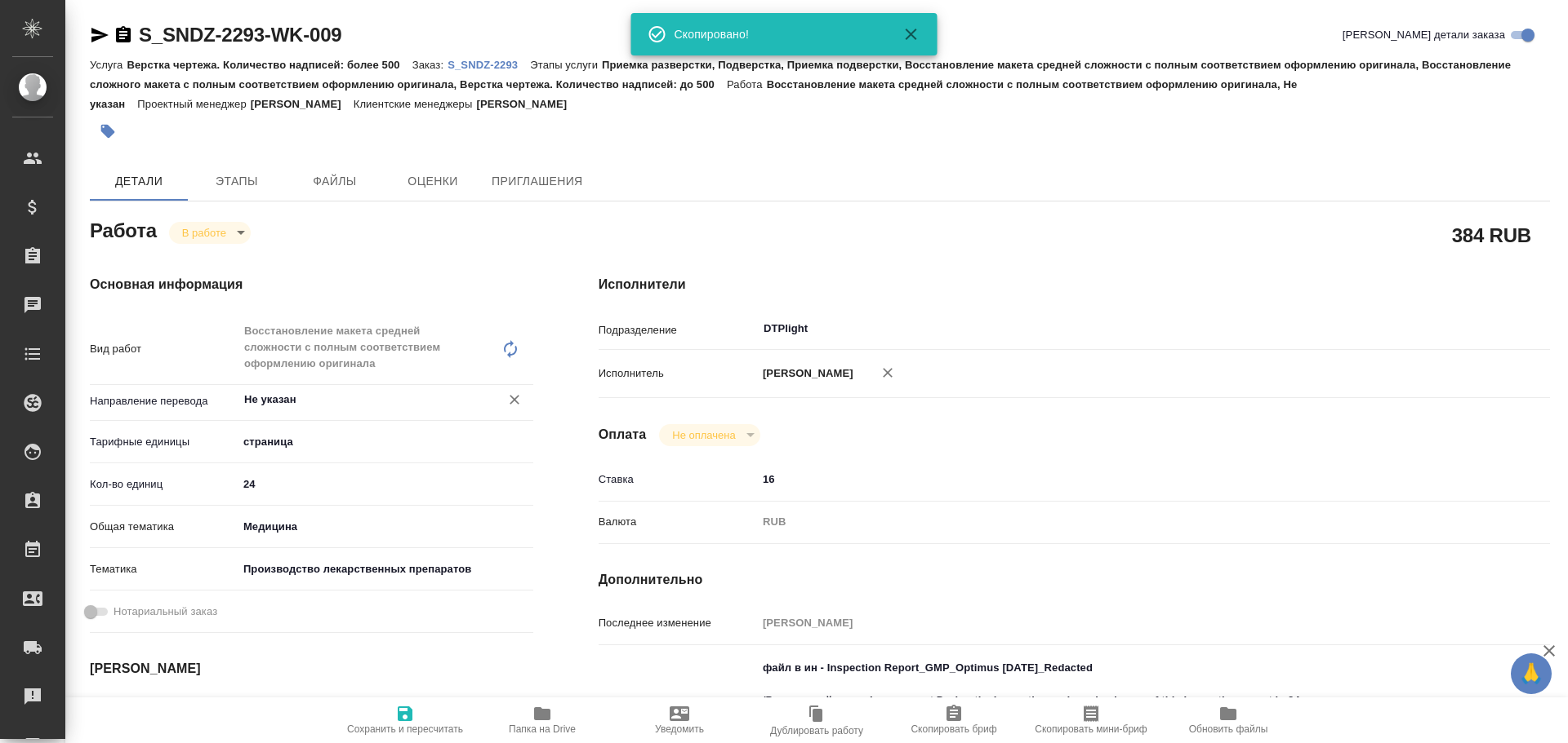
type textarea "x"
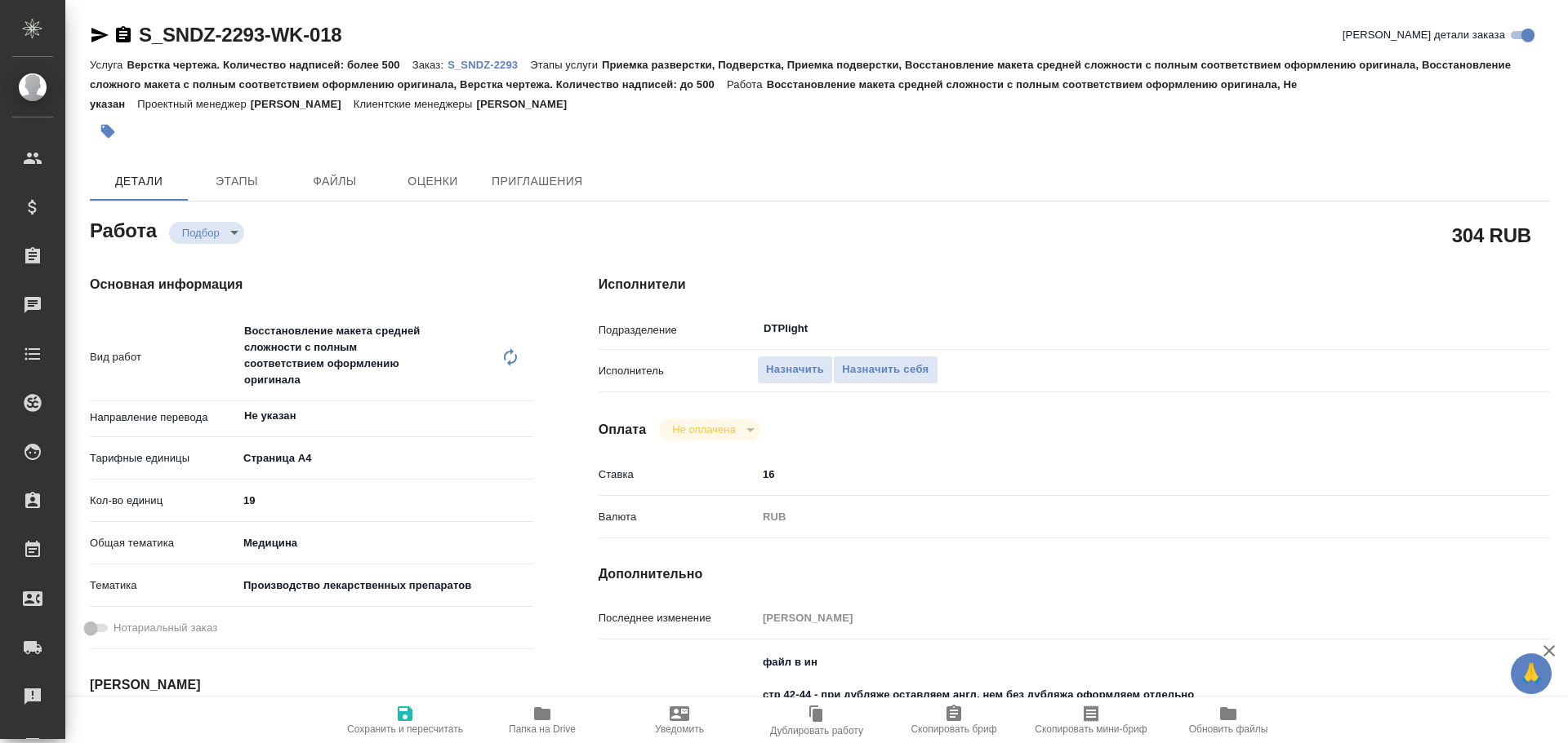
type textarea "x"
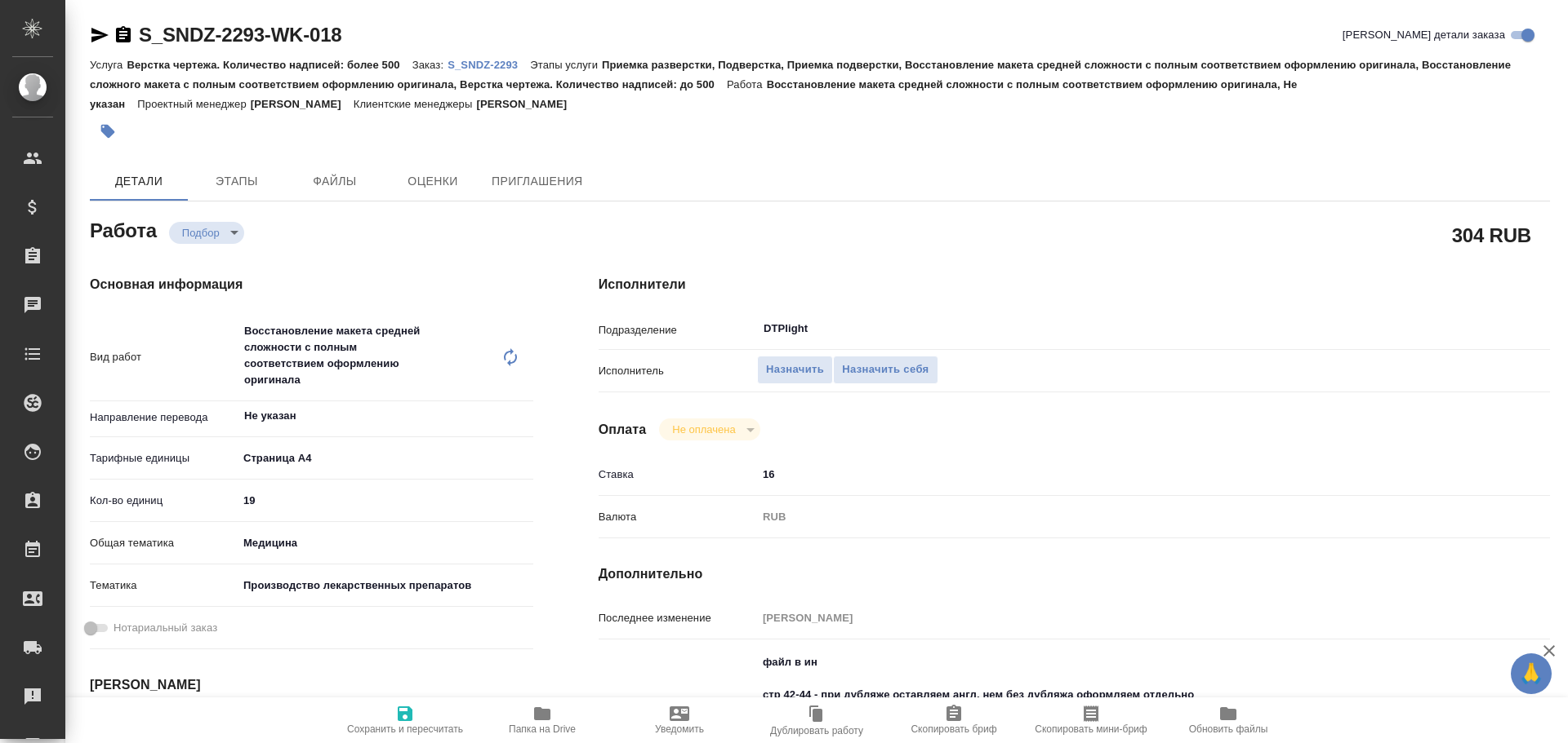
type textarea "x"
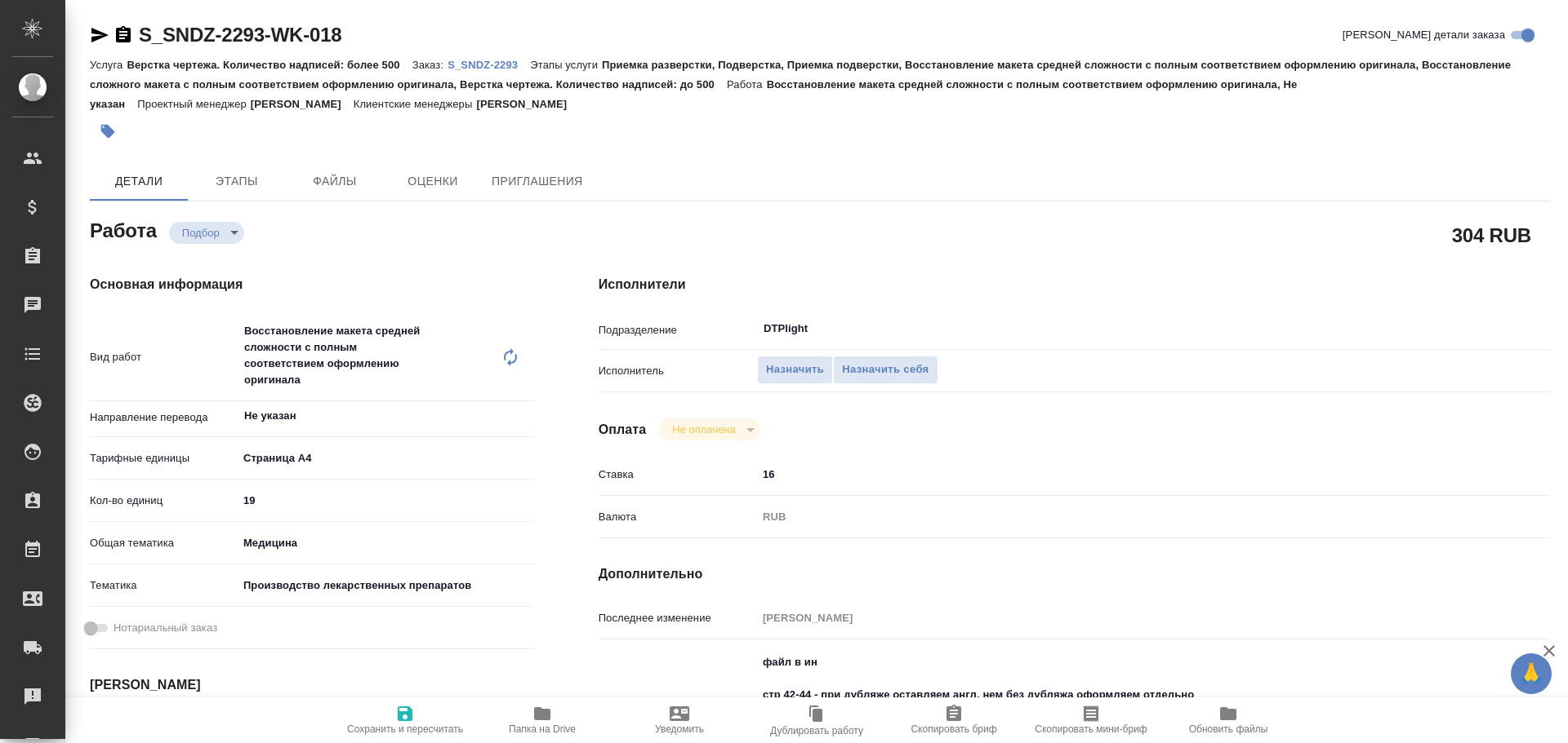
type textarea "x"
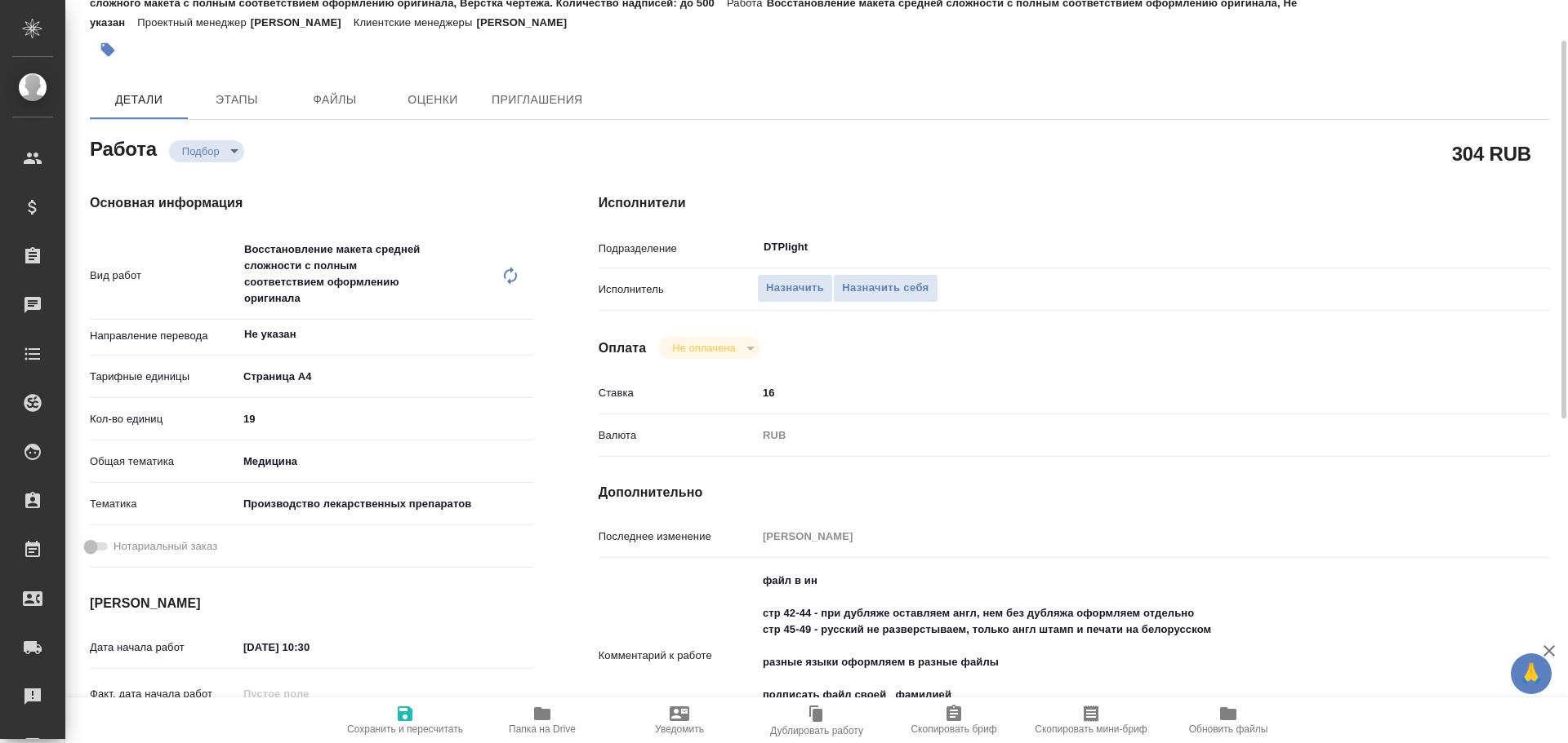
type textarea "x"
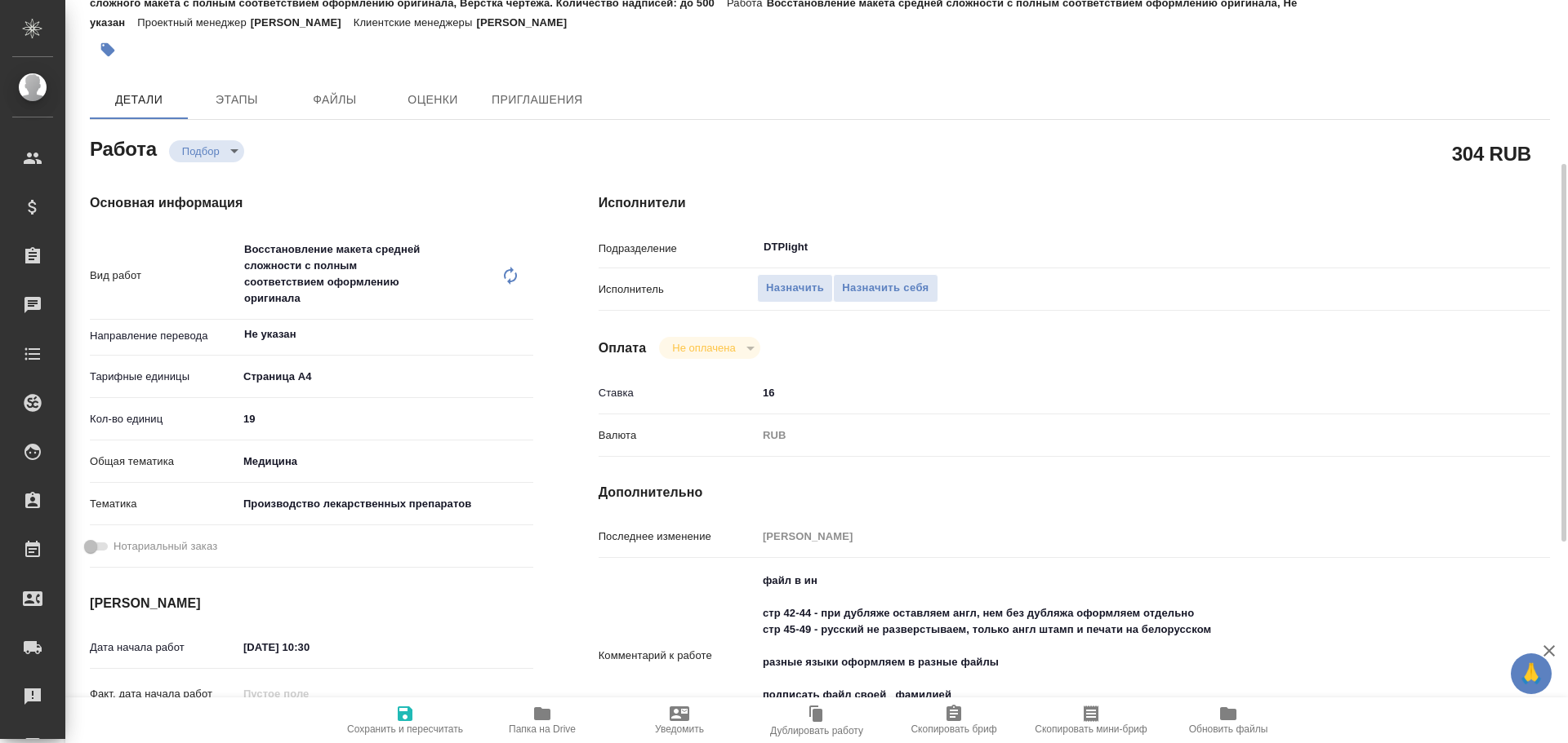
scroll to position [163, 0]
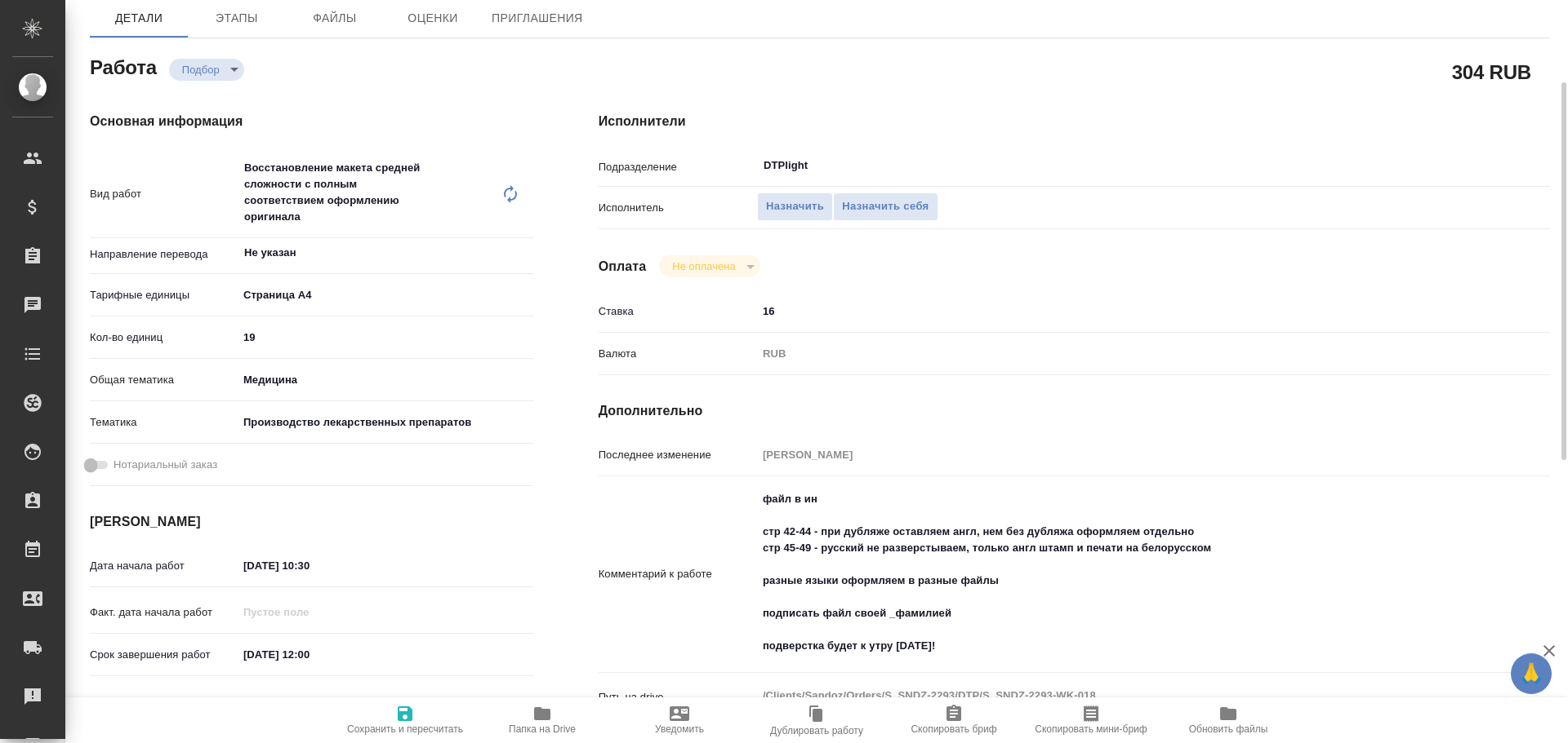
type textarea "x"
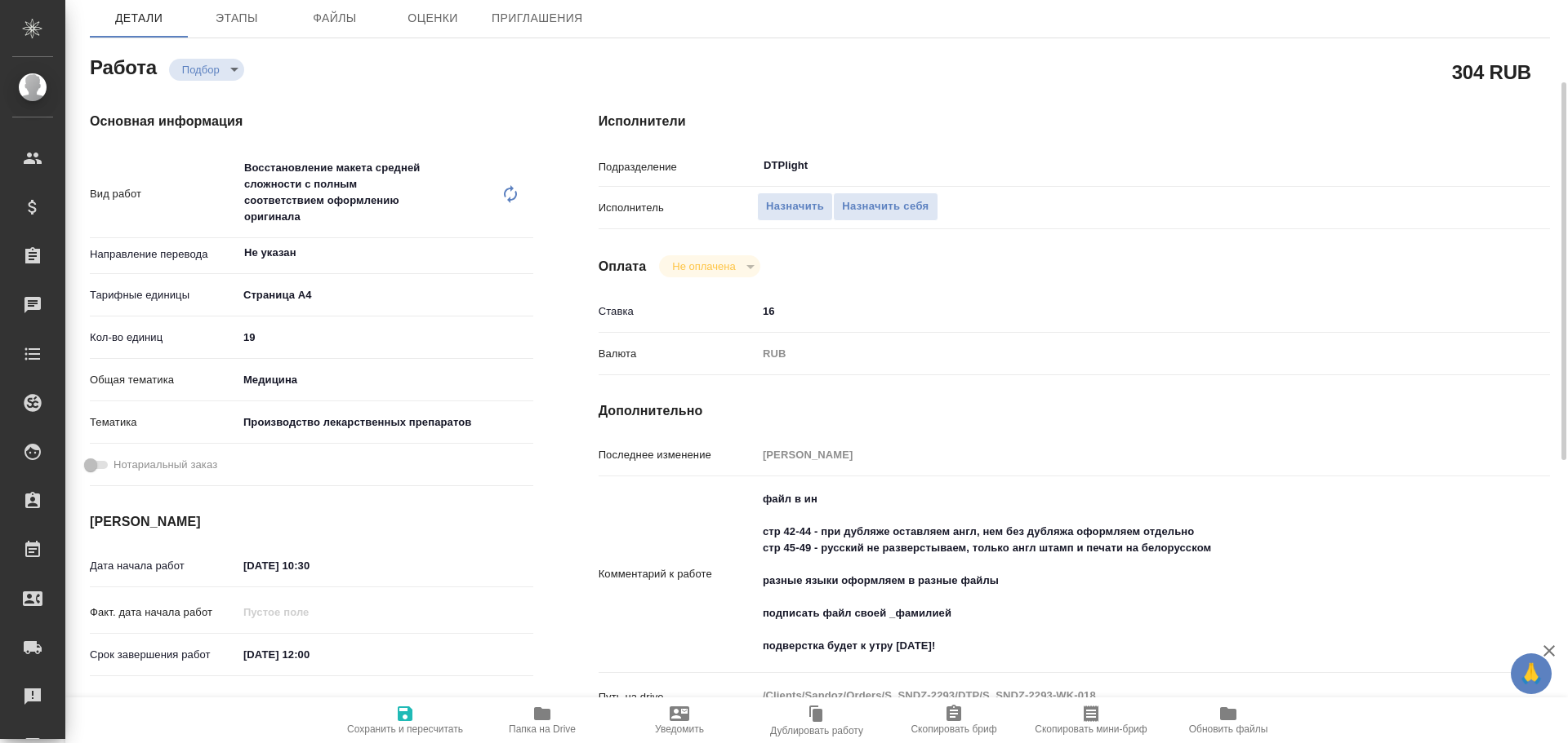
type textarea "x"
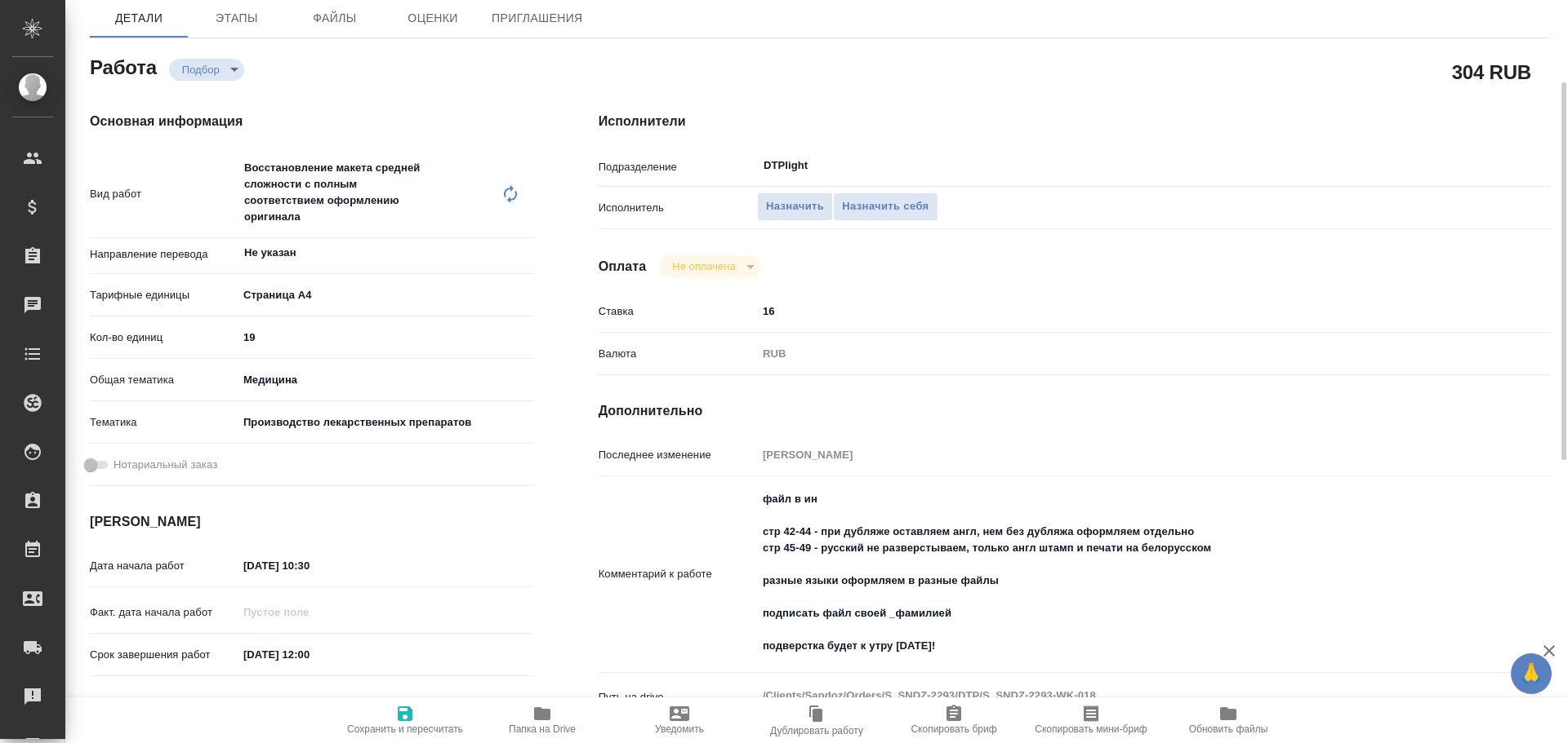
scroll to position [245, 0]
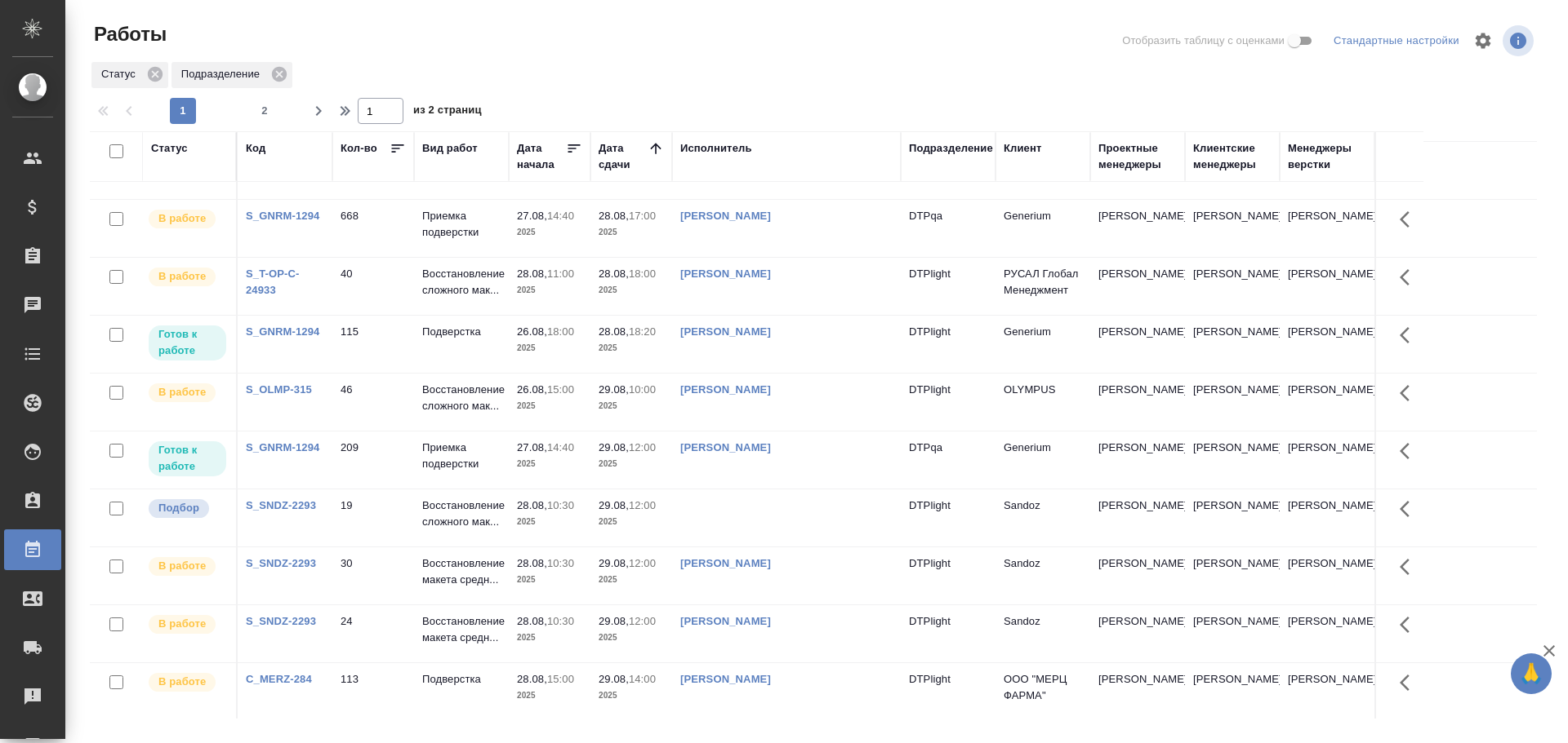
scroll to position [977, 0]
